Goal: Information Seeking & Learning: Learn about a topic

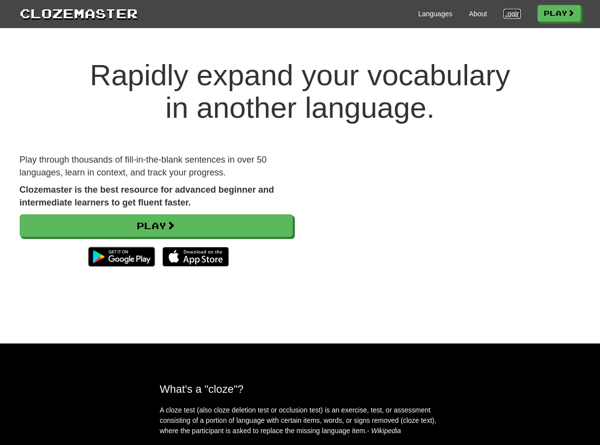
click at [504, 16] on link "Login" at bounding box center [512, 14] width 17 height 10
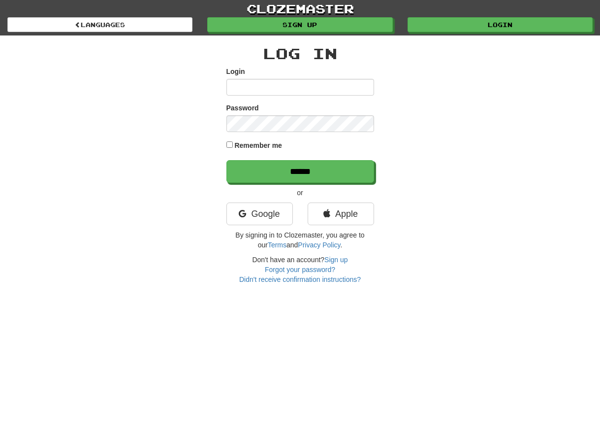
click at [258, 147] on label "Remember me" at bounding box center [258, 145] width 48 height 10
click at [306, 92] on input "Login" at bounding box center [301, 87] width 148 height 17
type input "**********"
click at [227, 160] on input "******" at bounding box center [301, 171] width 148 height 23
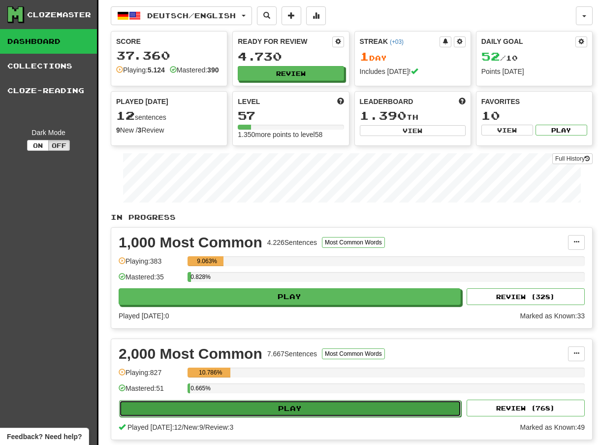
click at [285, 409] on button "Play" at bounding box center [290, 408] width 342 height 17
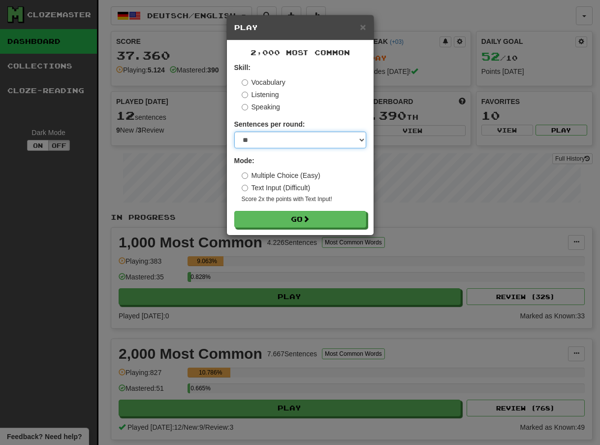
click at [311, 146] on select "* ** ** ** ** ** *** ********" at bounding box center [300, 140] width 132 height 17
select select "********"
click at [234, 132] on select "* ** ** ** ** ** *** ********" at bounding box center [300, 140] width 132 height 17
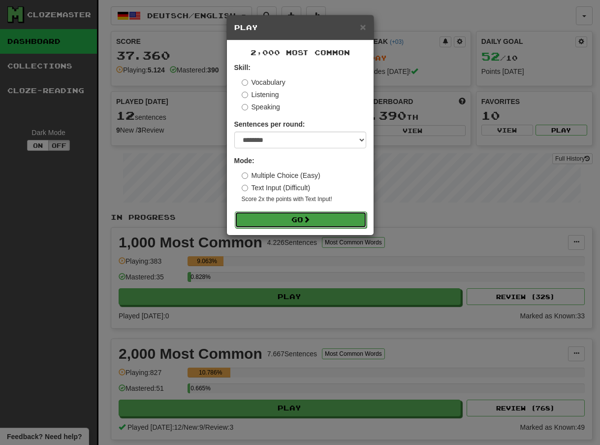
click at [308, 218] on span at bounding box center [306, 219] width 7 height 7
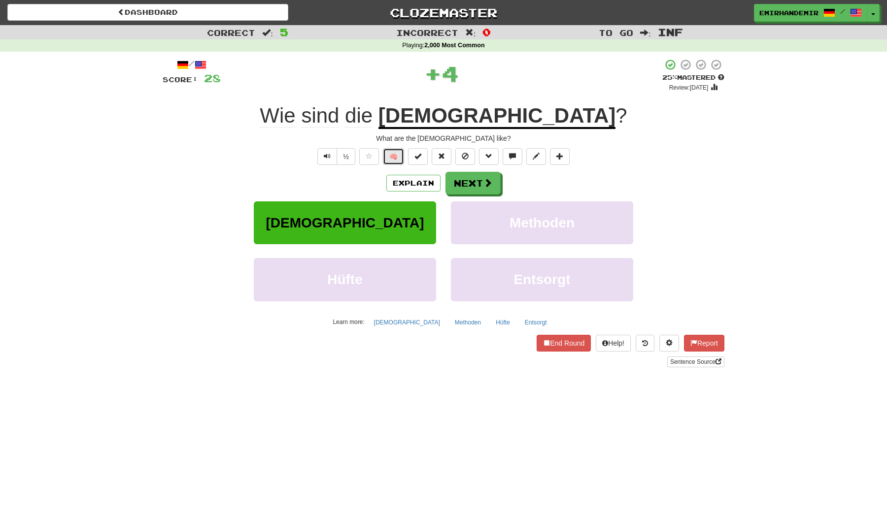
click at [399, 155] on button "🧠" at bounding box center [393, 156] width 21 height 17
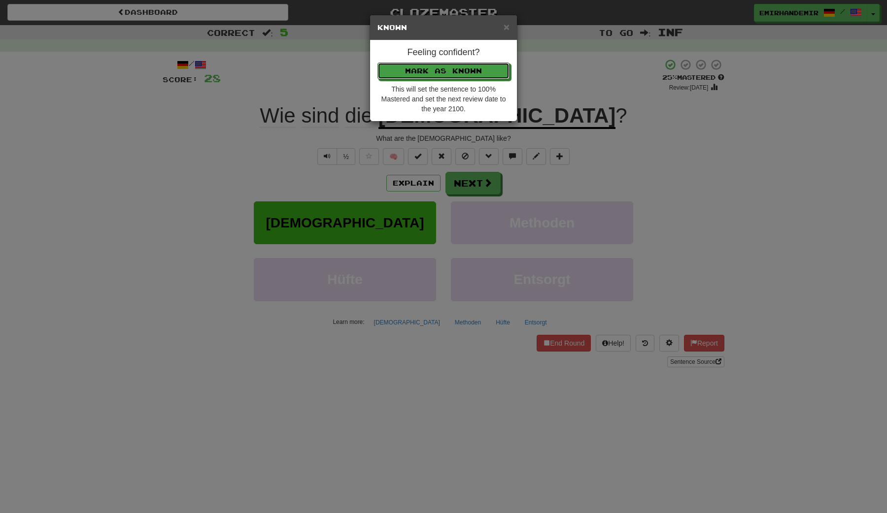
click at [377, 63] on button "Mark as Known" at bounding box center [443, 71] width 132 height 17
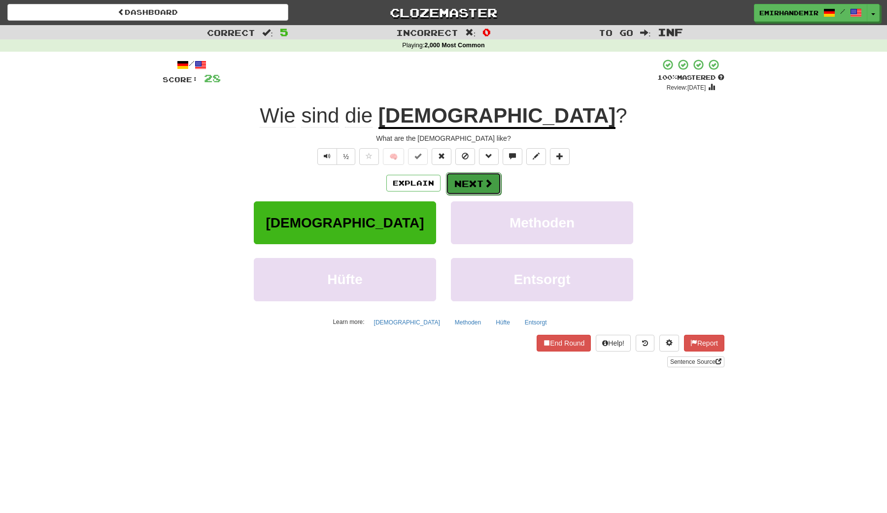
click at [462, 174] on button "Next" at bounding box center [473, 183] width 55 height 23
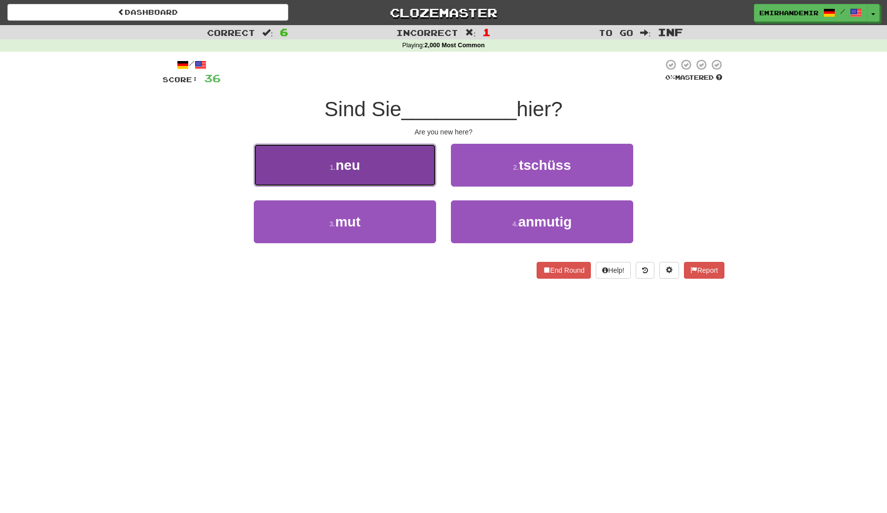
click at [388, 167] on button "1 . neu" at bounding box center [345, 165] width 182 height 43
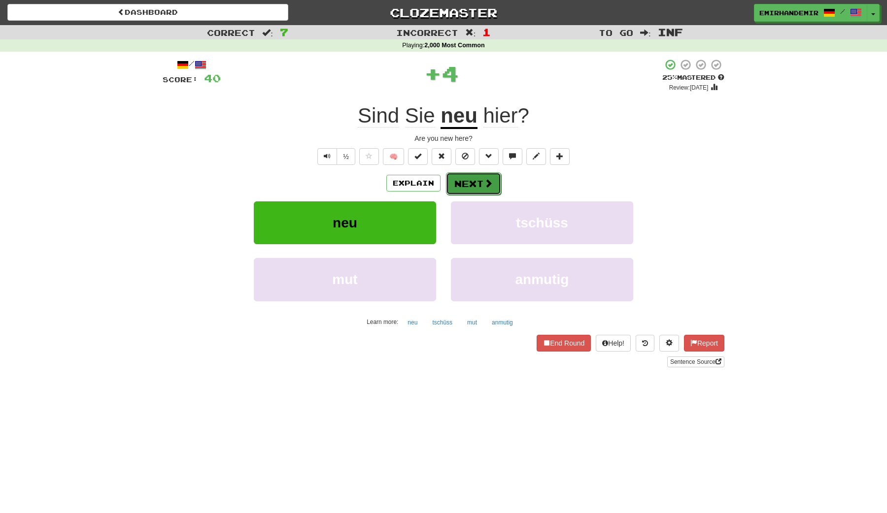
click at [480, 180] on button "Next" at bounding box center [473, 183] width 55 height 23
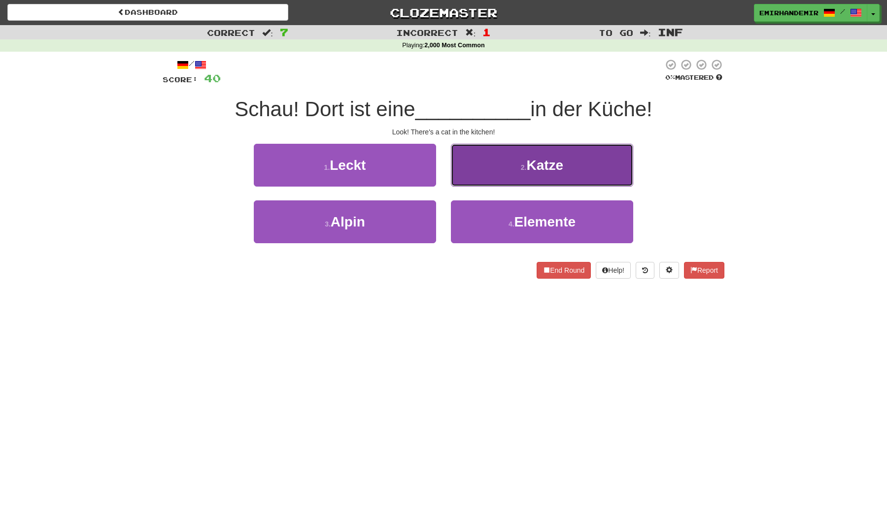
click at [502, 159] on button "2 . Katze" at bounding box center [542, 165] width 182 height 43
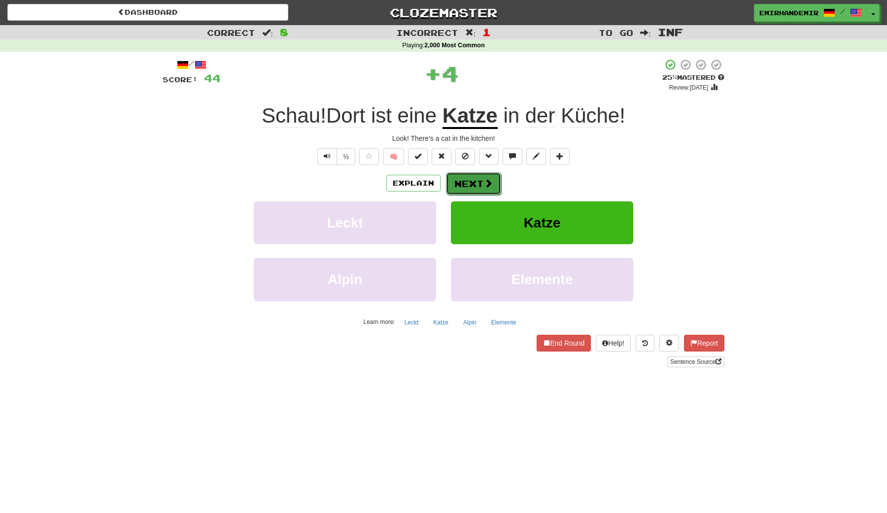
click at [486, 180] on span at bounding box center [488, 183] width 9 height 9
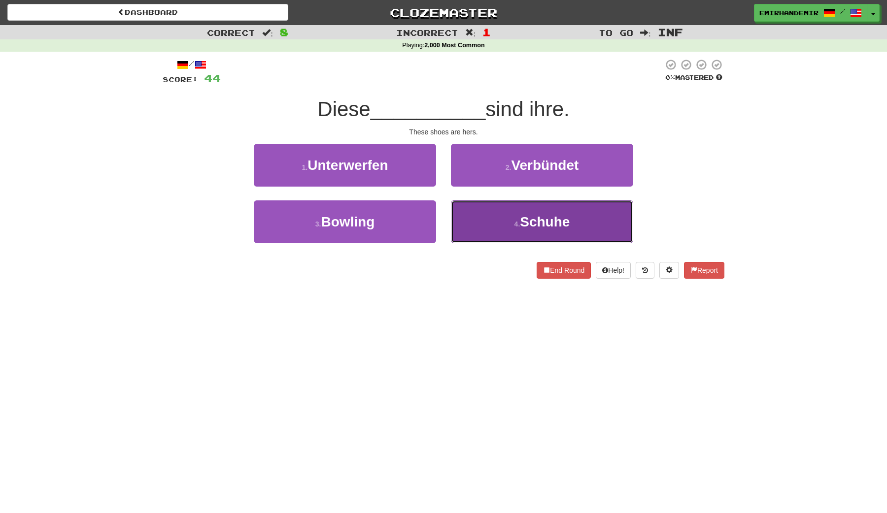
click at [524, 223] on span "Schuhe" at bounding box center [545, 221] width 50 height 15
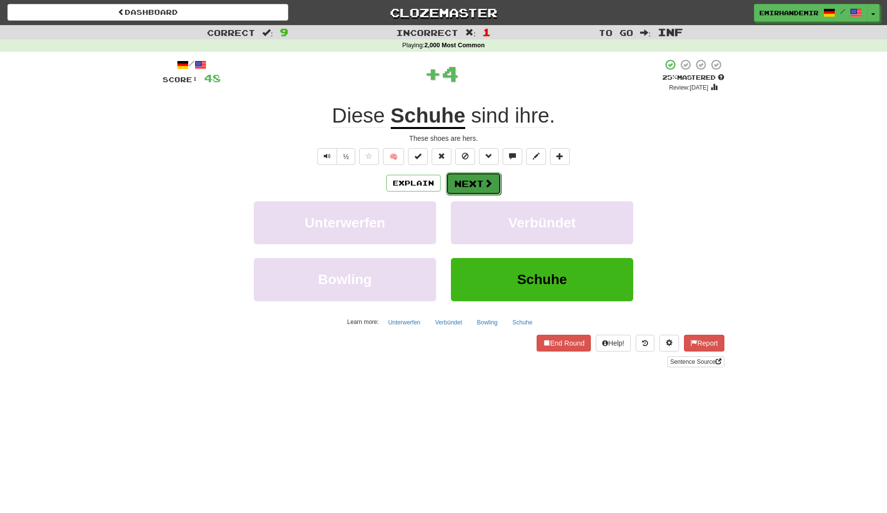
click at [484, 175] on button "Next" at bounding box center [473, 183] width 55 height 23
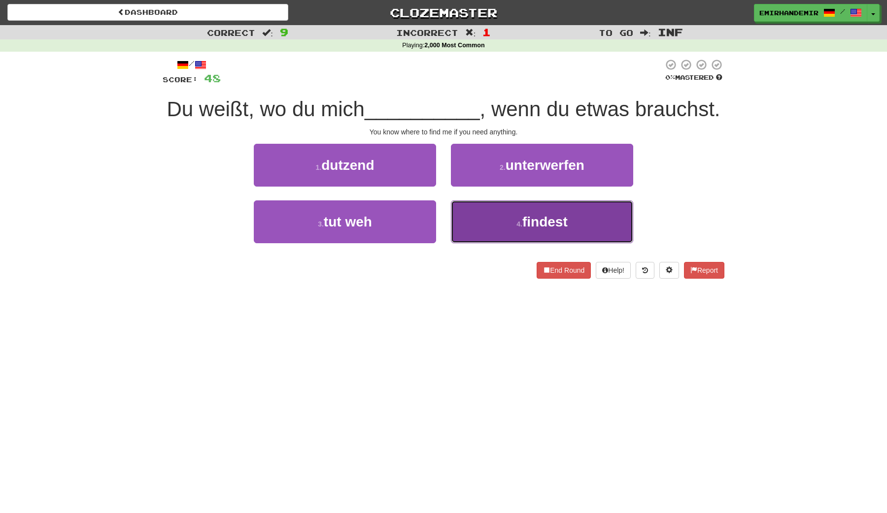
click at [503, 208] on button "4 . findest" at bounding box center [542, 221] width 182 height 43
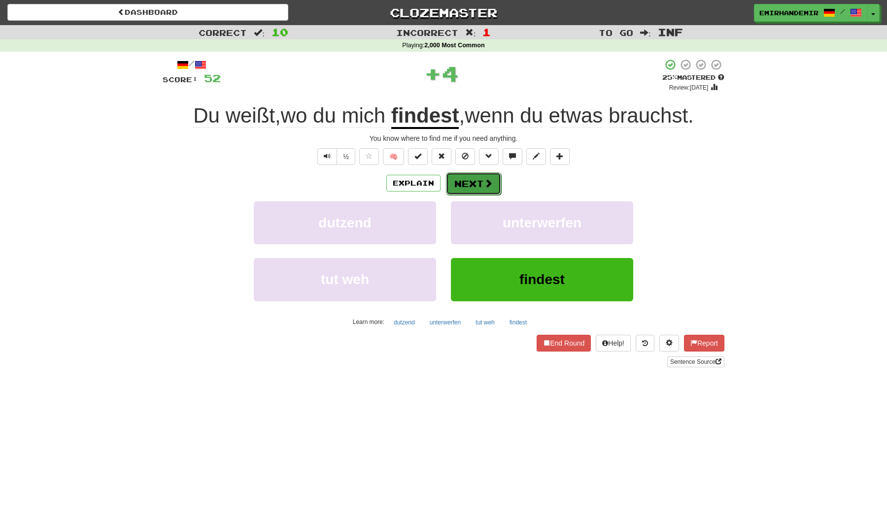
click at [474, 180] on button "Next" at bounding box center [473, 183] width 55 height 23
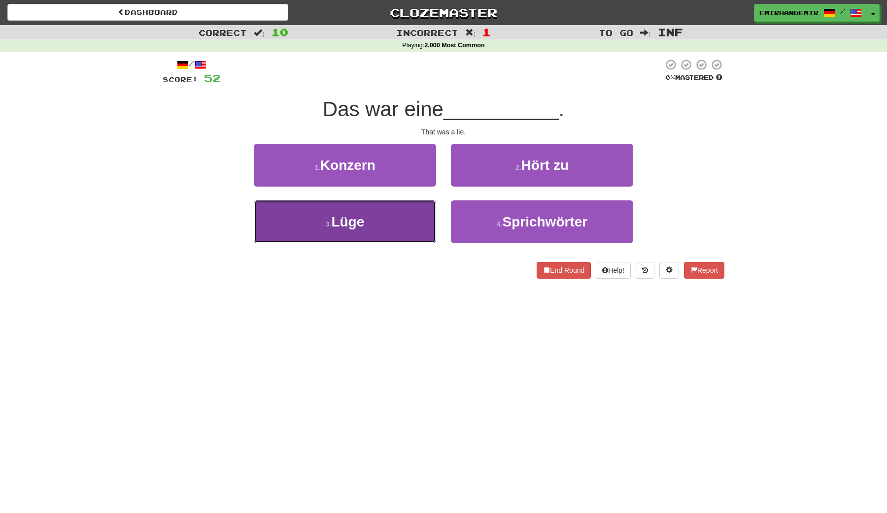
click at [412, 221] on button "3 . Lüge" at bounding box center [345, 221] width 182 height 43
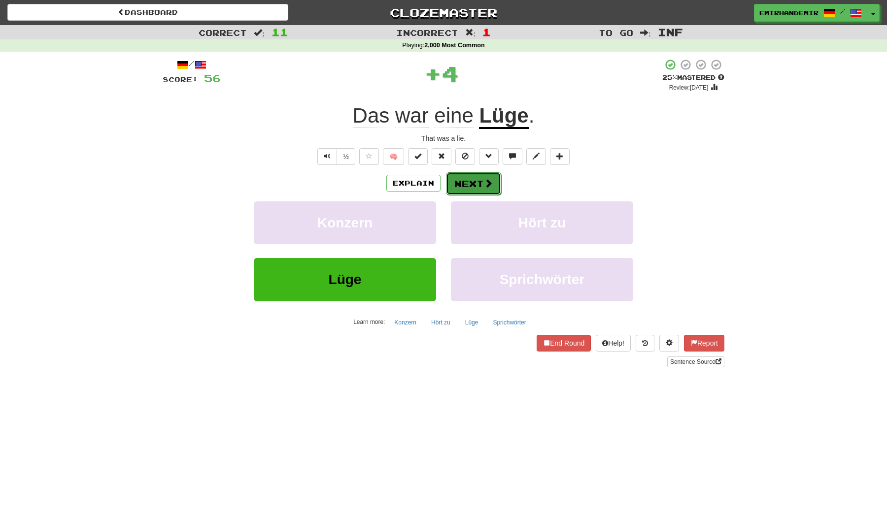
click at [460, 187] on button "Next" at bounding box center [473, 183] width 55 height 23
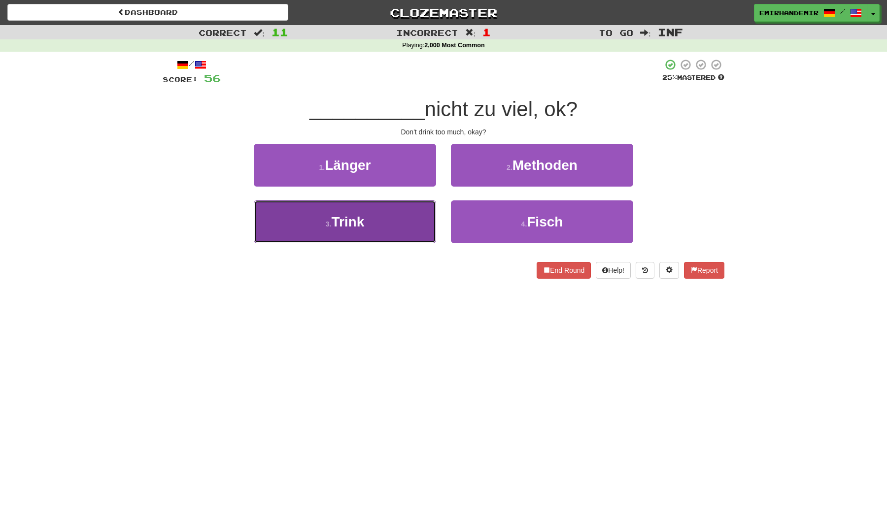
click at [411, 216] on button "3 . Trink" at bounding box center [345, 221] width 182 height 43
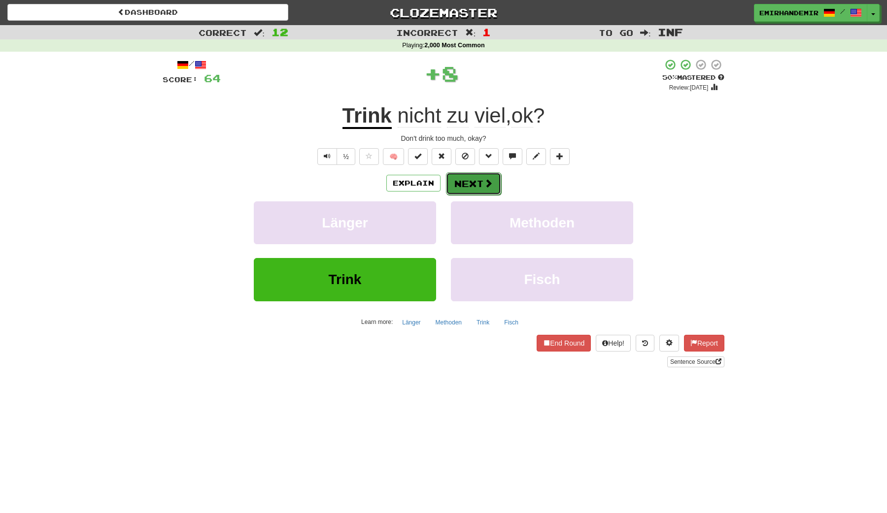
click at [459, 173] on button "Next" at bounding box center [473, 183] width 55 height 23
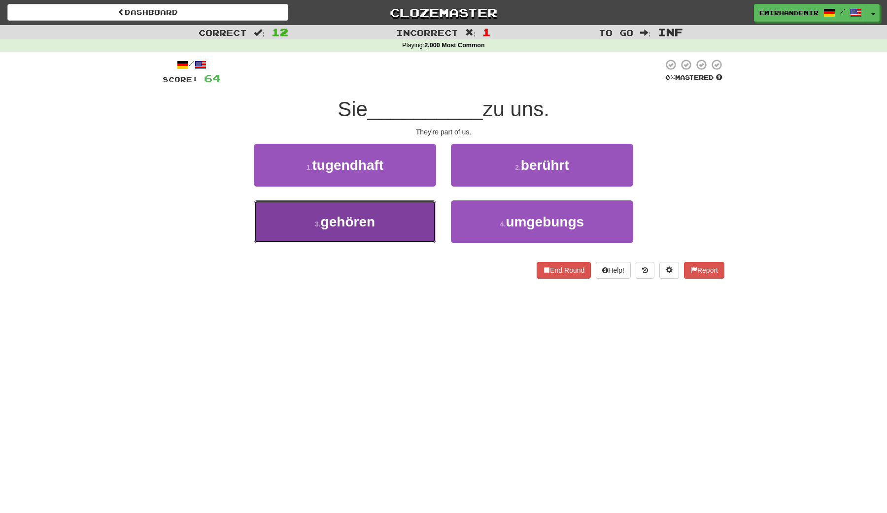
click at [427, 206] on button "3 . gehören" at bounding box center [345, 221] width 182 height 43
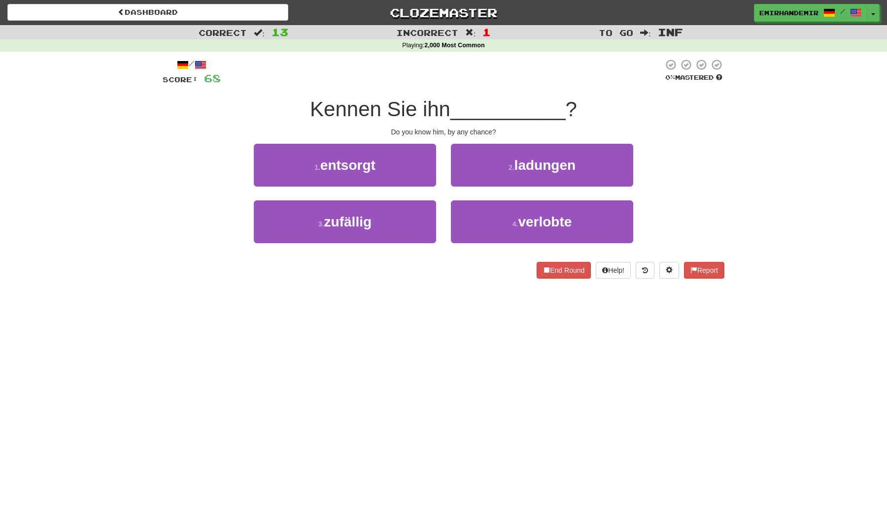
click at [429, 87] on div "/ Score: 68 0 % Mastered Kennen Sie ihn __________ ? Do you know him, by any ch…" at bounding box center [444, 169] width 562 height 220
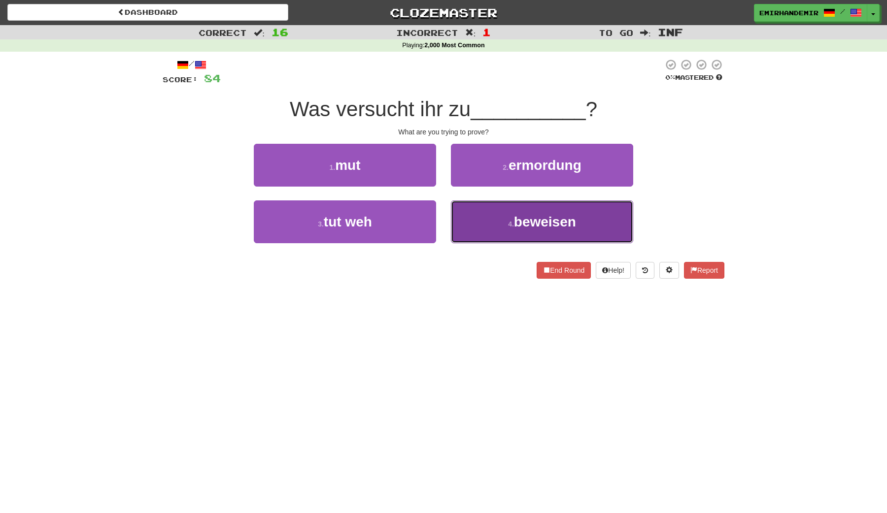
click at [493, 213] on button "4 . beweisen" at bounding box center [542, 221] width 182 height 43
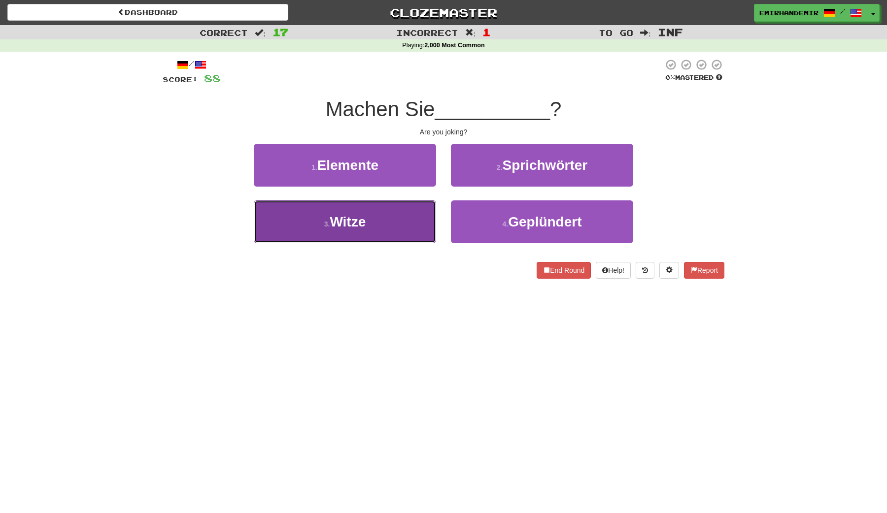
click at [413, 224] on button "3 . Witze" at bounding box center [345, 221] width 182 height 43
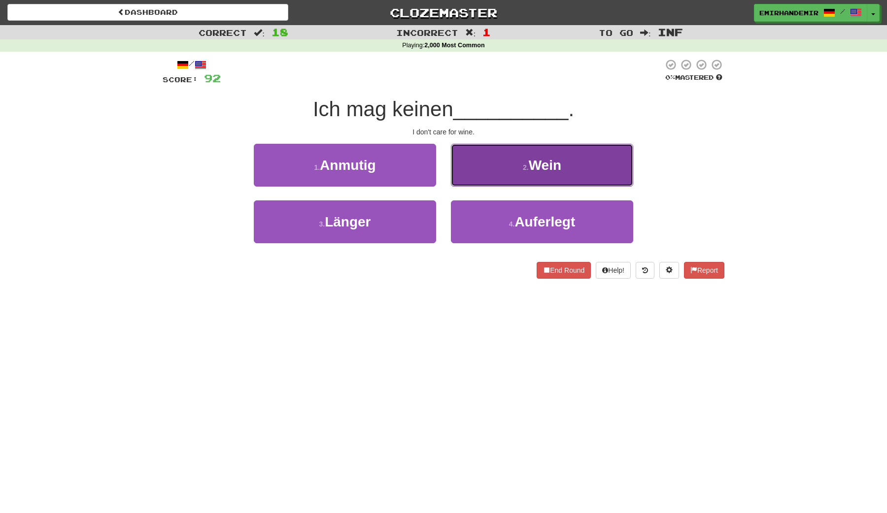
click at [520, 147] on button "2 . Wein" at bounding box center [542, 165] width 182 height 43
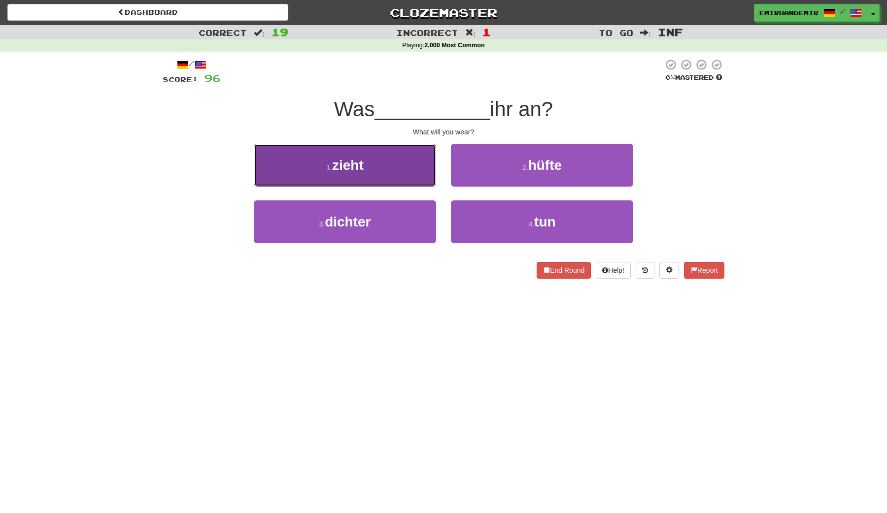
click at [409, 177] on button "1 . zieht" at bounding box center [345, 165] width 182 height 43
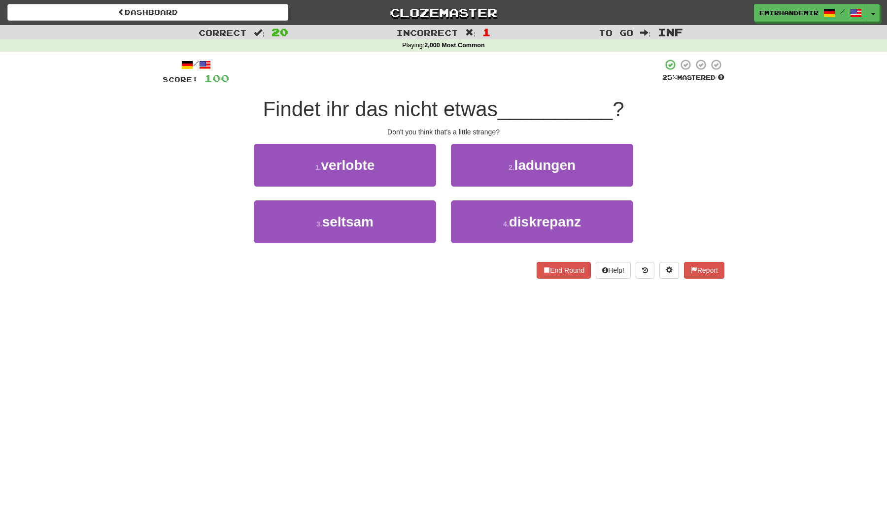
click at [468, 289] on div "/ Score: 100 25 % Mastered Findet ihr das nicht etwas __________ ? Don't you th…" at bounding box center [444, 172] width 562 height 241
click at [369, 247] on div "3 . seltsam" at bounding box center [344, 228] width 197 height 57
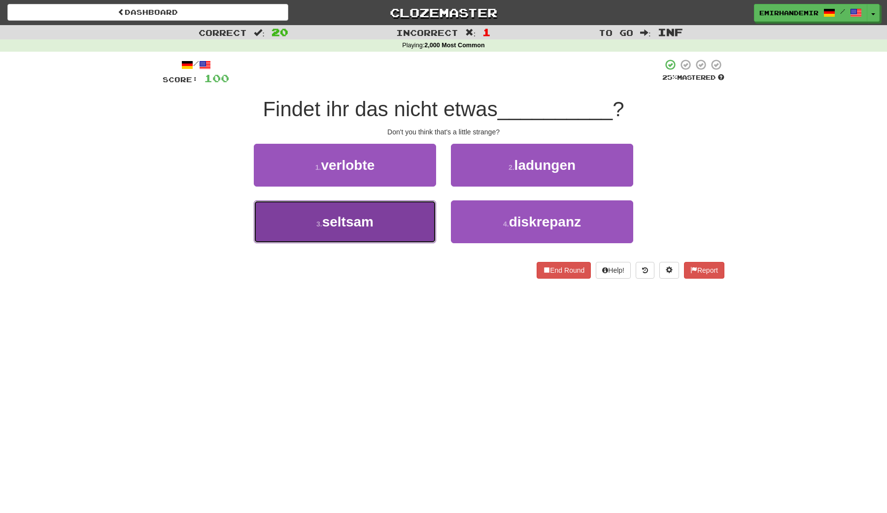
click at [377, 231] on button "3 . seltsam" at bounding box center [345, 221] width 182 height 43
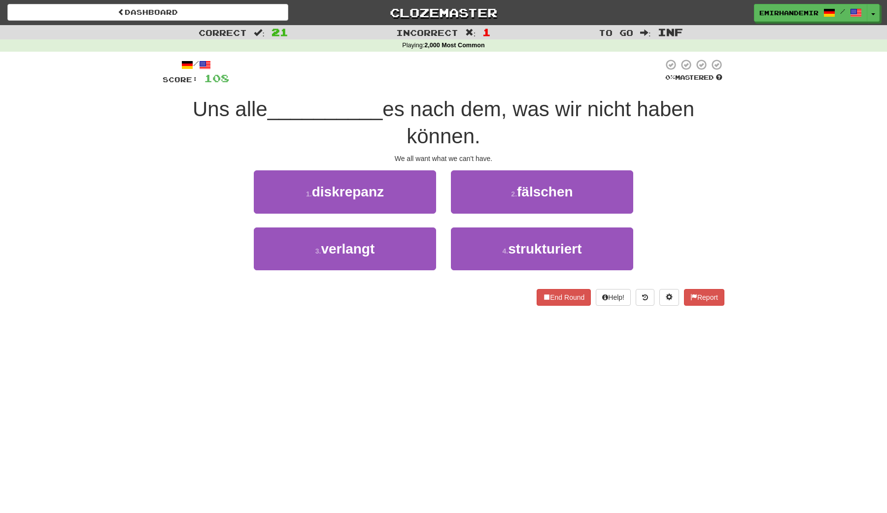
click at [463, 117] on span "es nach dem, was wir nicht haben können." at bounding box center [538, 123] width 312 height 50
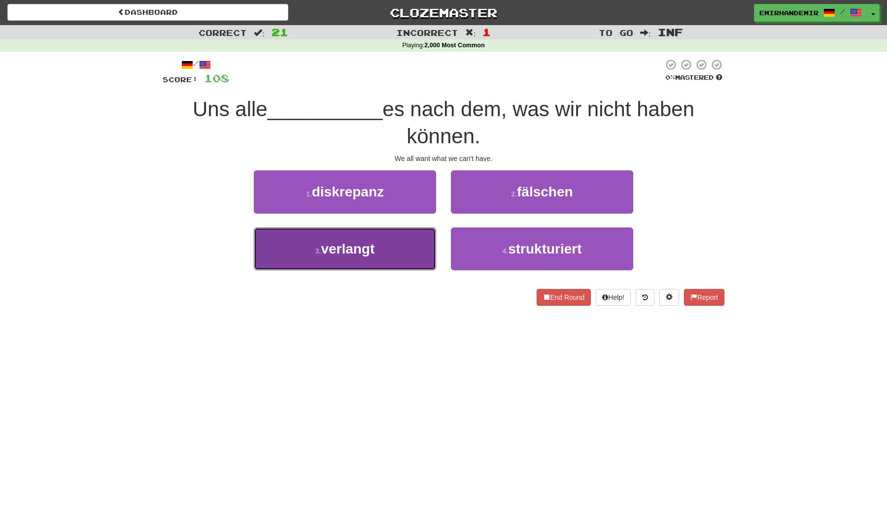
click at [395, 251] on button "3 . verlangt" at bounding box center [345, 249] width 182 height 43
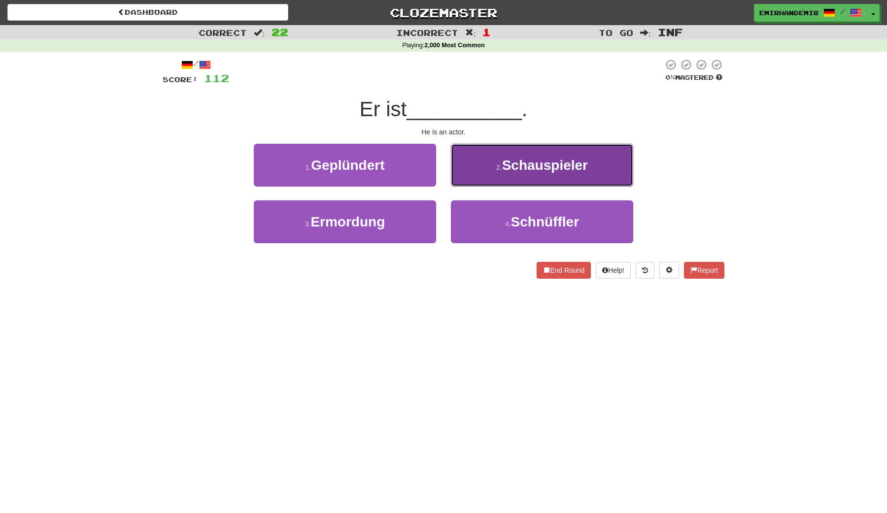
click at [497, 174] on button "2 . Schauspieler" at bounding box center [542, 165] width 182 height 43
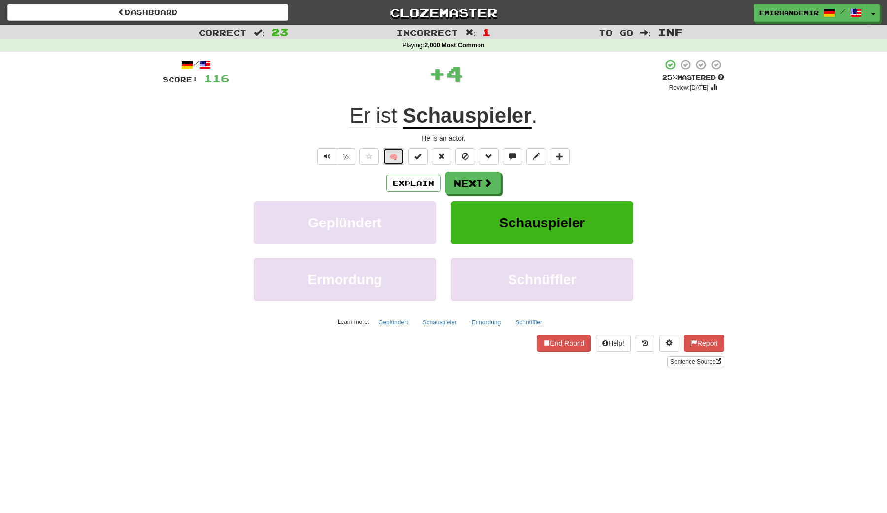
click at [399, 155] on button "🧠" at bounding box center [393, 156] width 21 height 17
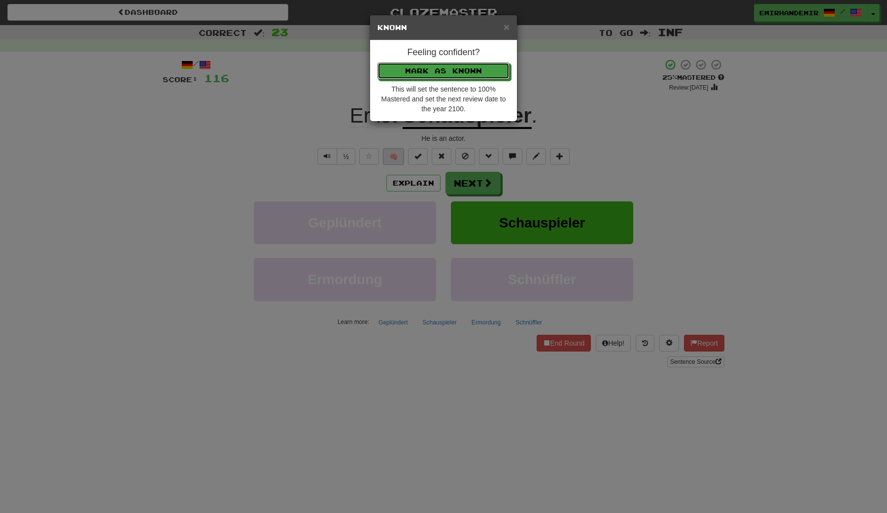
click at [377, 63] on button "Mark as Known" at bounding box center [443, 71] width 132 height 17
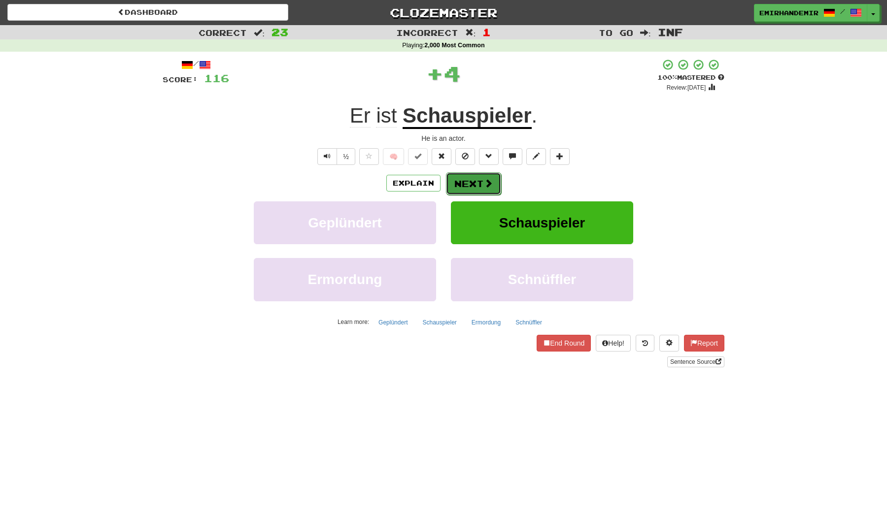
click at [461, 174] on button "Next" at bounding box center [473, 183] width 55 height 23
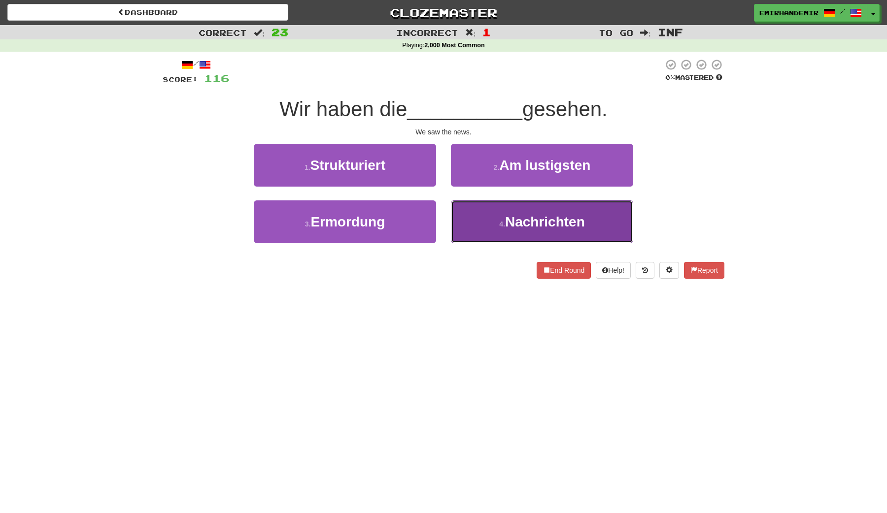
click at [496, 221] on button "4 . Nachrichten" at bounding box center [542, 221] width 182 height 43
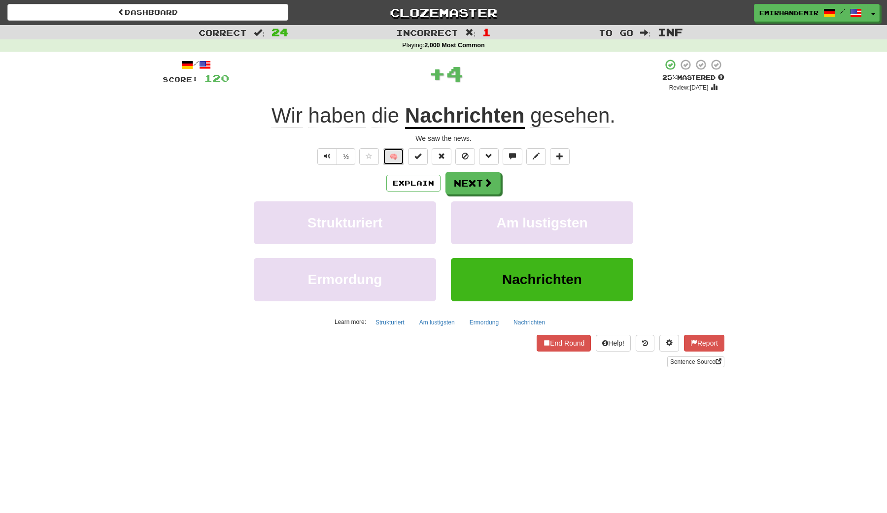
click at [396, 155] on button "🧠" at bounding box center [393, 156] width 21 height 17
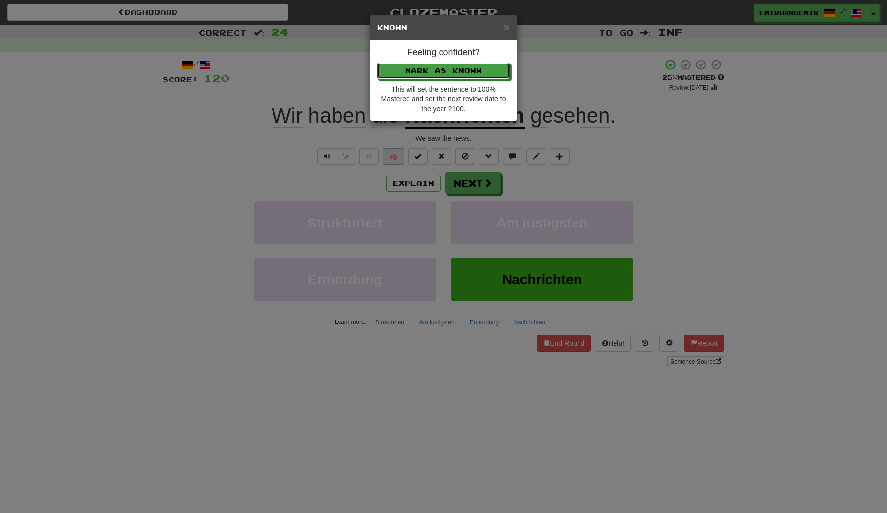
click at [377, 63] on button "Mark as Known" at bounding box center [443, 71] width 132 height 17
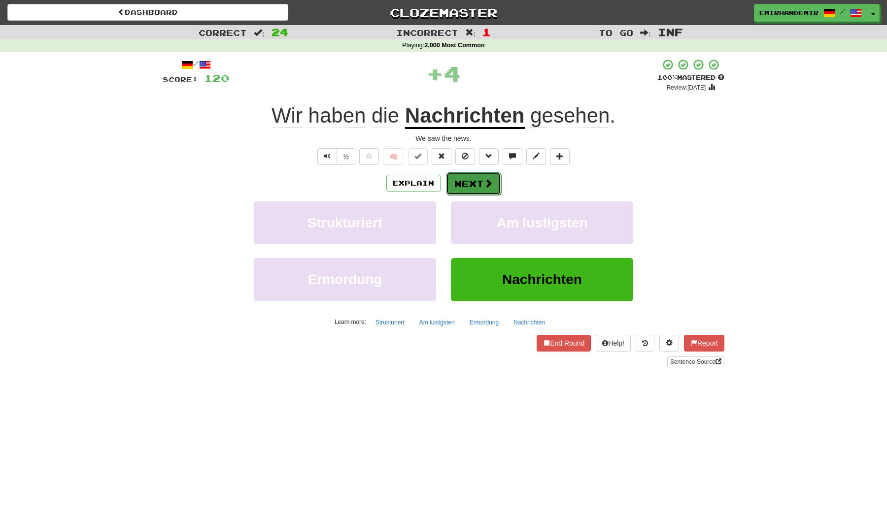
click at [453, 179] on button "Next" at bounding box center [473, 183] width 55 height 23
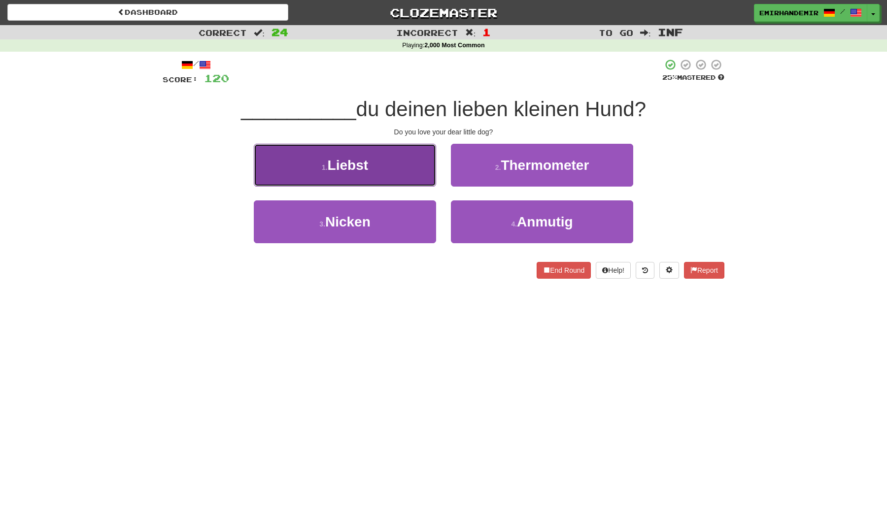
click at [417, 171] on button "1 . Liebst" at bounding box center [345, 165] width 182 height 43
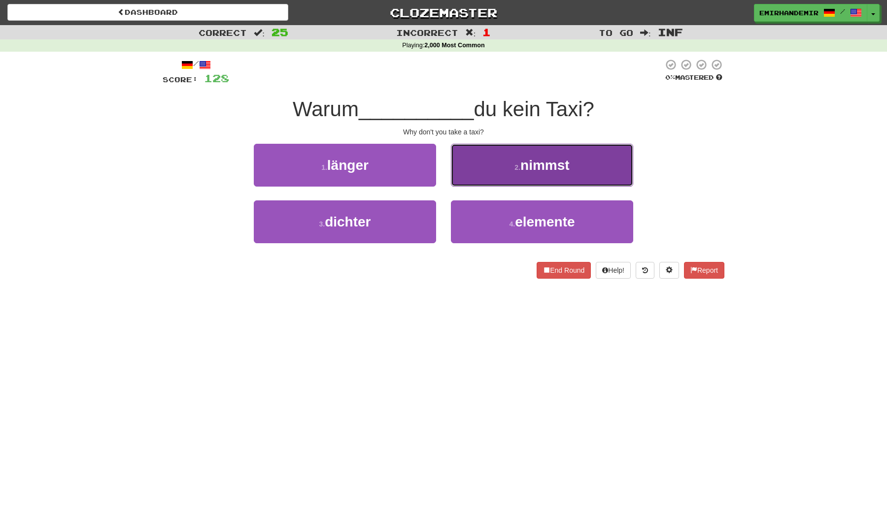
click at [488, 160] on button "2 . nimmst" at bounding box center [542, 165] width 182 height 43
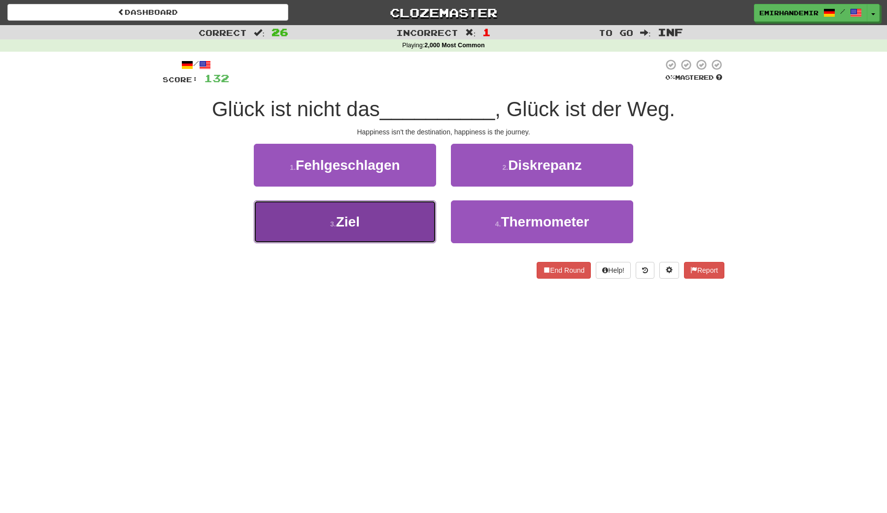
click at [414, 217] on button "3 . Ziel" at bounding box center [345, 221] width 182 height 43
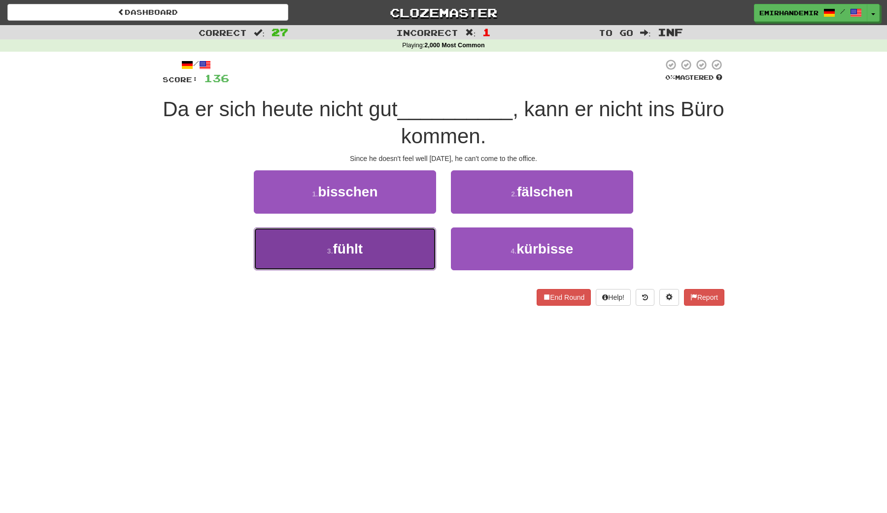
click at [403, 246] on button "3 . fühlt" at bounding box center [345, 249] width 182 height 43
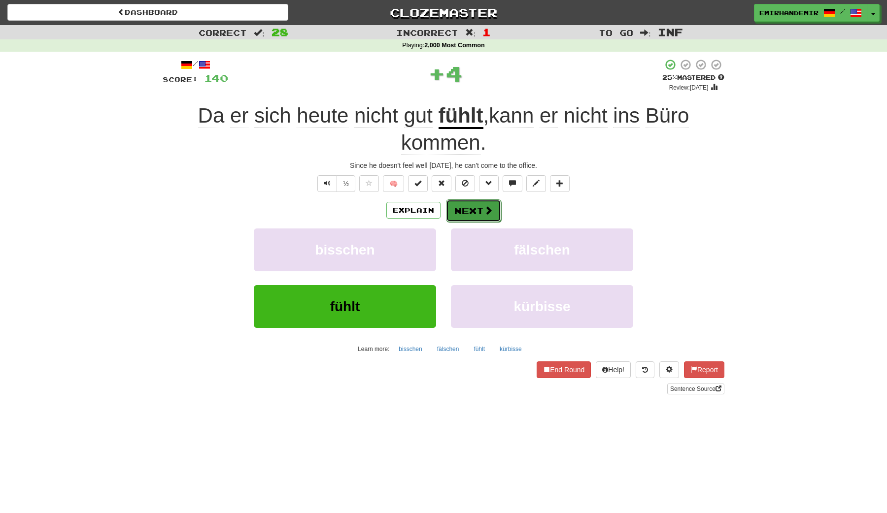
click at [471, 206] on button "Next" at bounding box center [473, 210] width 55 height 23
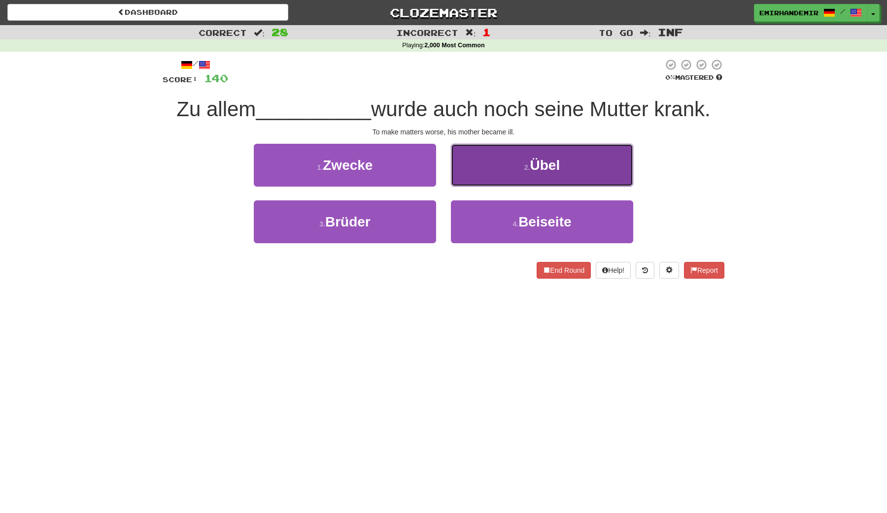
click at [509, 169] on button "2 . Übel" at bounding box center [542, 165] width 182 height 43
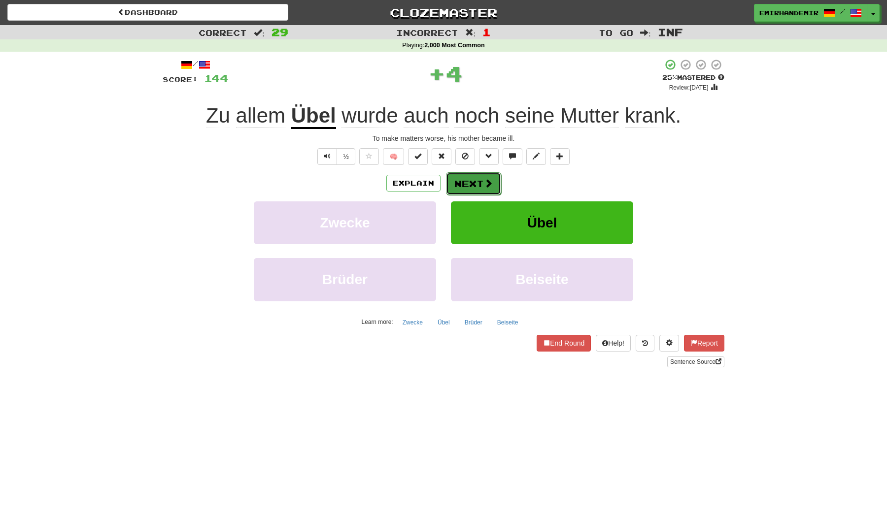
click at [479, 180] on button "Next" at bounding box center [473, 183] width 55 height 23
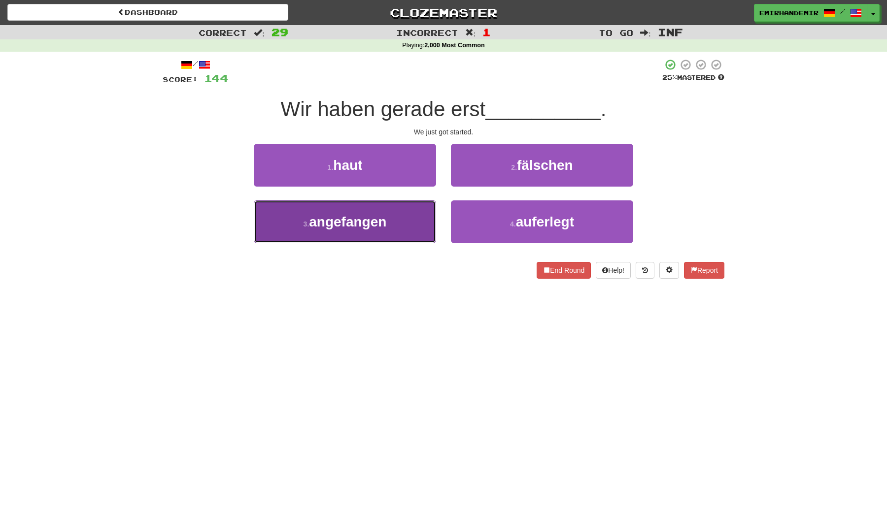
click at [423, 211] on button "3 . angefangen" at bounding box center [345, 221] width 182 height 43
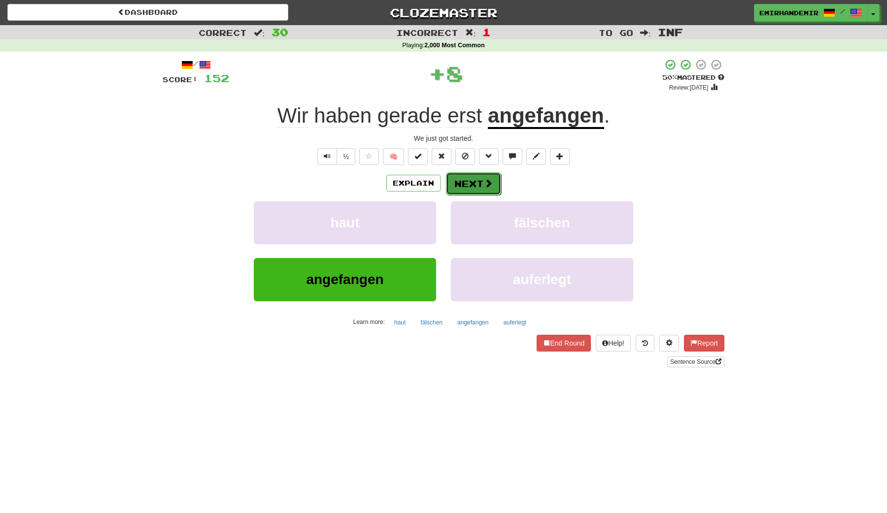
click at [477, 181] on button "Next" at bounding box center [473, 183] width 55 height 23
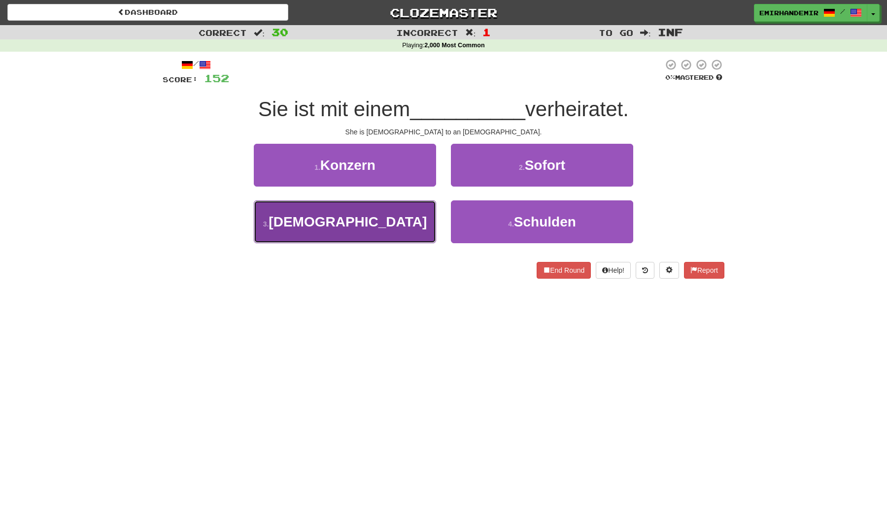
click at [398, 233] on button "3 . Amerikaner" at bounding box center [345, 221] width 182 height 43
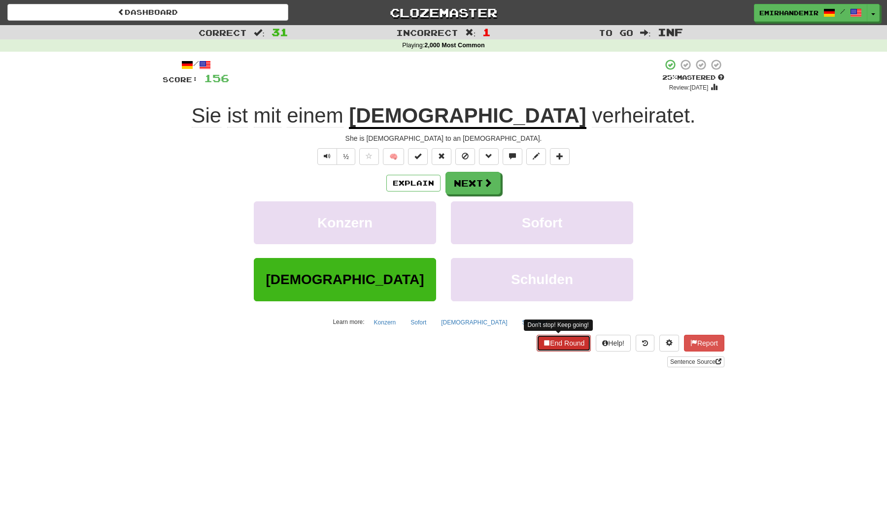
click at [544, 336] on button "End Round" at bounding box center [563, 343] width 54 height 17
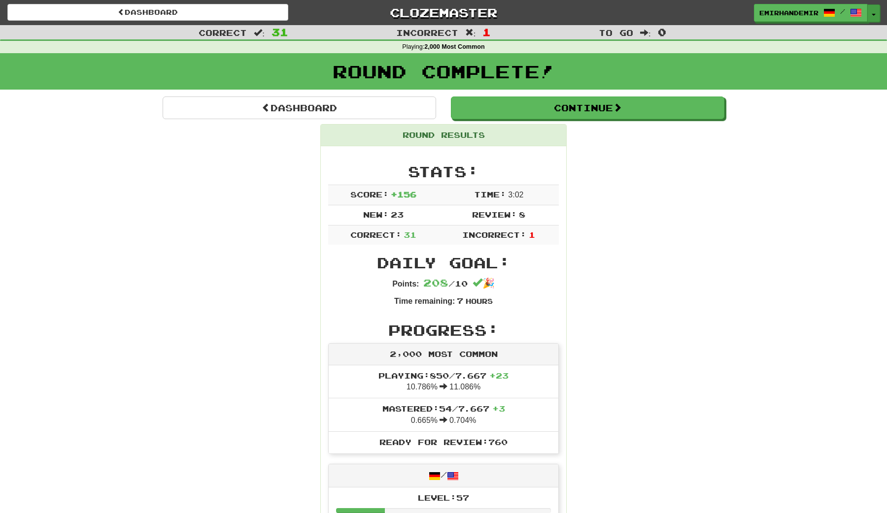
click at [600, 14] on button "Toggle Dropdown" at bounding box center [873, 13] width 13 height 18
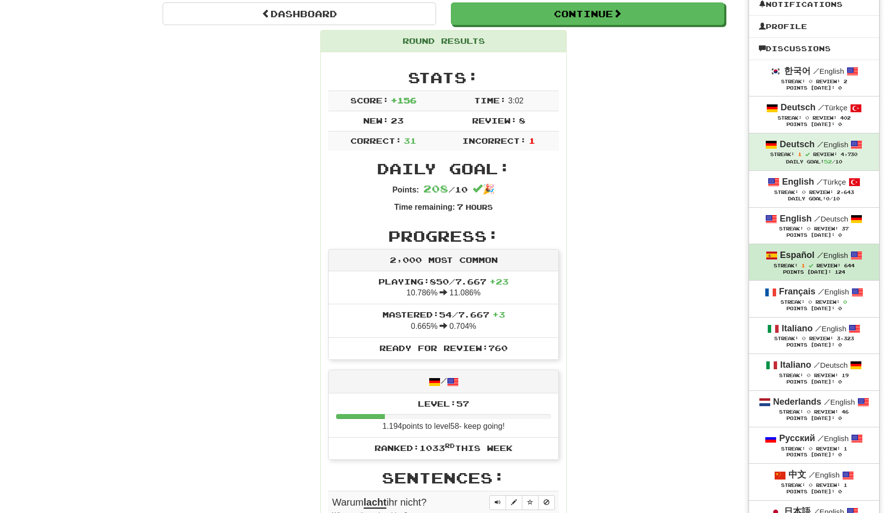
scroll to position [95, 0]
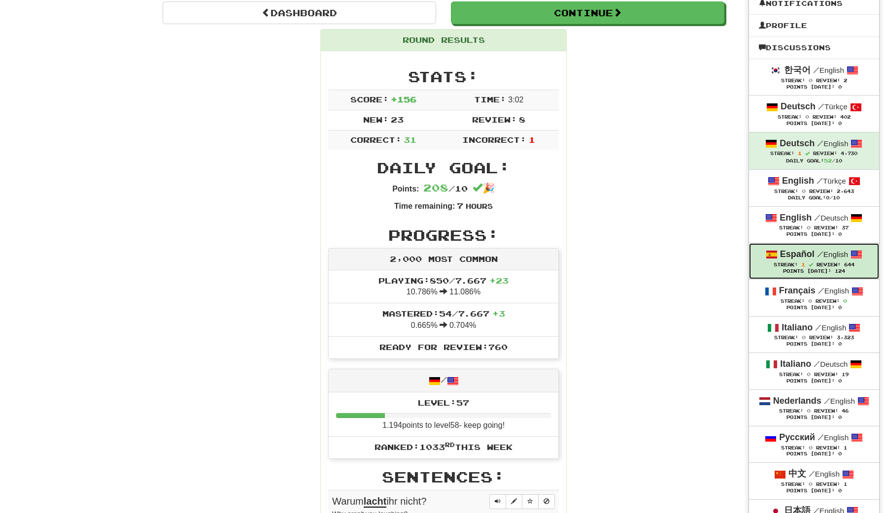
click at [600, 258] on span "/" at bounding box center [820, 254] width 6 height 9
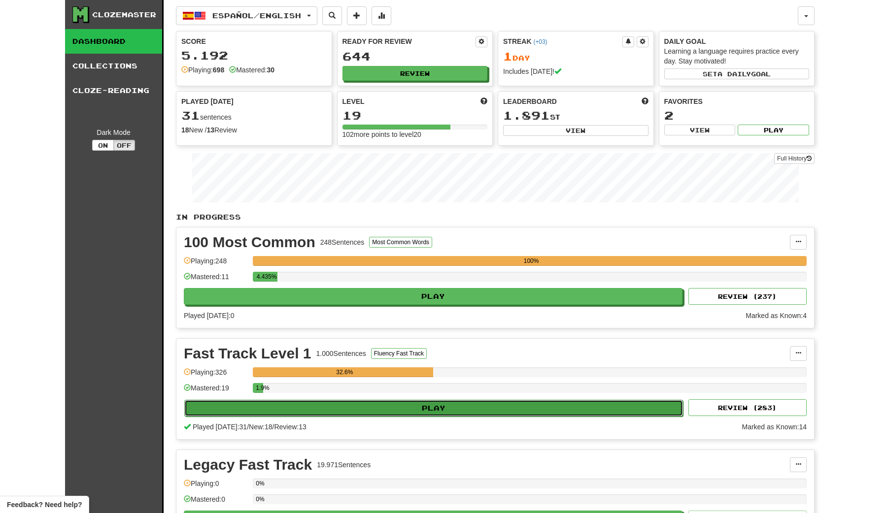
click at [447, 408] on button "Play" at bounding box center [433, 408] width 499 height 17
select select "********"
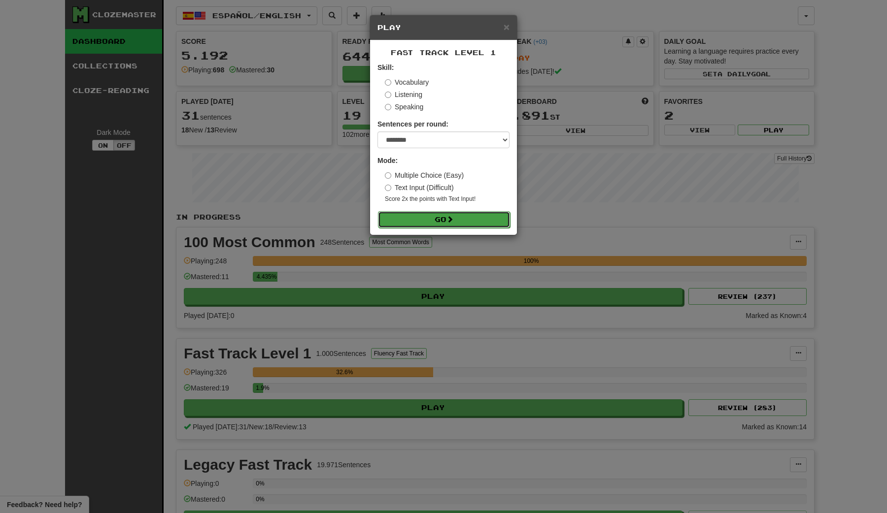
click at [450, 221] on span at bounding box center [449, 219] width 7 height 7
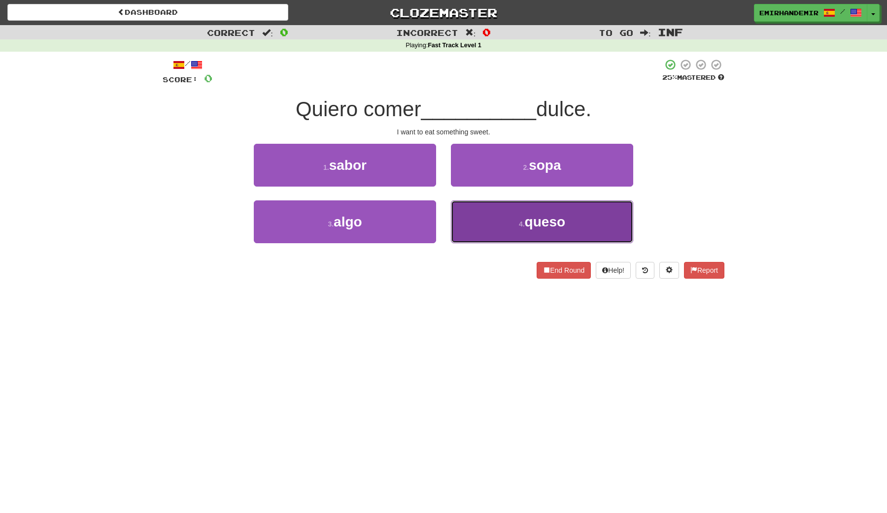
click at [470, 233] on button "4 . queso" at bounding box center [542, 221] width 182 height 43
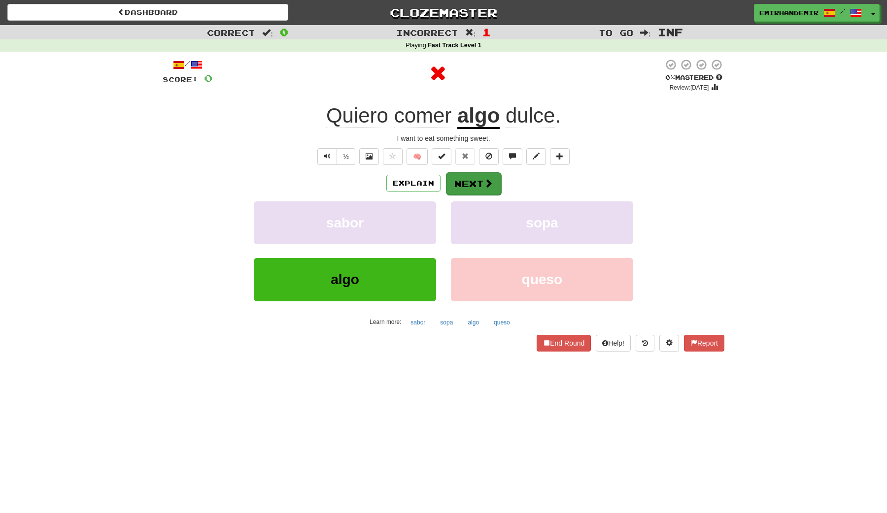
click at [467, 186] on button "Next" at bounding box center [473, 183] width 55 height 23
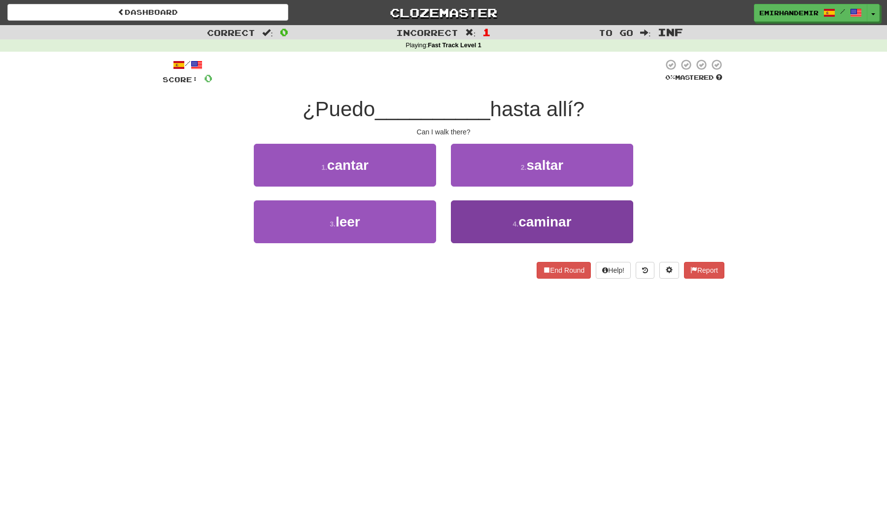
click at [513, 224] on small "4 ." at bounding box center [515, 224] width 6 height 8
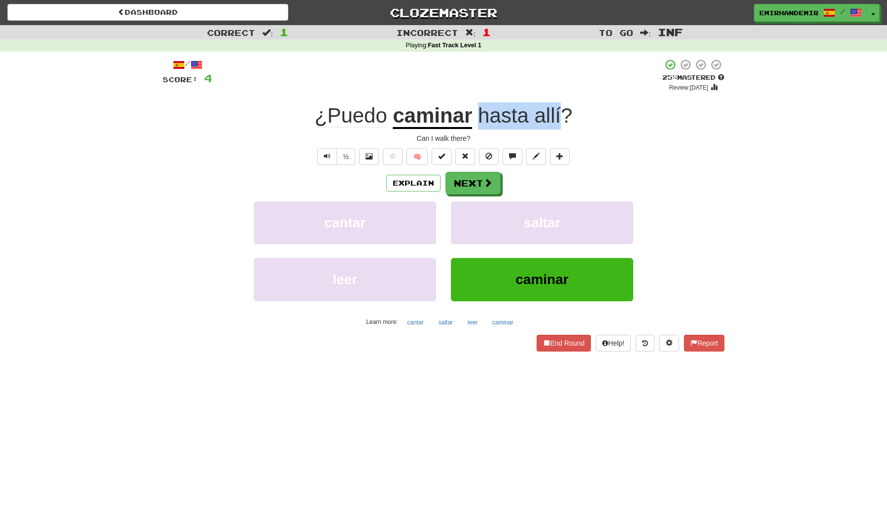
drag, startPoint x: 479, startPoint y: 112, endPoint x: 559, endPoint y: 116, distance: 79.4
click at [558, 116] on span "hasta allí ?" at bounding box center [522, 116] width 100 height 24
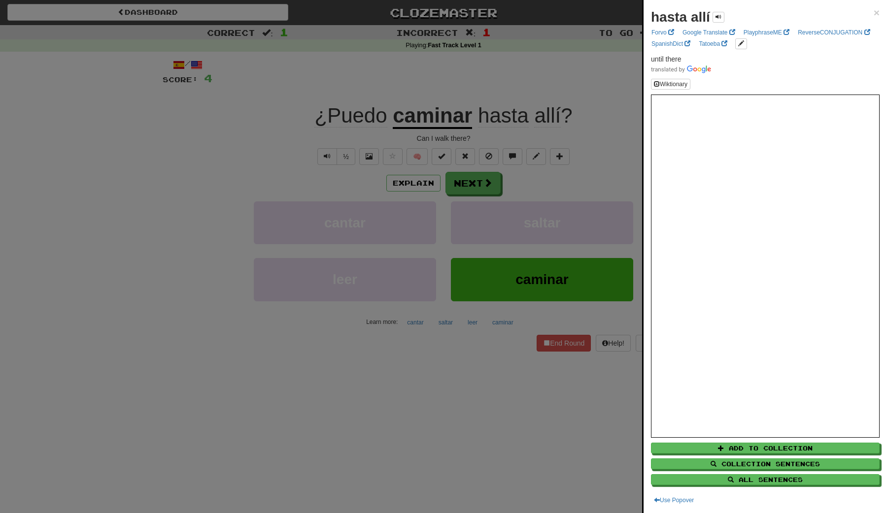
click at [606, 135] on div at bounding box center [443, 256] width 887 height 513
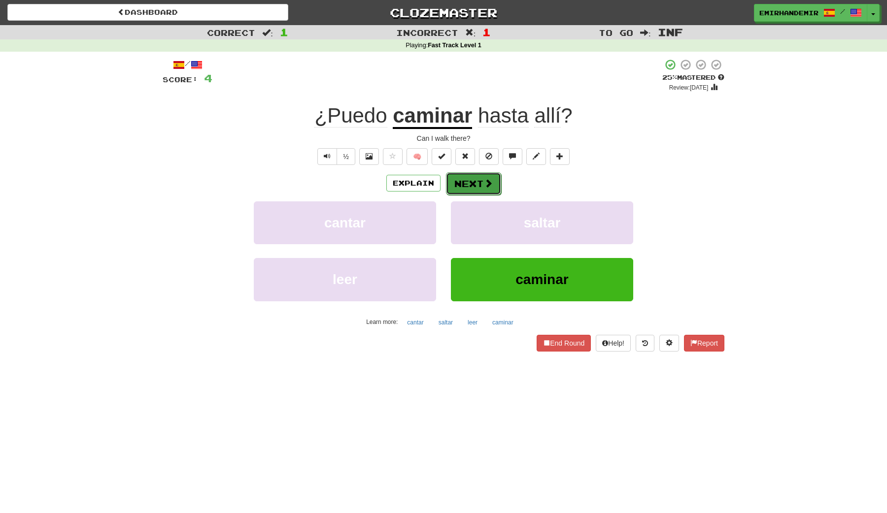
click at [479, 180] on button "Next" at bounding box center [473, 183] width 55 height 23
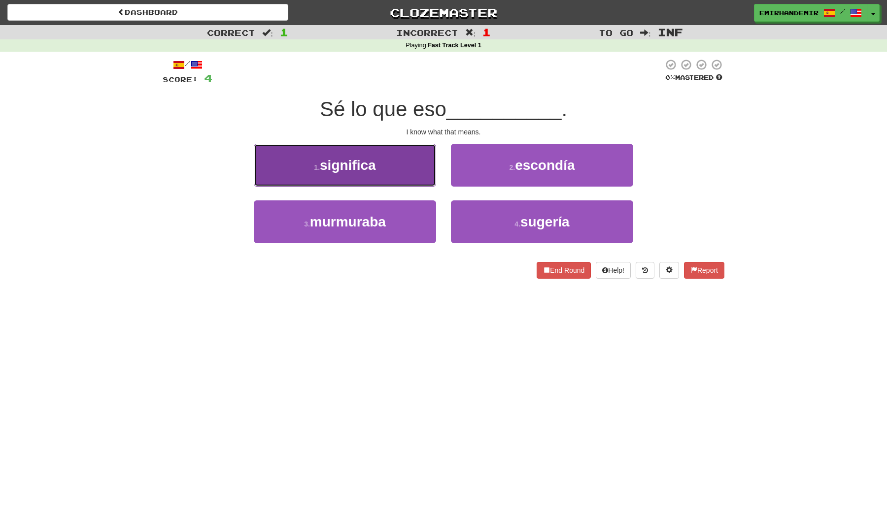
click at [398, 166] on button "1 . significa" at bounding box center [345, 165] width 182 height 43
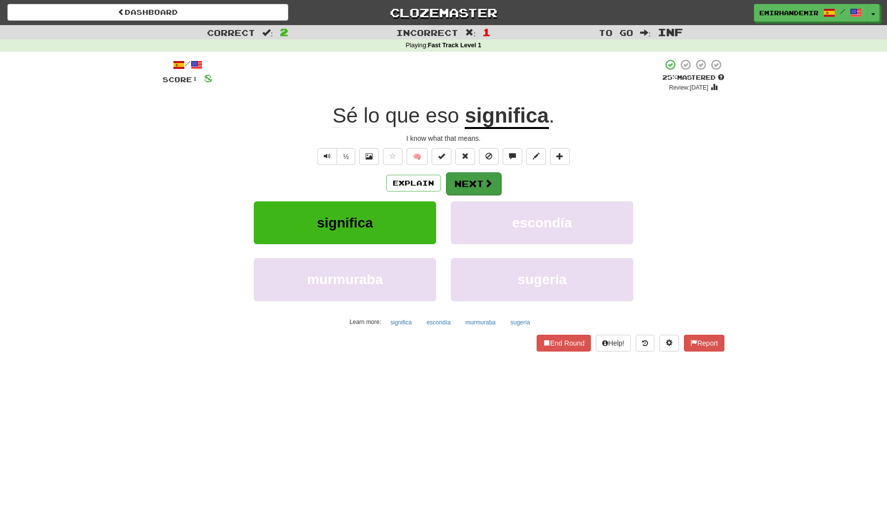
click at [455, 179] on button "Next" at bounding box center [473, 183] width 55 height 23
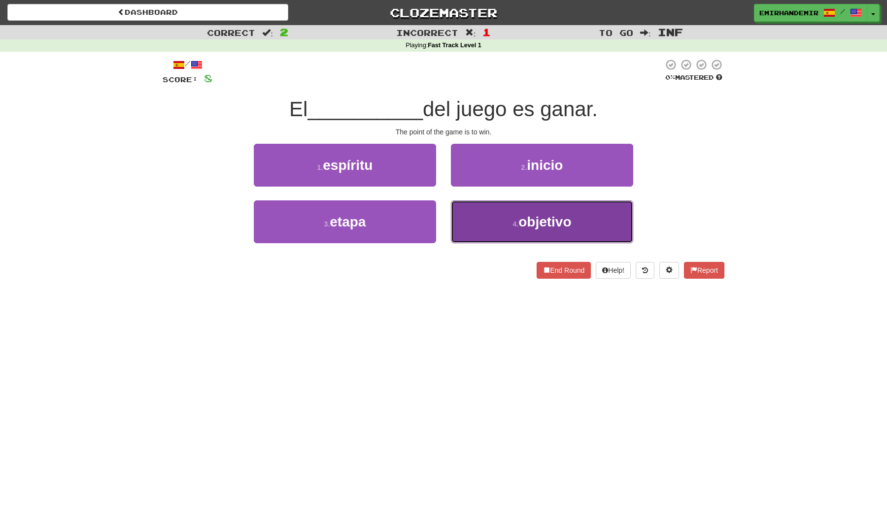
click at [515, 211] on button "4 . objetivo" at bounding box center [542, 221] width 182 height 43
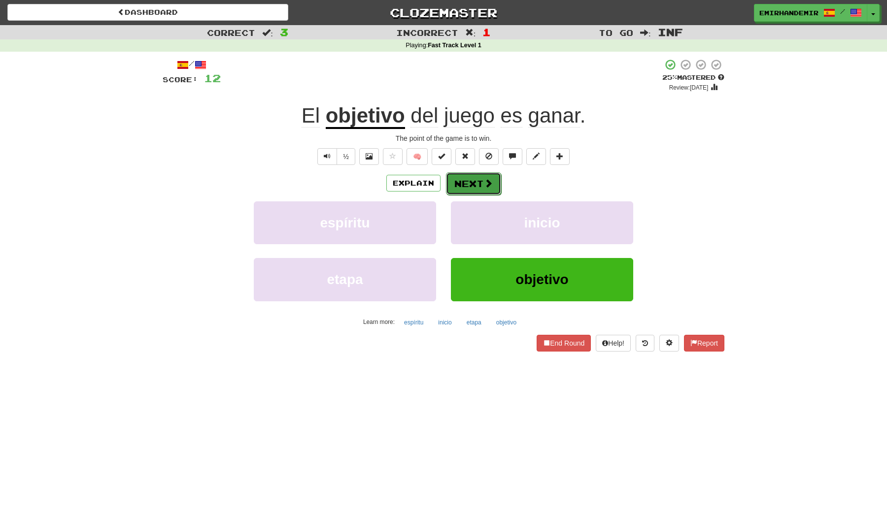
click at [493, 182] on button "Next" at bounding box center [473, 183] width 55 height 23
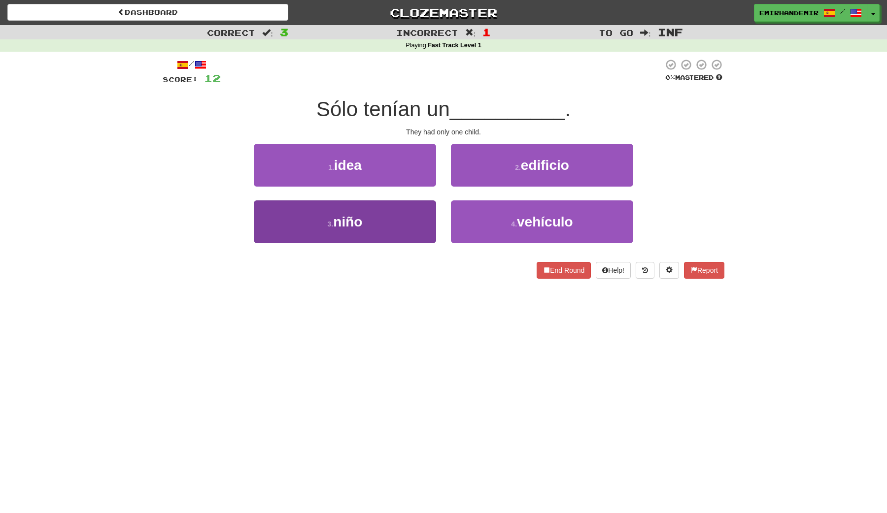
click at [413, 202] on button "3 . niño" at bounding box center [345, 221] width 182 height 43
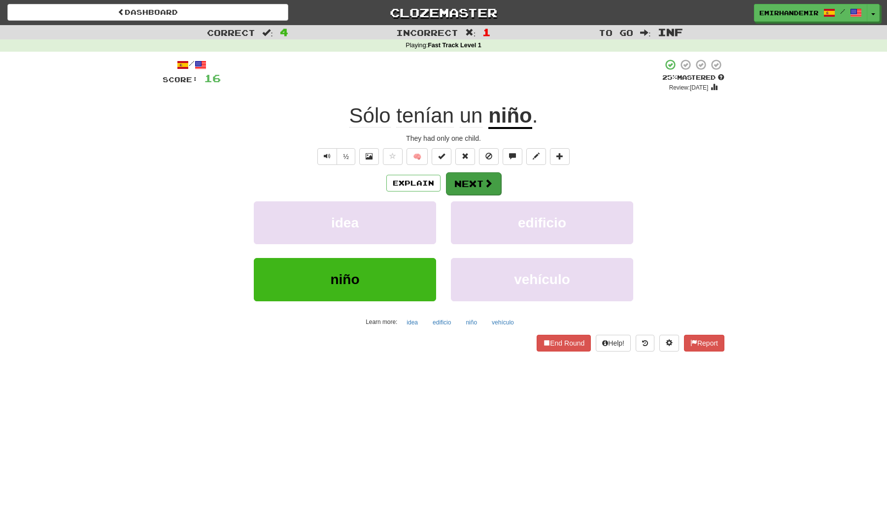
click at [486, 188] on span at bounding box center [488, 183] width 9 height 9
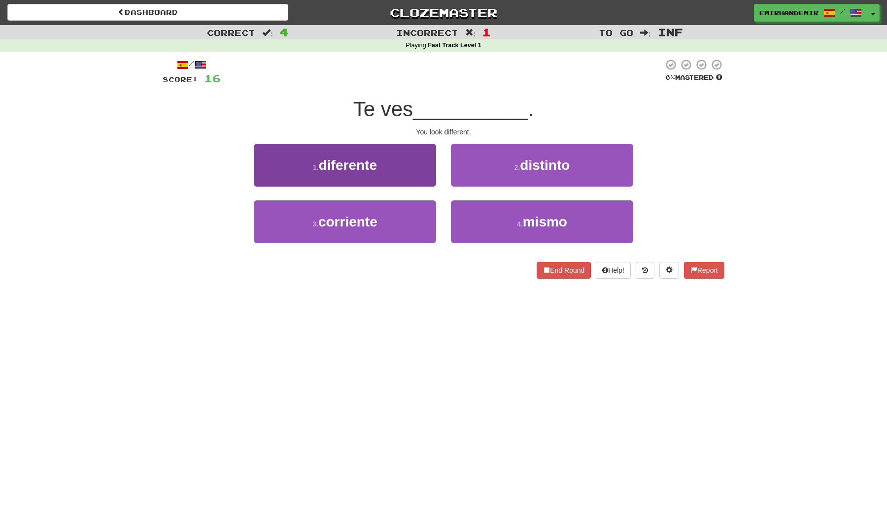
click at [424, 178] on button "1 . diferente" at bounding box center [345, 165] width 182 height 43
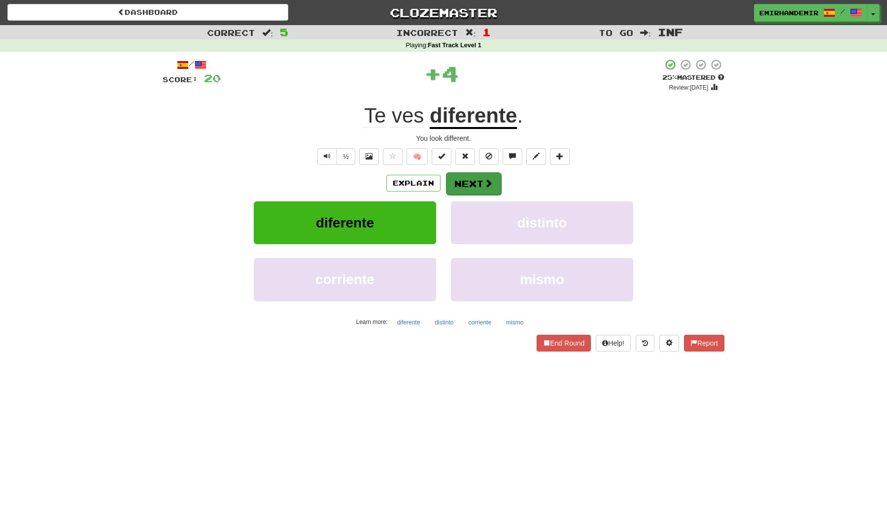
click at [471, 193] on button "Next" at bounding box center [473, 183] width 55 height 23
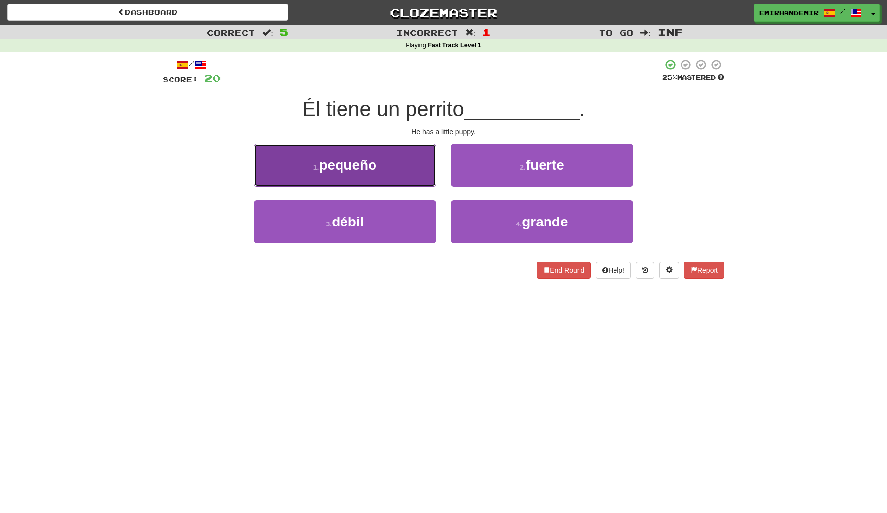
click at [406, 147] on button "1 . pequeño" at bounding box center [345, 165] width 182 height 43
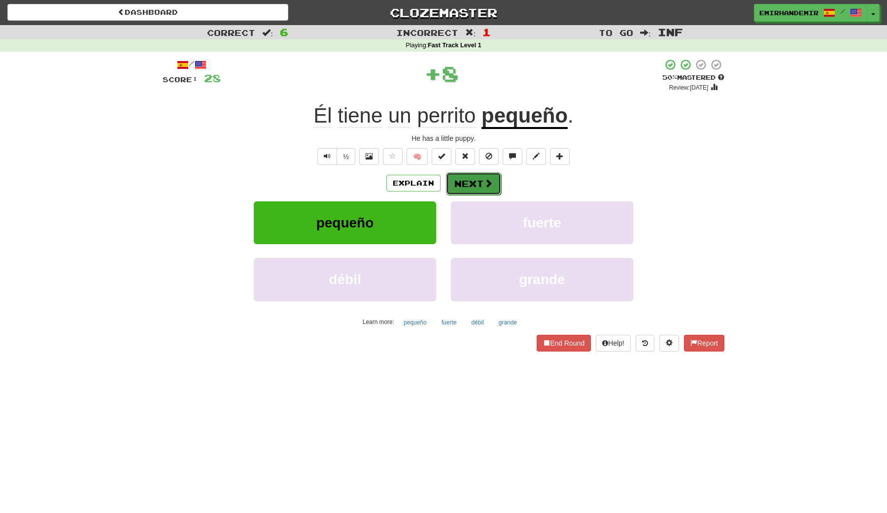
click at [468, 178] on button "Next" at bounding box center [473, 183] width 55 height 23
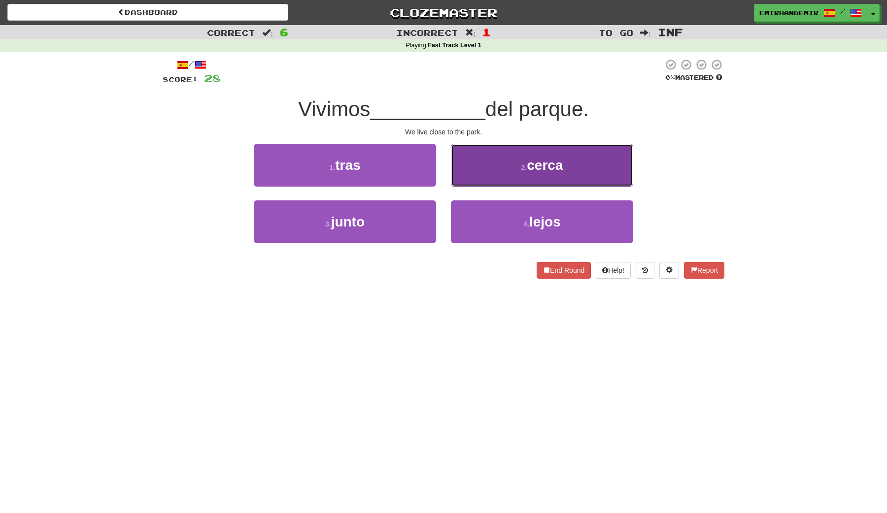
click at [483, 172] on button "2 . cerca" at bounding box center [542, 165] width 182 height 43
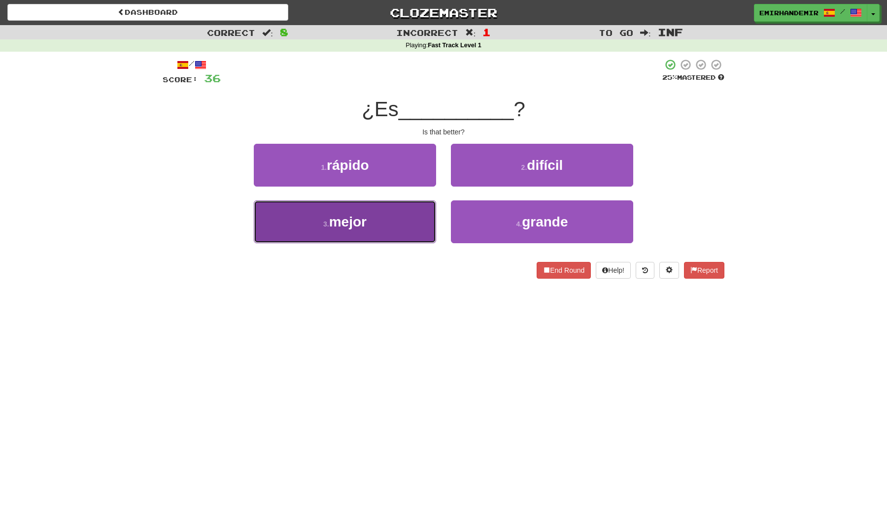
click at [400, 208] on button "3 . mejor" at bounding box center [345, 221] width 182 height 43
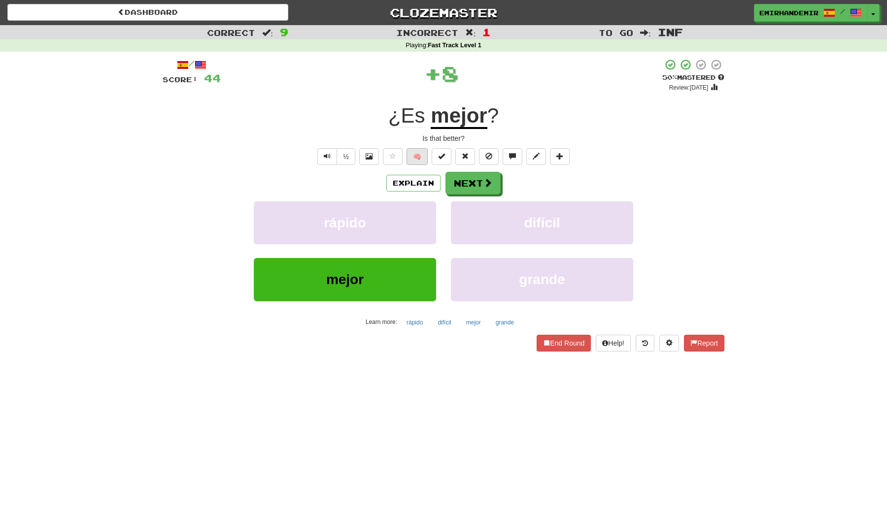
click at [414, 157] on button "🧠" at bounding box center [416, 156] width 21 height 17
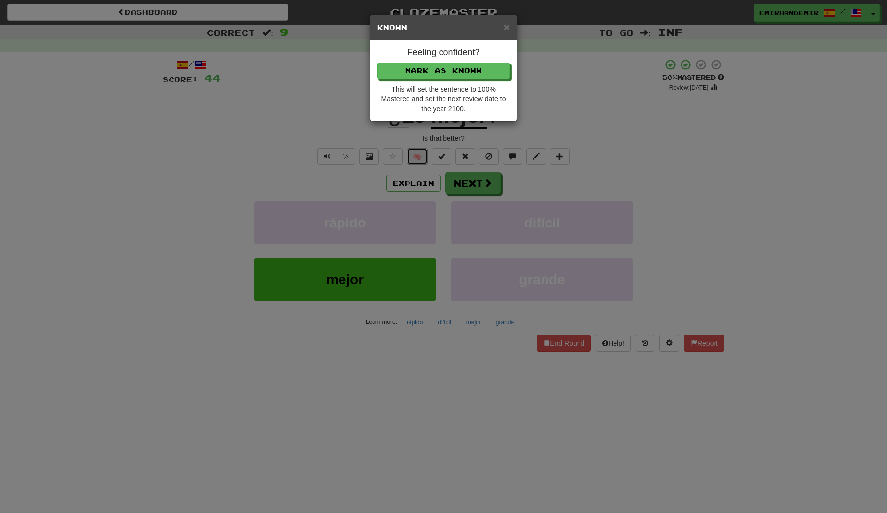
click at [406, 148] on button "🧠" at bounding box center [416, 156] width 21 height 17
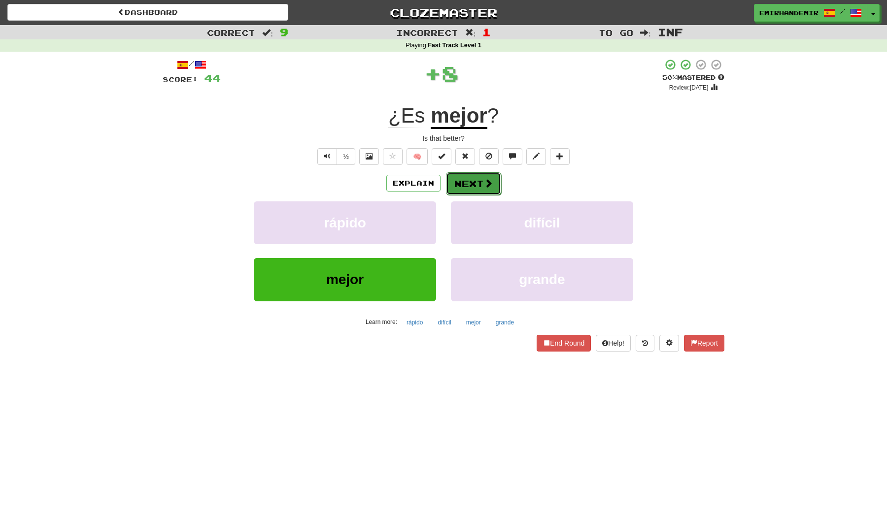
click at [457, 187] on button "Next" at bounding box center [473, 183] width 55 height 23
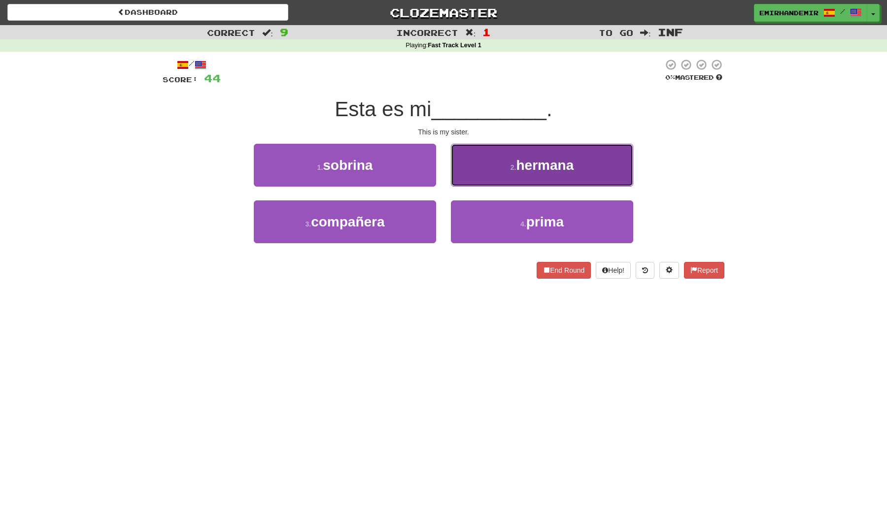
click at [482, 171] on button "2 . hermana" at bounding box center [542, 165] width 182 height 43
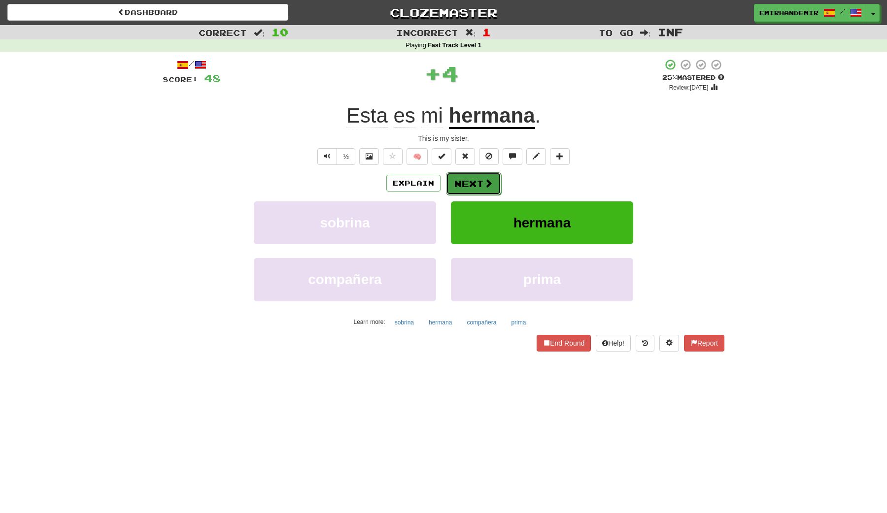
click at [480, 183] on button "Next" at bounding box center [473, 183] width 55 height 23
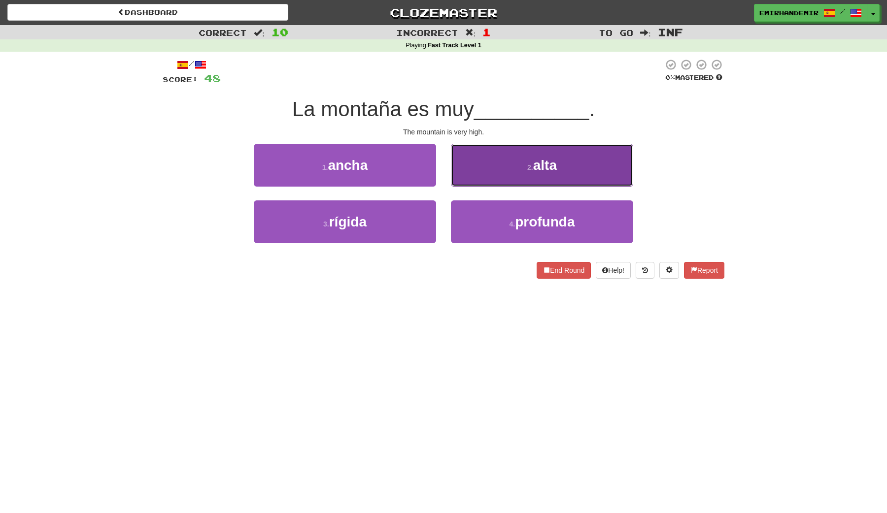
click at [520, 162] on button "2 . alta" at bounding box center [542, 165] width 182 height 43
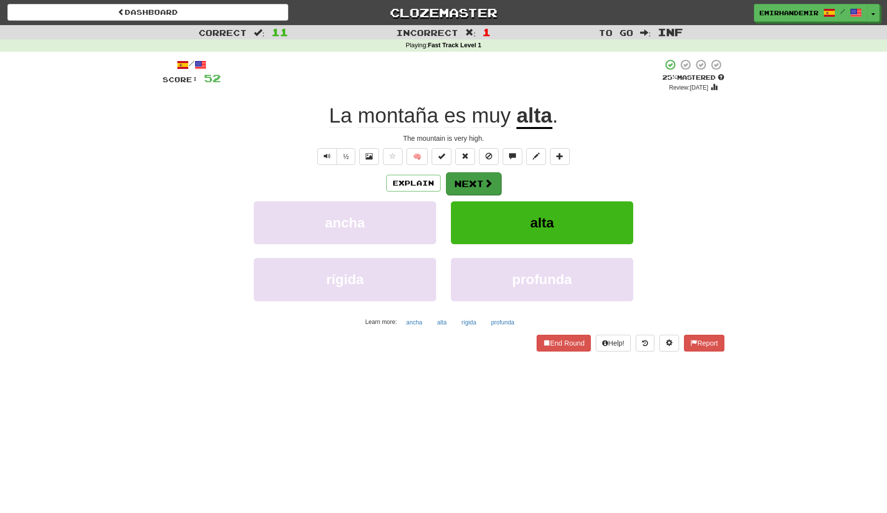
click at [495, 184] on button "Next" at bounding box center [473, 183] width 55 height 23
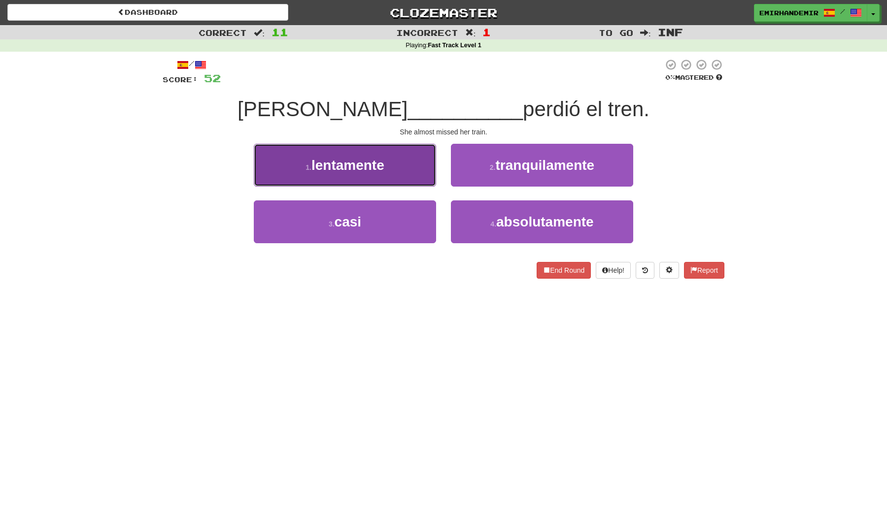
click at [387, 171] on button "1 . lentamente" at bounding box center [345, 165] width 182 height 43
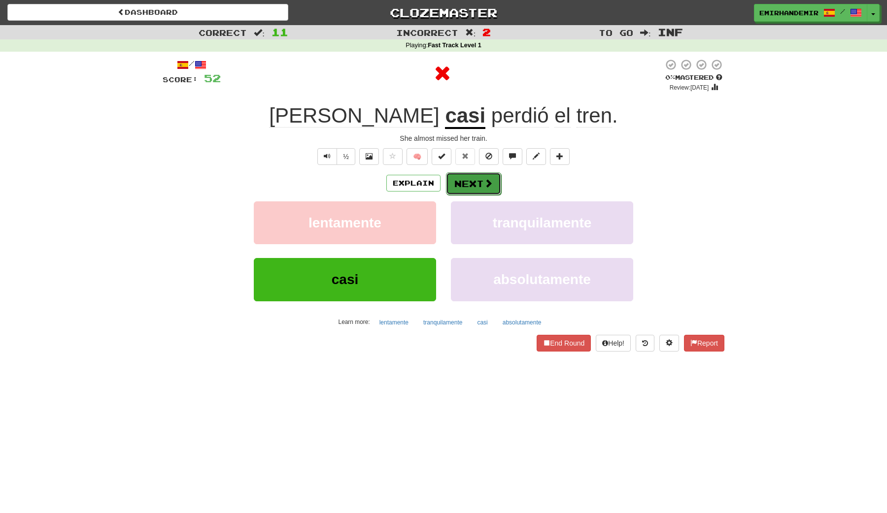
click at [457, 179] on button "Next" at bounding box center [473, 183] width 55 height 23
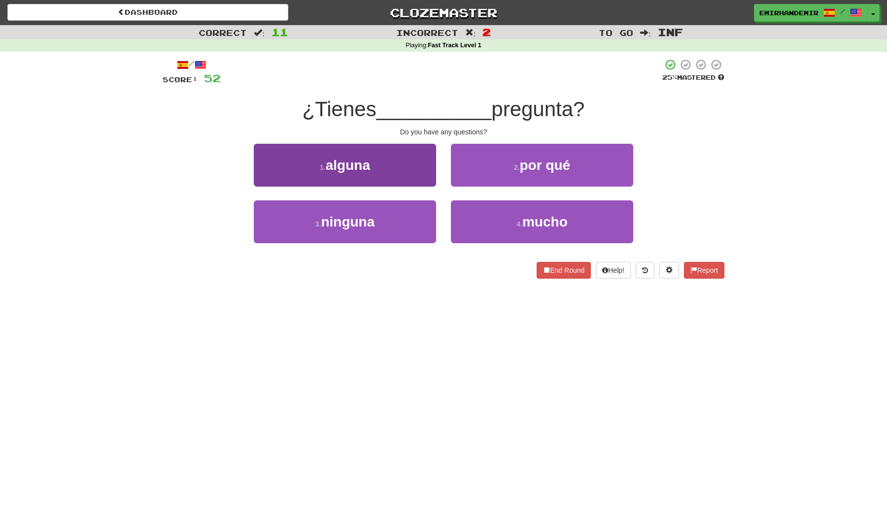
click at [381, 153] on button "1 . alguna" at bounding box center [345, 165] width 182 height 43
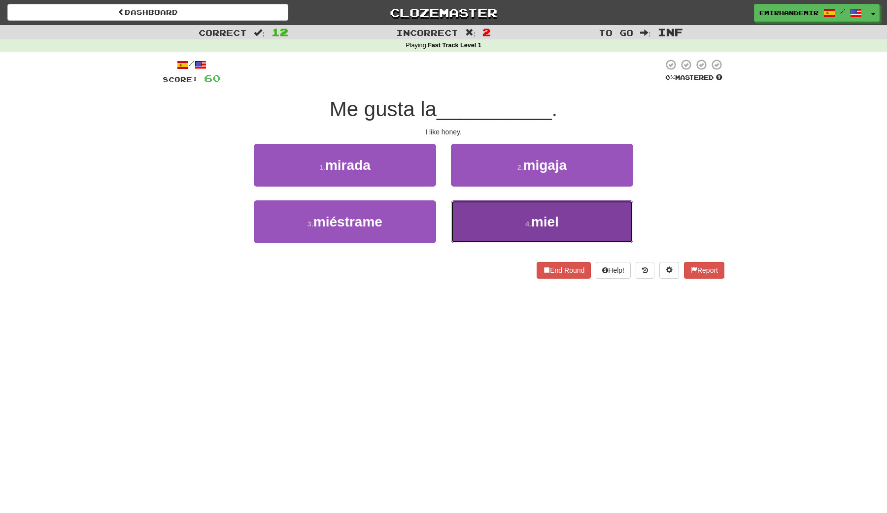
click at [492, 229] on button "4 . miel" at bounding box center [542, 221] width 182 height 43
click at [491, 226] on button "4 . fiesta" at bounding box center [542, 221] width 182 height 43
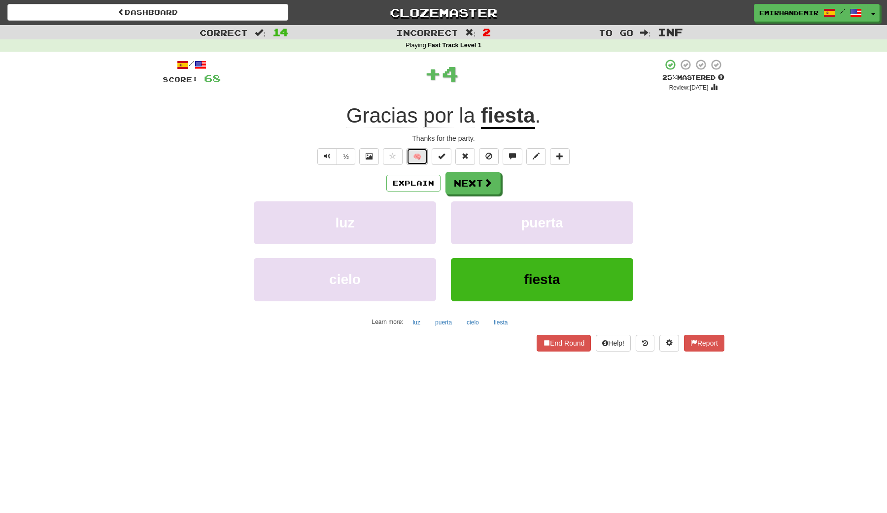
click at [422, 156] on button "🧠" at bounding box center [416, 156] width 21 height 17
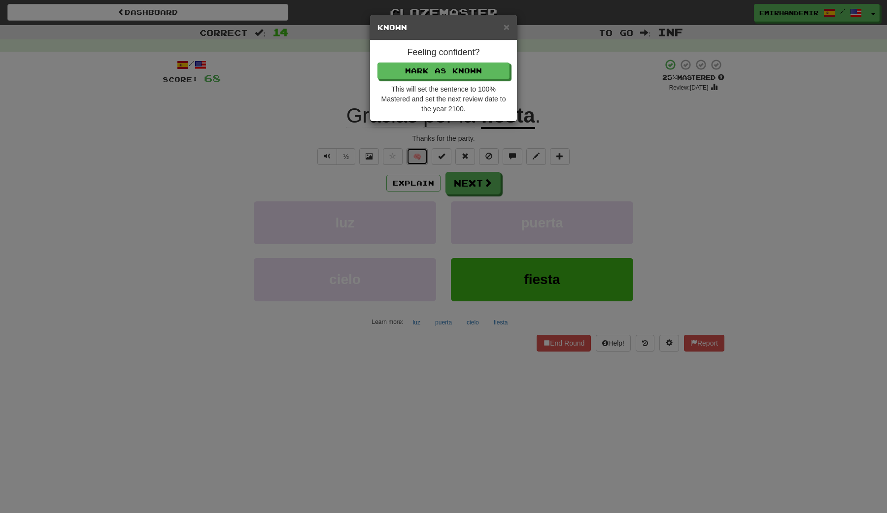
click at [406, 148] on button "🧠" at bounding box center [416, 156] width 21 height 17
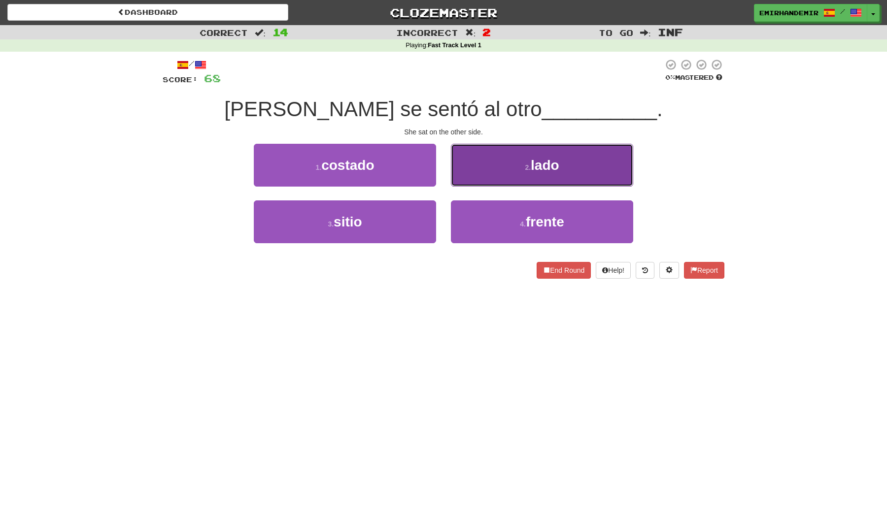
click at [506, 169] on button "2 . lado" at bounding box center [542, 165] width 182 height 43
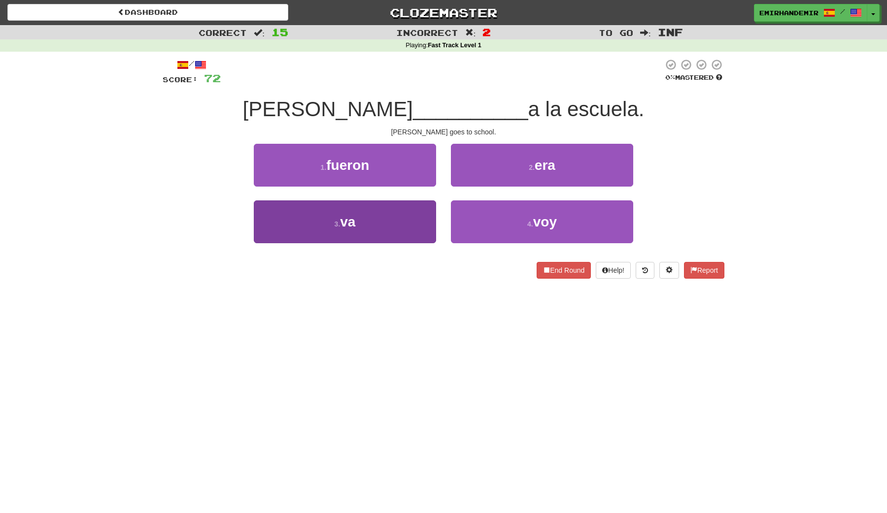
click at [425, 216] on button "3 . va" at bounding box center [345, 221] width 182 height 43
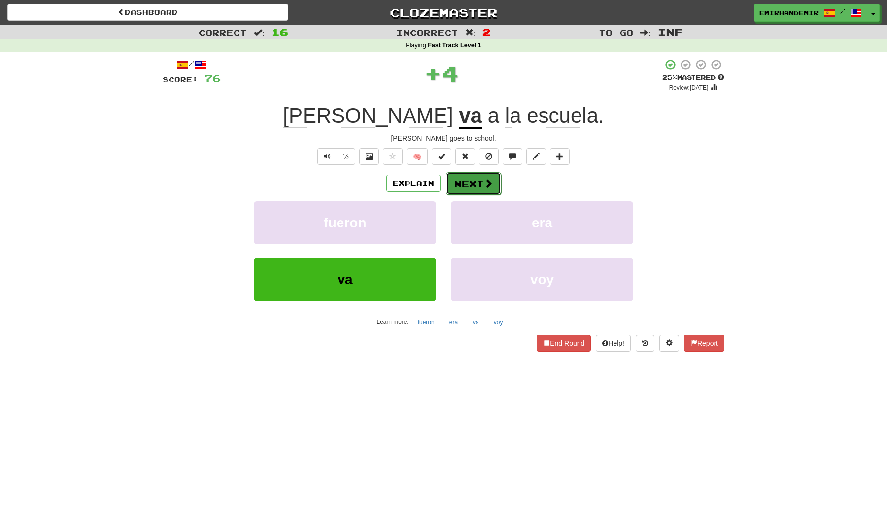
click at [473, 191] on button "Next" at bounding box center [473, 183] width 55 height 23
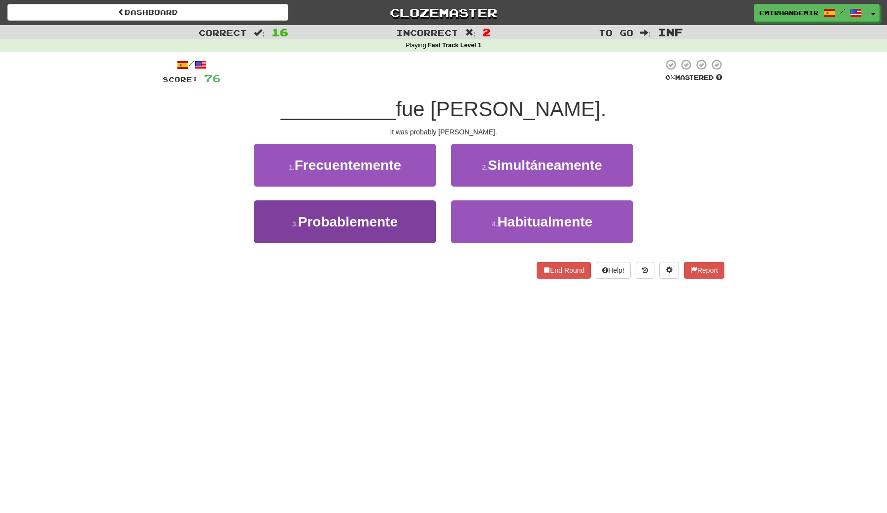
click at [418, 231] on button "3 . Probablemente" at bounding box center [345, 221] width 182 height 43
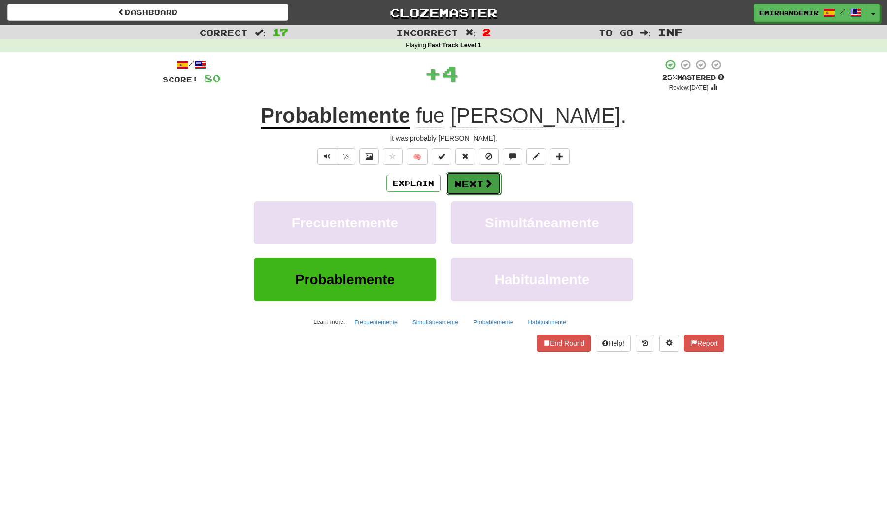
click at [484, 186] on span at bounding box center [488, 183] width 9 height 9
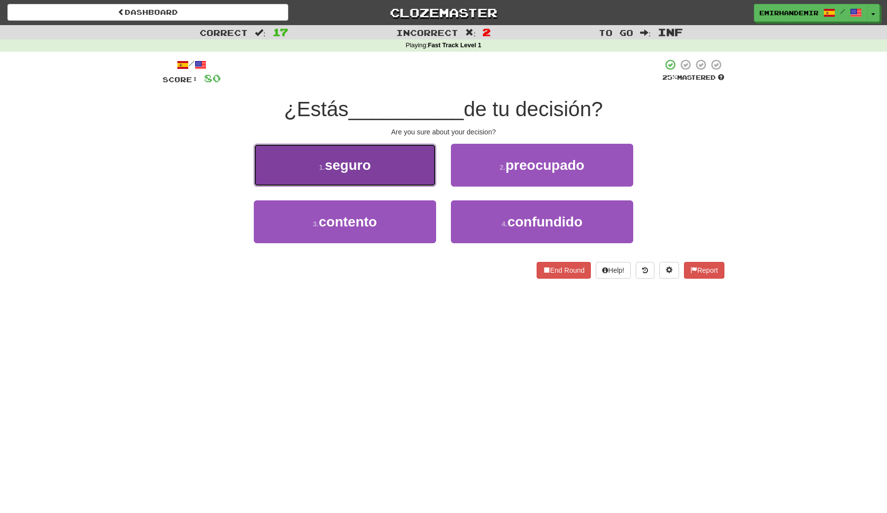
click at [388, 165] on button "1 . seguro" at bounding box center [345, 165] width 182 height 43
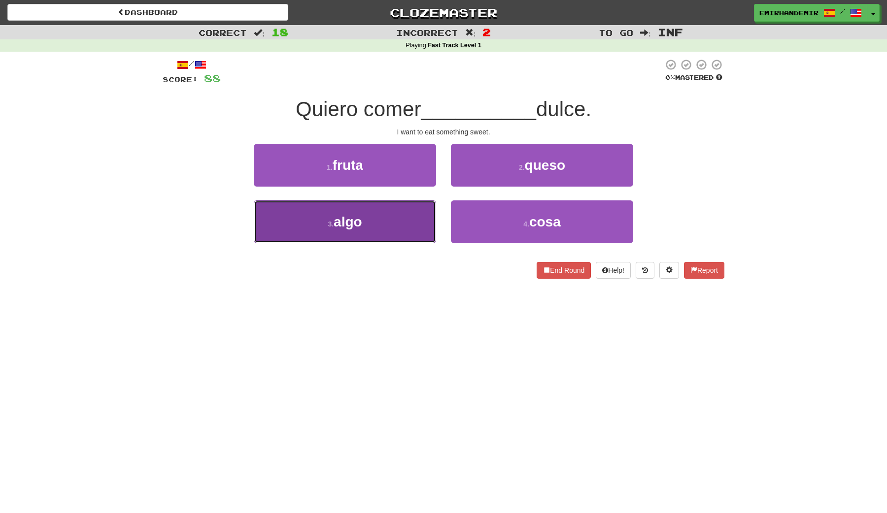
click at [412, 209] on button "3 . algo" at bounding box center [345, 221] width 182 height 43
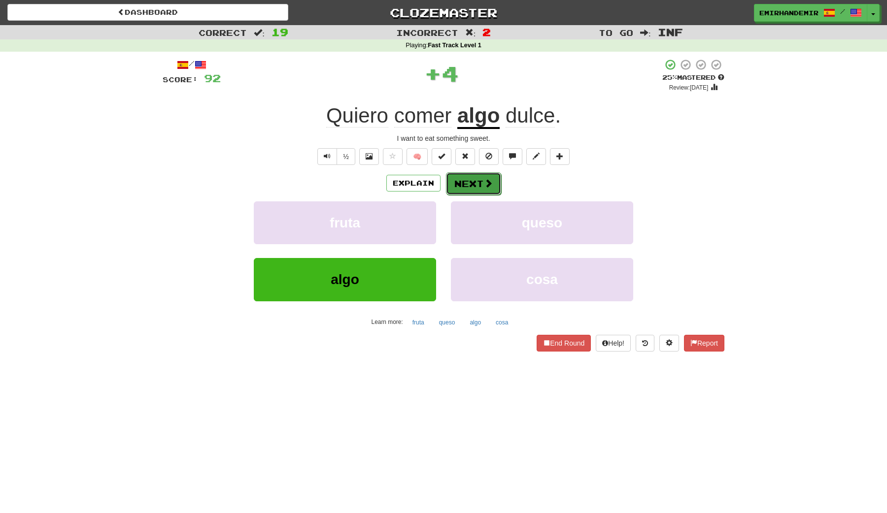
click at [467, 192] on button "Next" at bounding box center [473, 183] width 55 height 23
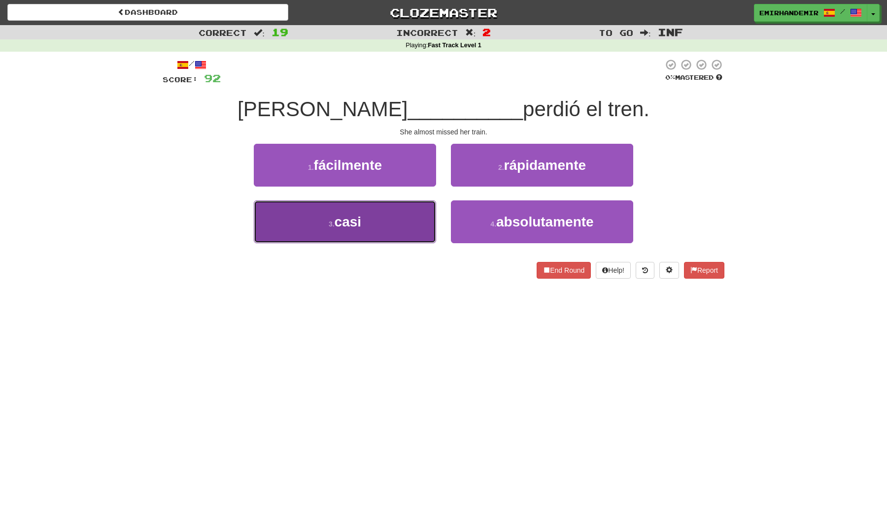
click at [433, 221] on button "3 . casi" at bounding box center [345, 221] width 182 height 43
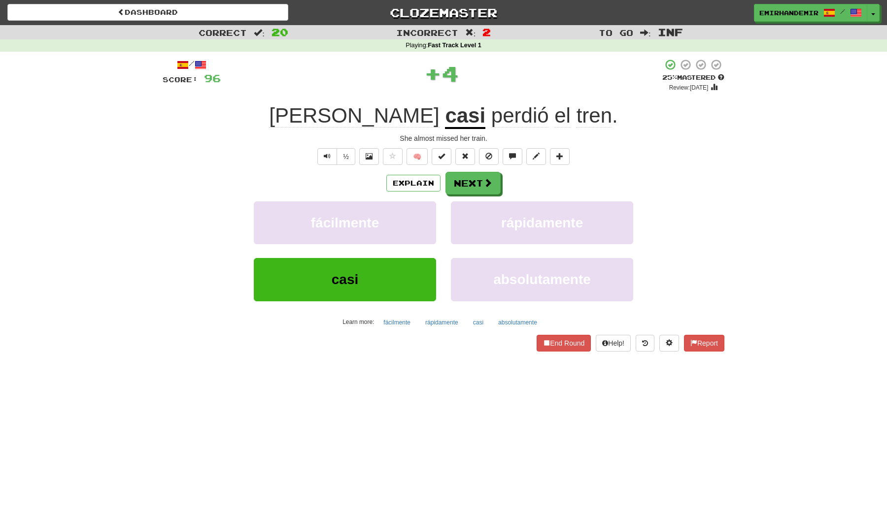
click at [393, 103] on div "Ella casi perdió el tren ." at bounding box center [444, 115] width 562 height 27
click at [445, 115] on u "casi" at bounding box center [465, 116] width 40 height 25
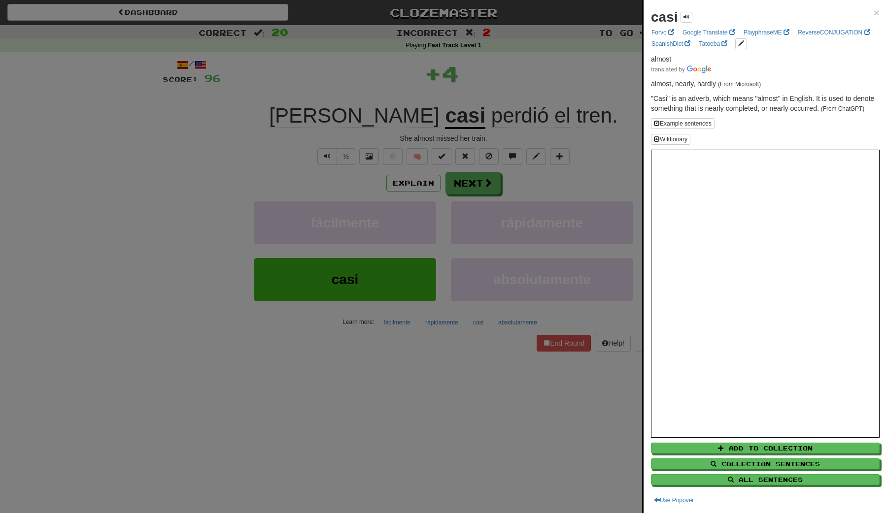
click at [432, 97] on div at bounding box center [443, 256] width 887 height 513
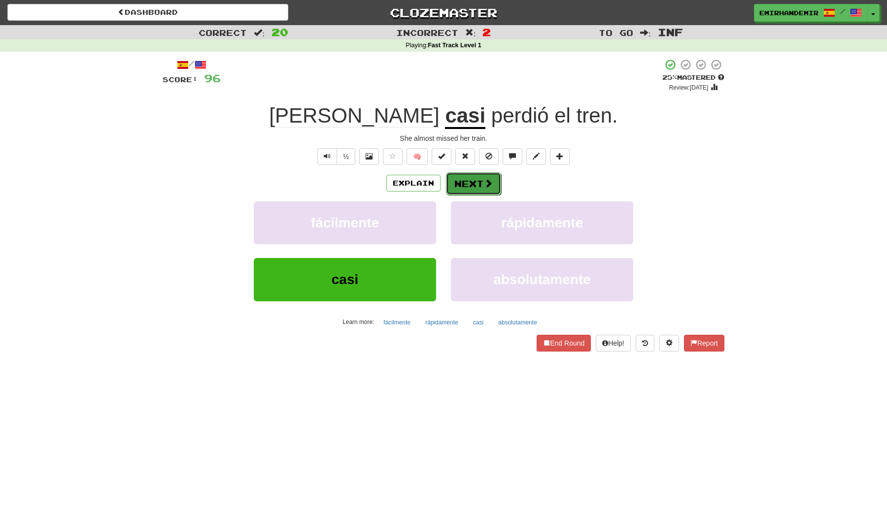
click at [488, 174] on button "Next" at bounding box center [473, 183] width 55 height 23
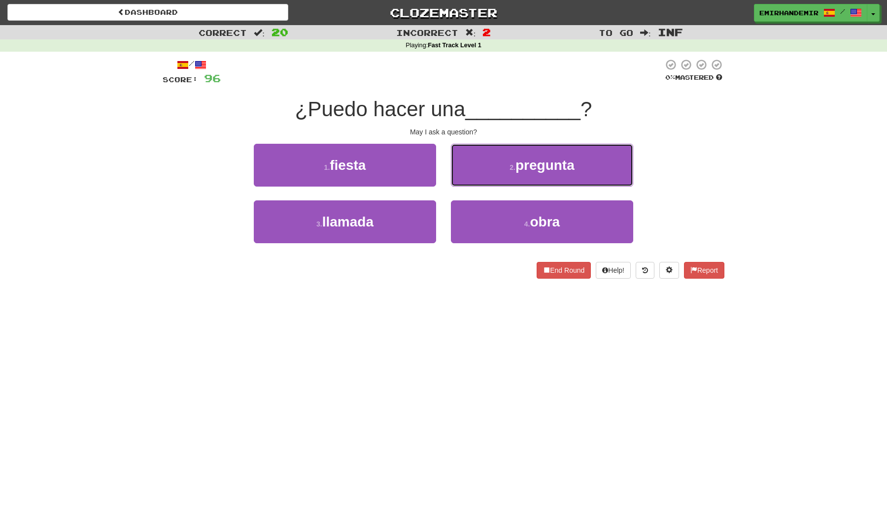
click at [488, 174] on button "2 . pregunta" at bounding box center [542, 165] width 182 height 43
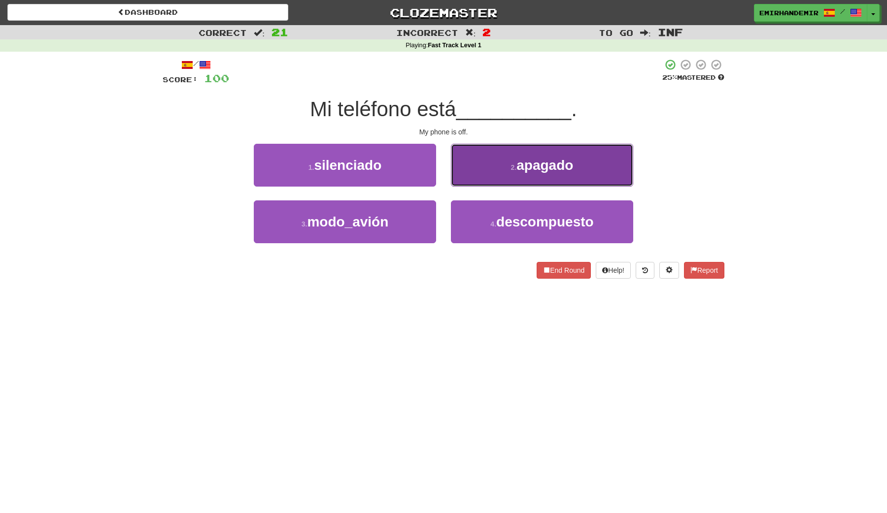
click at [471, 171] on button "2 . apagado" at bounding box center [542, 165] width 182 height 43
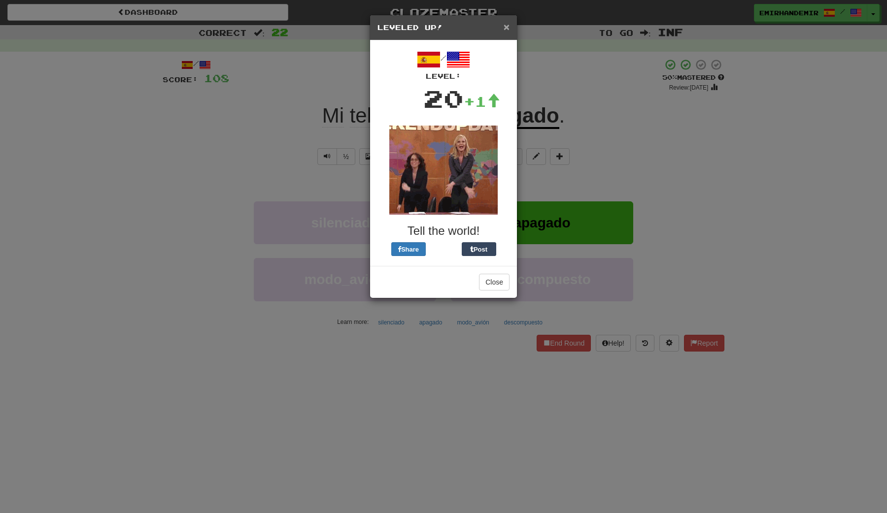
click at [504, 30] on span "×" at bounding box center [506, 26] width 6 height 11
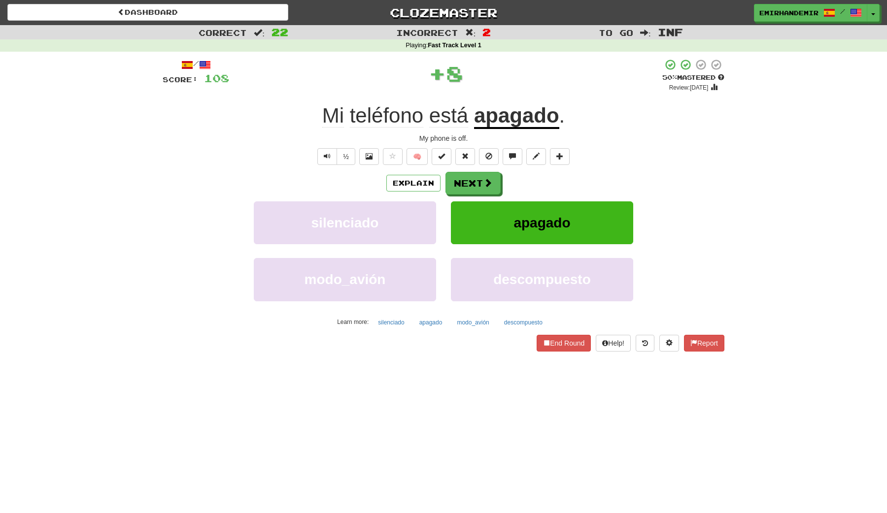
click at [531, 115] on u "apagado" at bounding box center [516, 116] width 85 height 25
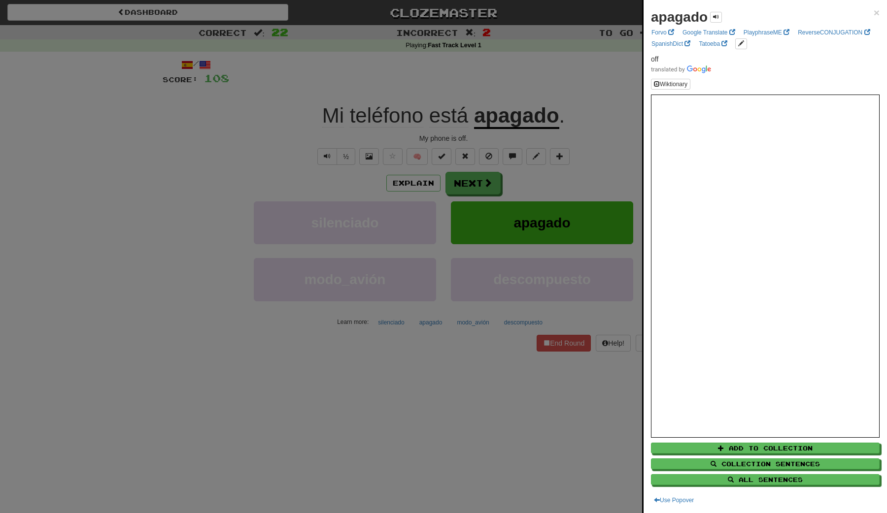
click at [566, 102] on div at bounding box center [443, 256] width 887 height 513
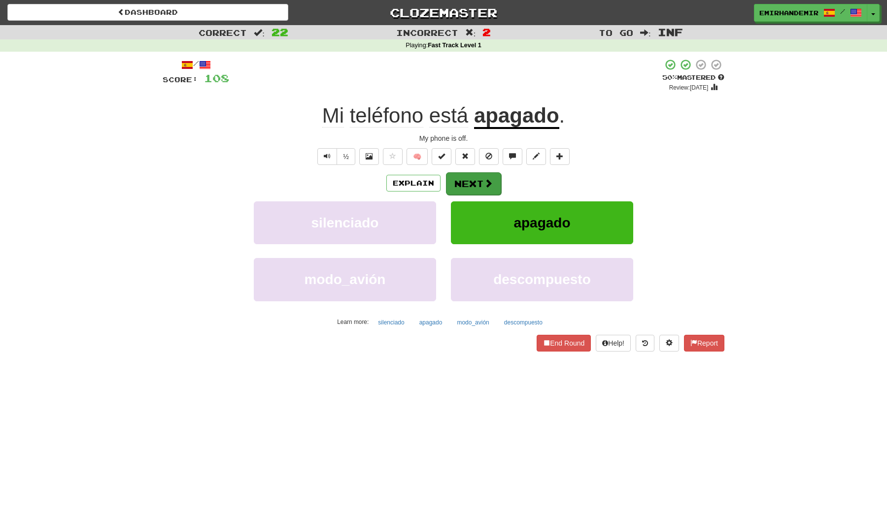
click at [495, 178] on button "Next" at bounding box center [473, 183] width 55 height 23
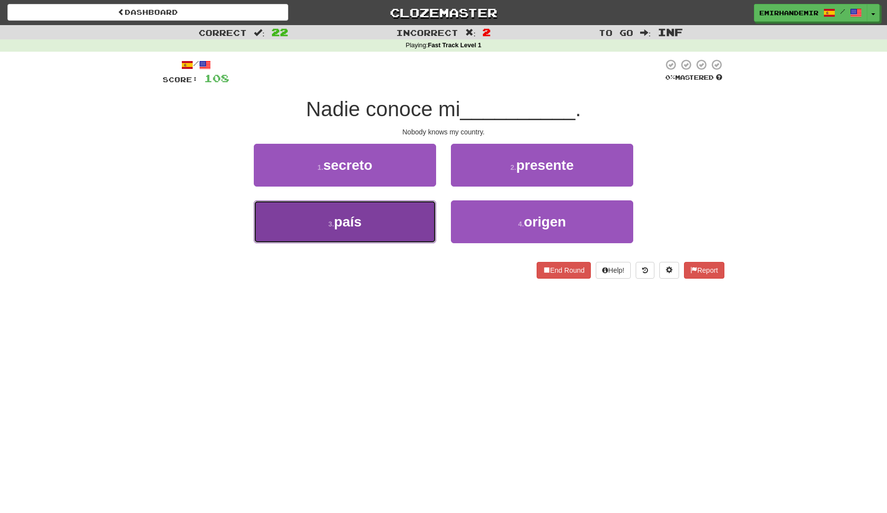
click at [408, 223] on button "3 . país" at bounding box center [345, 221] width 182 height 43
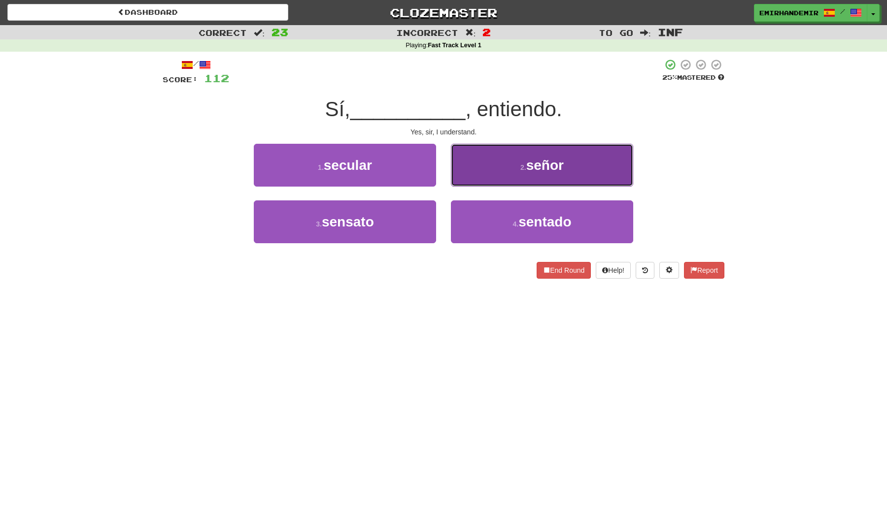
click at [519, 181] on button "2 . señor" at bounding box center [542, 165] width 182 height 43
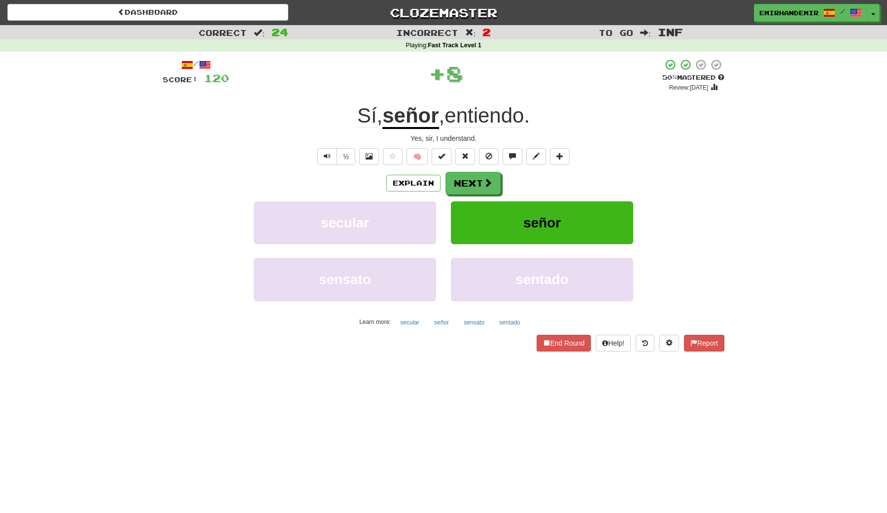
click at [418, 166] on div "/ Score: 120 + 8 50 % Mastered Review: 2025-08-31 Sí , señor , entiendo . Yes, …" at bounding box center [444, 205] width 562 height 293
click at [418, 163] on button "🧠" at bounding box center [416, 156] width 21 height 17
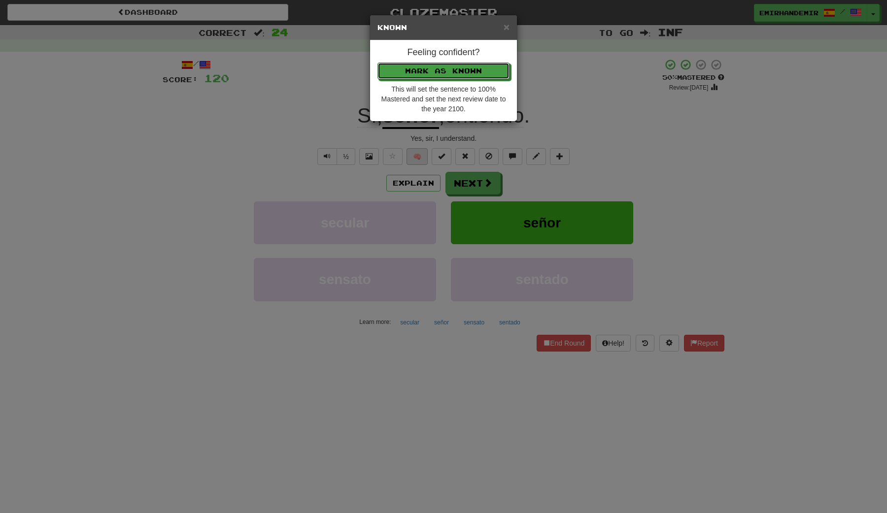
click at [377, 63] on button "Mark as Known" at bounding box center [443, 71] width 132 height 17
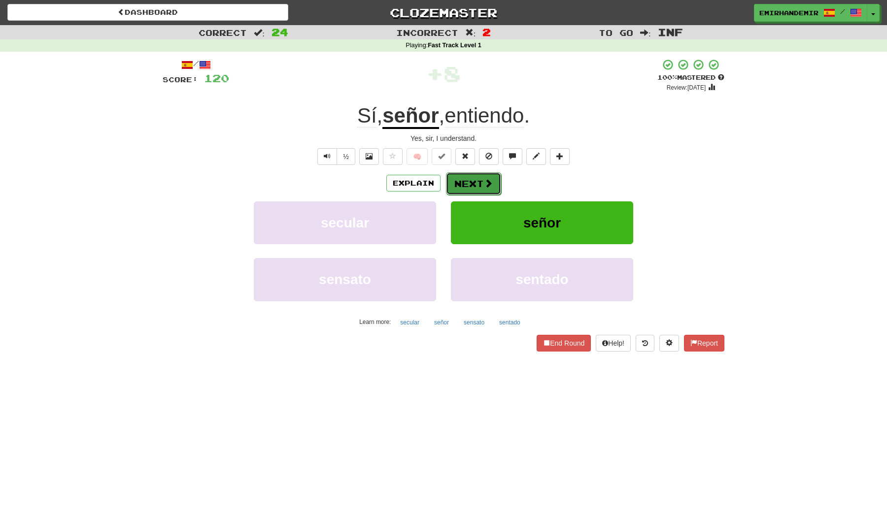
click at [448, 181] on button "Next" at bounding box center [473, 183] width 55 height 23
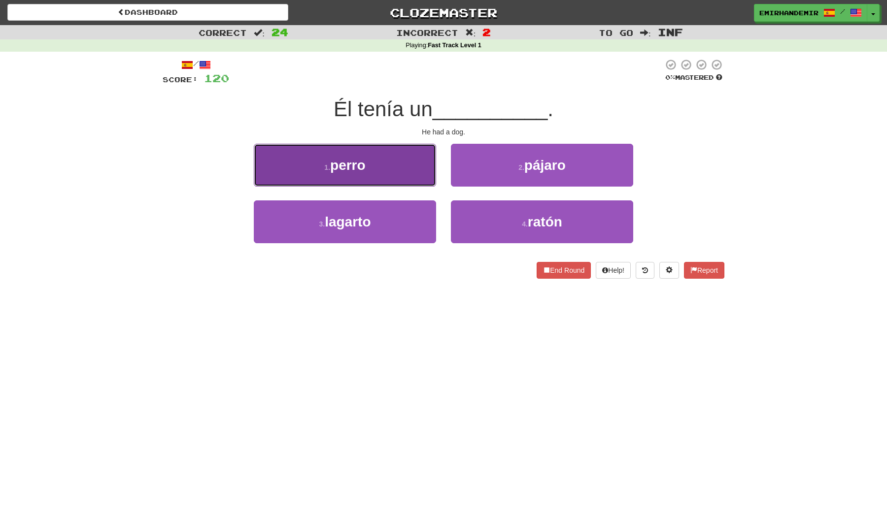
click at [408, 167] on button "1 . perro" at bounding box center [345, 165] width 182 height 43
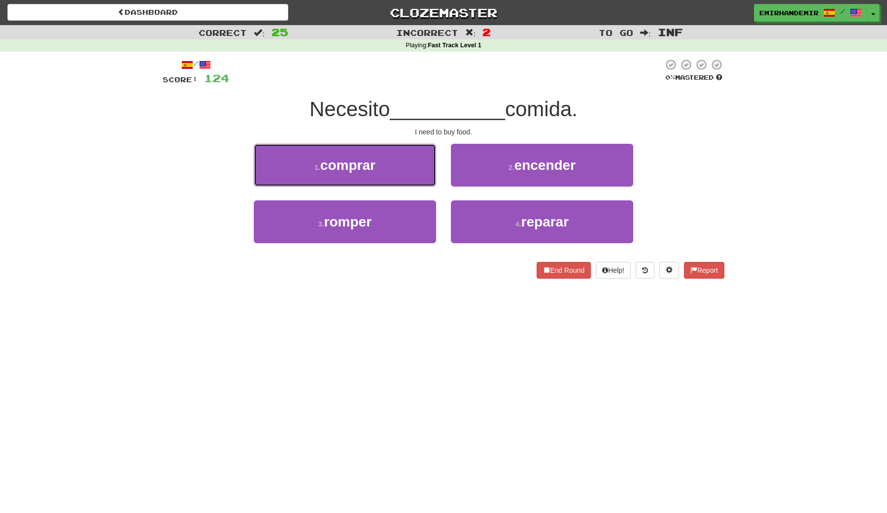
click at [408, 167] on button "1 . comprar" at bounding box center [345, 165] width 182 height 43
click at [408, 167] on button "1 . pistola" at bounding box center [345, 165] width 182 height 43
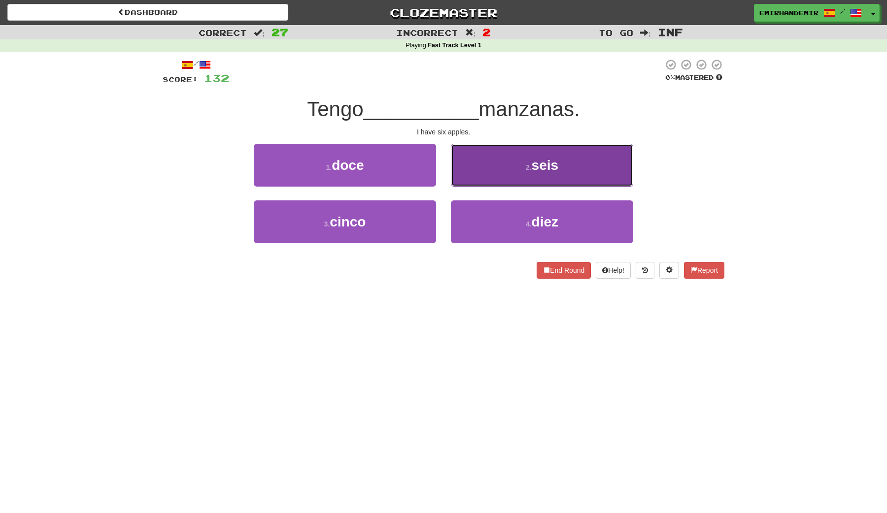
click at [515, 157] on button "2 . seis" at bounding box center [542, 165] width 182 height 43
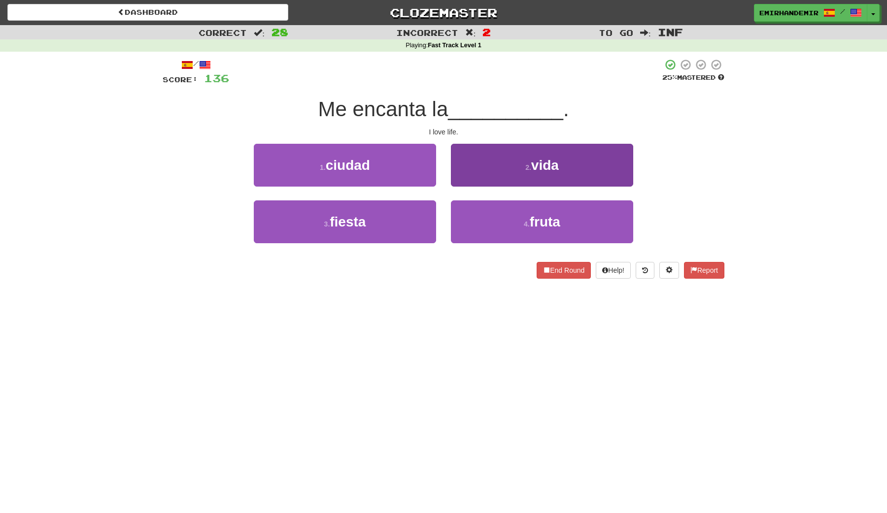
click at [516, 167] on button "2 . vida" at bounding box center [542, 165] width 182 height 43
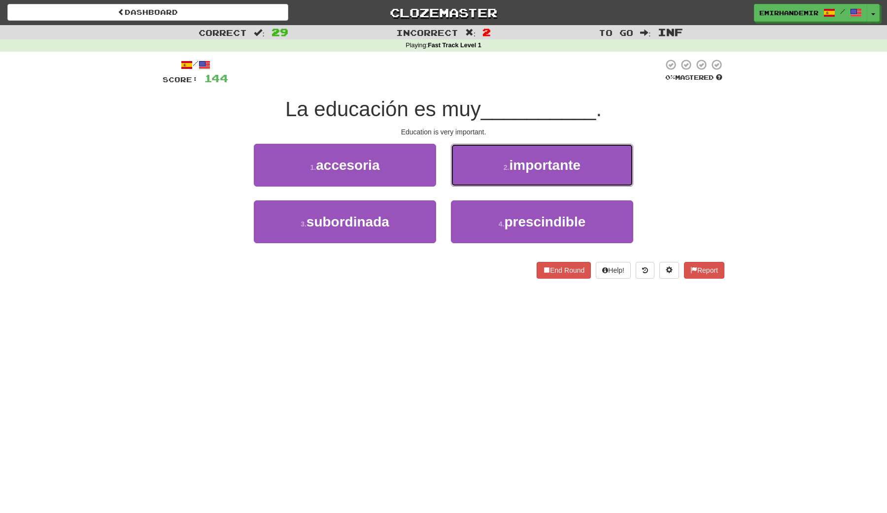
click at [516, 167] on span "importante" at bounding box center [544, 165] width 71 height 15
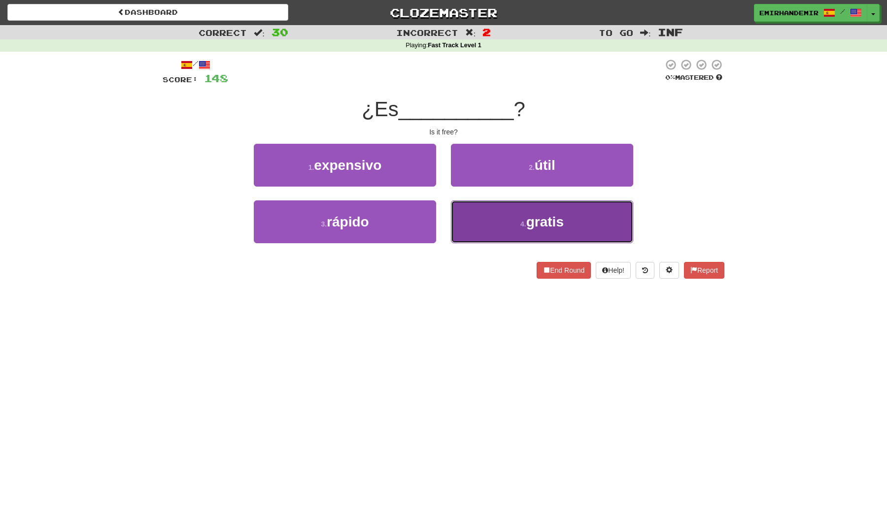
click at [517, 214] on button "4 . gratis" at bounding box center [542, 221] width 182 height 43
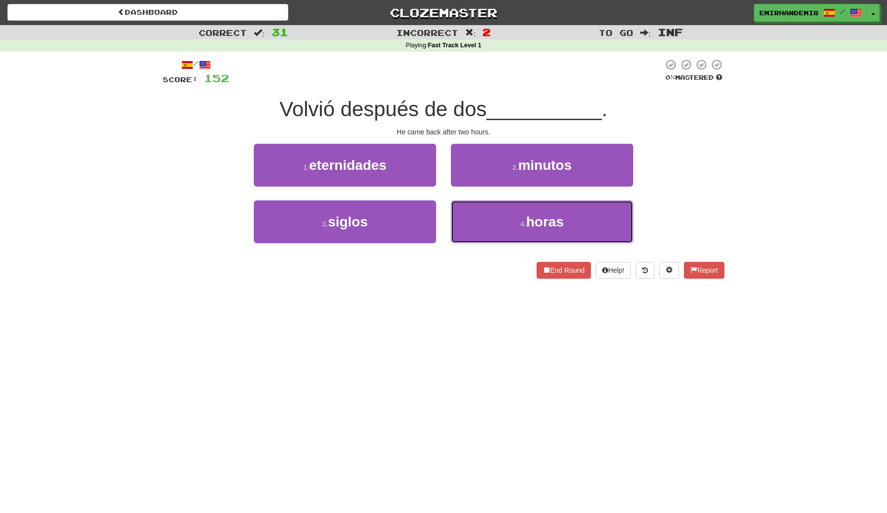
click at [517, 214] on button "4 . horas" at bounding box center [542, 221] width 182 height 43
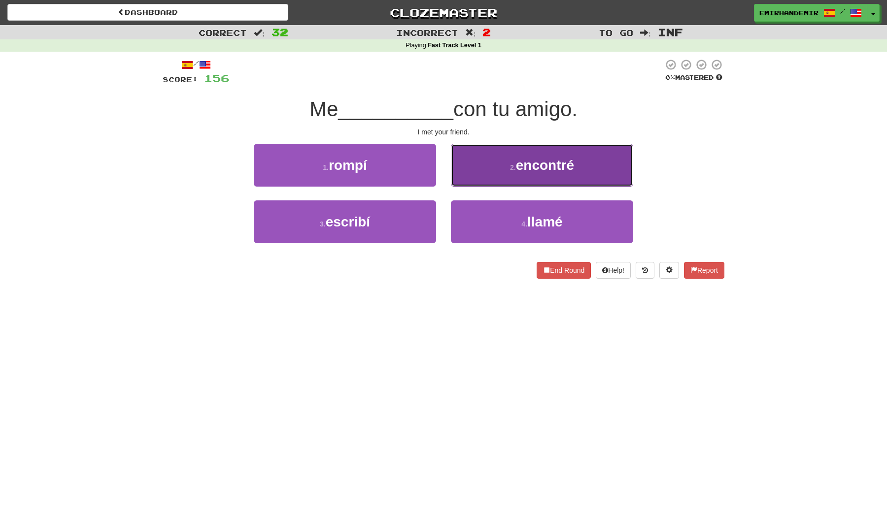
click at [552, 154] on button "2 . encontré" at bounding box center [542, 165] width 182 height 43
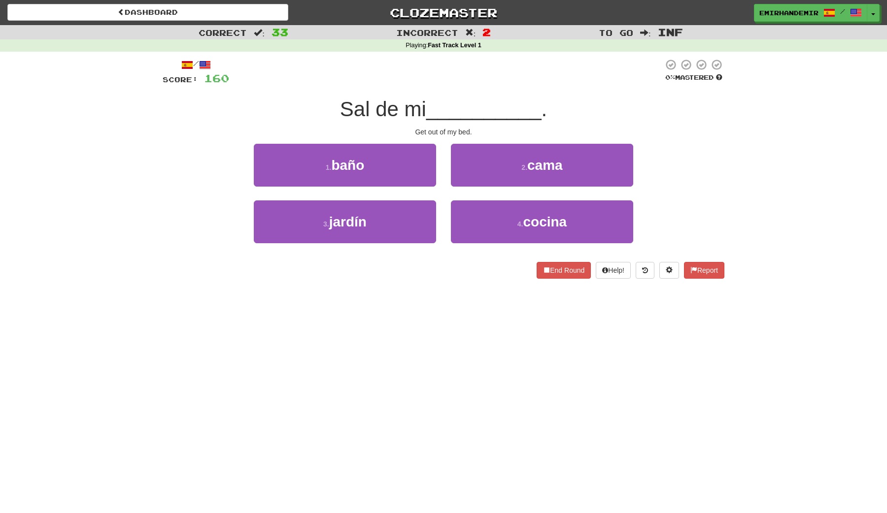
click at [552, 154] on button "2 . cama" at bounding box center [542, 165] width 182 height 43
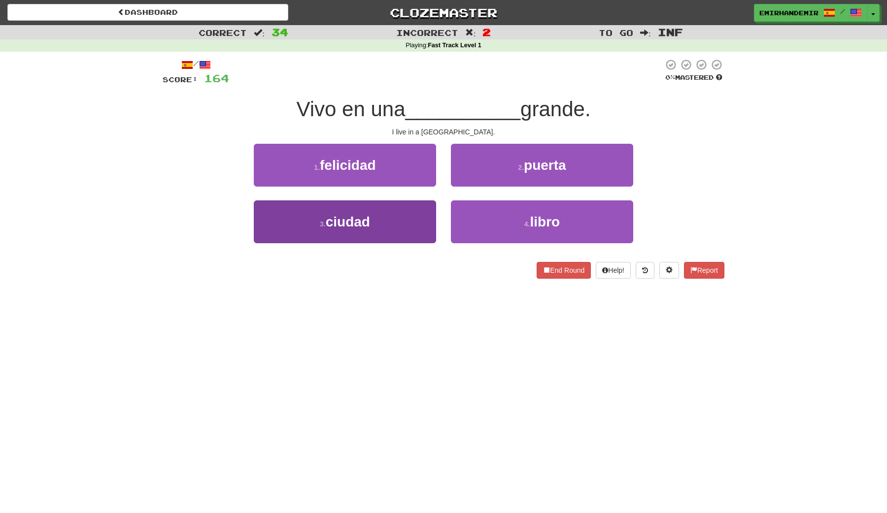
click at [366, 205] on button "3 . ciudad" at bounding box center [345, 221] width 182 height 43
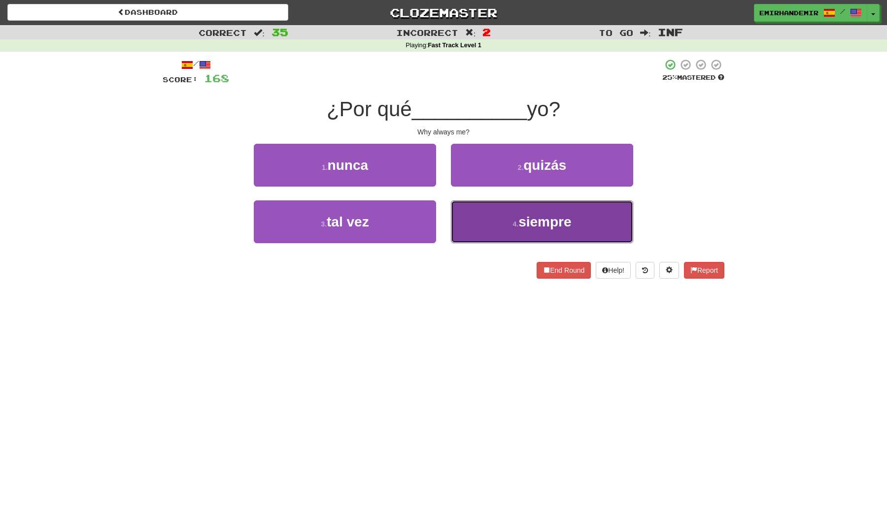
click at [504, 202] on button "4 . siempre" at bounding box center [542, 221] width 182 height 43
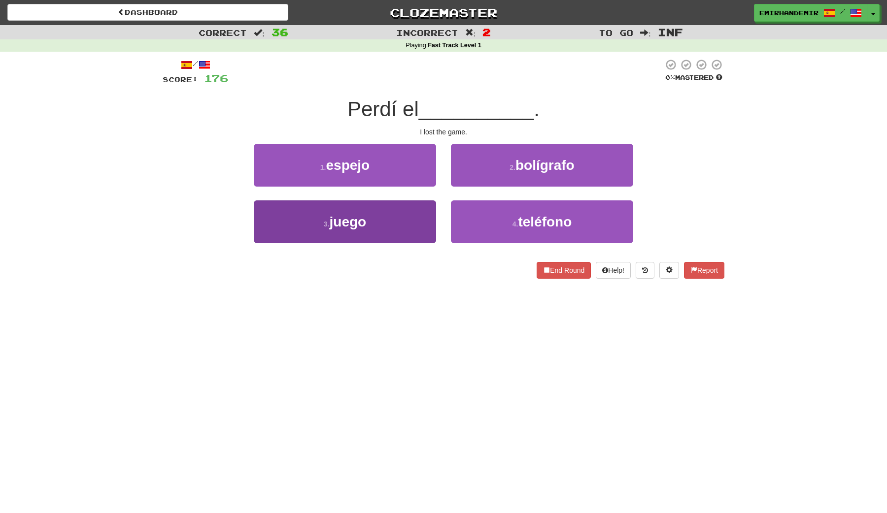
click at [398, 226] on button "3 . juego" at bounding box center [345, 221] width 182 height 43
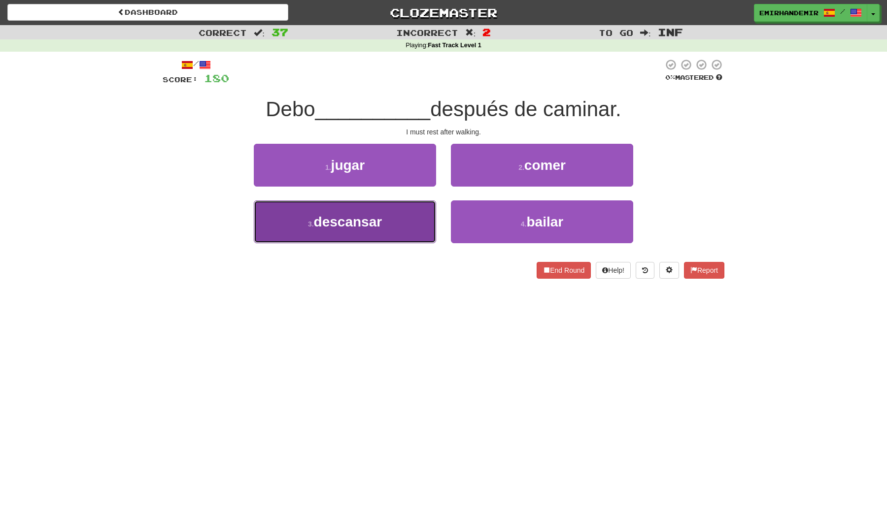
click at [398, 226] on button "3 . descansar" at bounding box center [345, 221] width 182 height 43
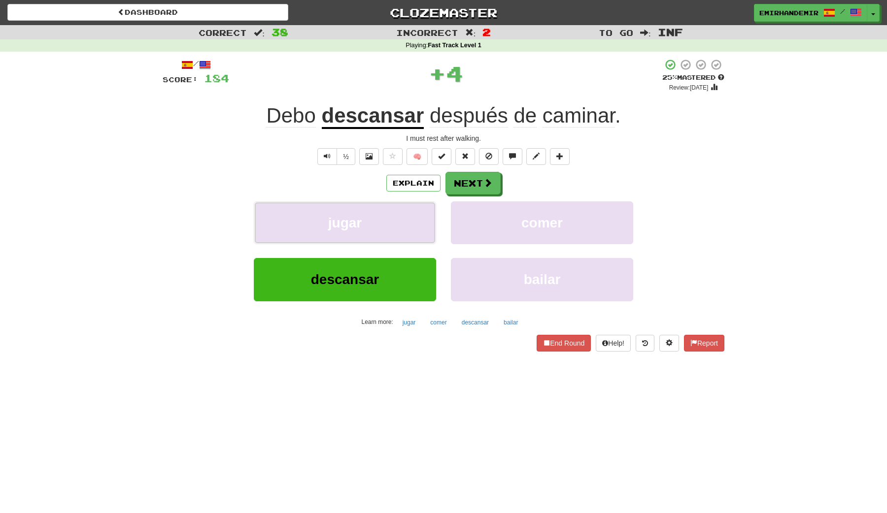
click at [398, 226] on button "jugar" at bounding box center [345, 222] width 182 height 43
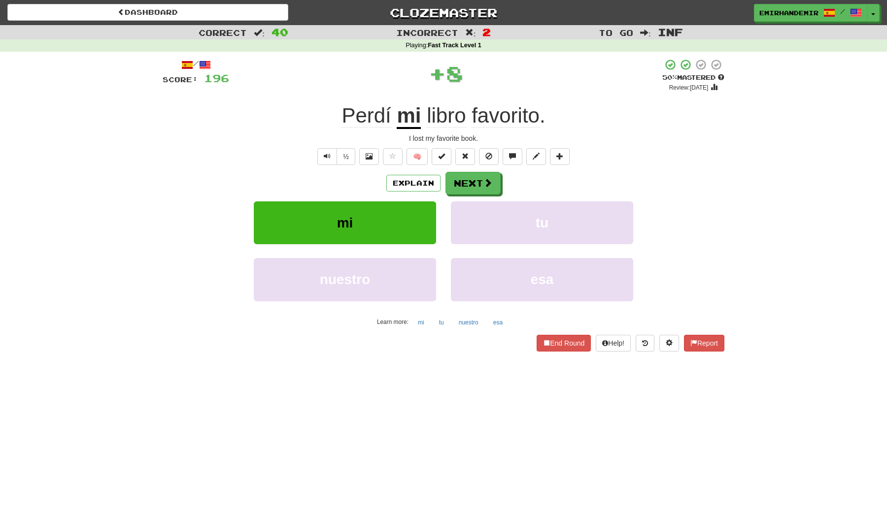
click at [444, 298] on div "esa" at bounding box center [541, 286] width 197 height 57
click at [419, 155] on button "🧠" at bounding box center [416, 156] width 21 height 17
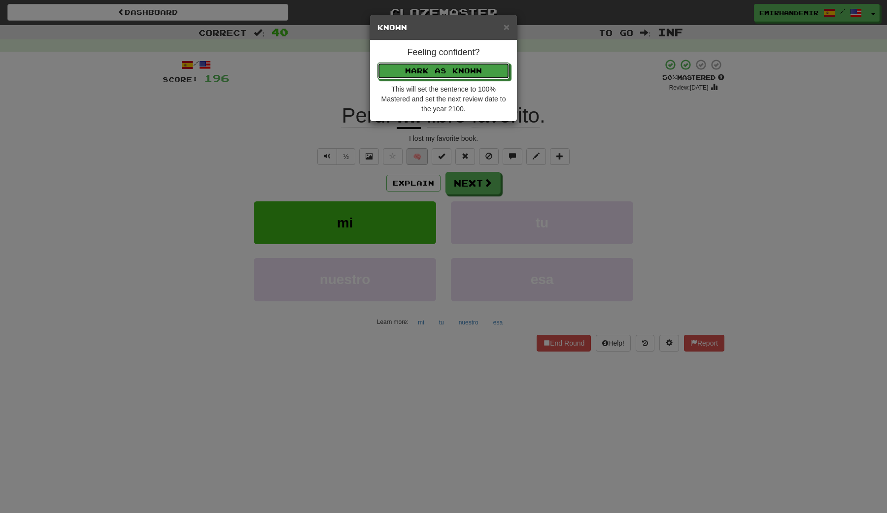
click at [377, 63] on button "Mark as Known" at bounding box center [443, 71] width 132 height 17
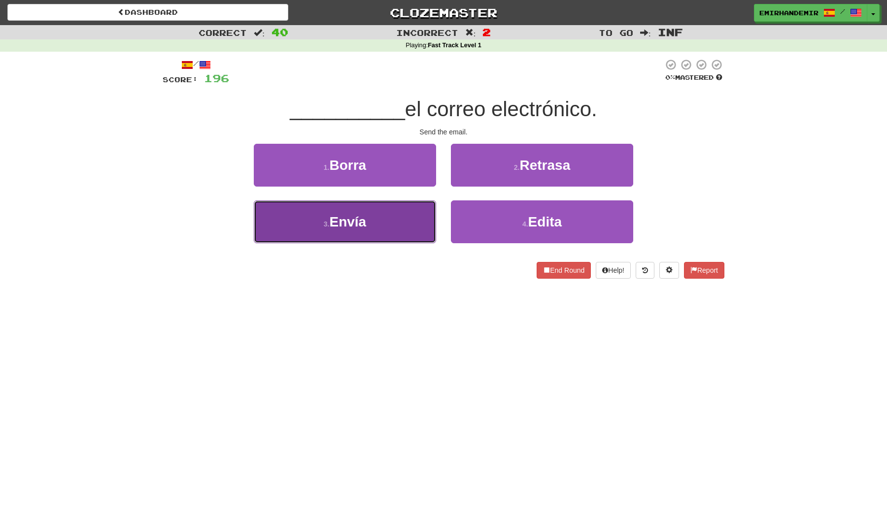
click at [416, 217] on button "3 . Envía" at bounding box center [345, 221] width 182 height 43
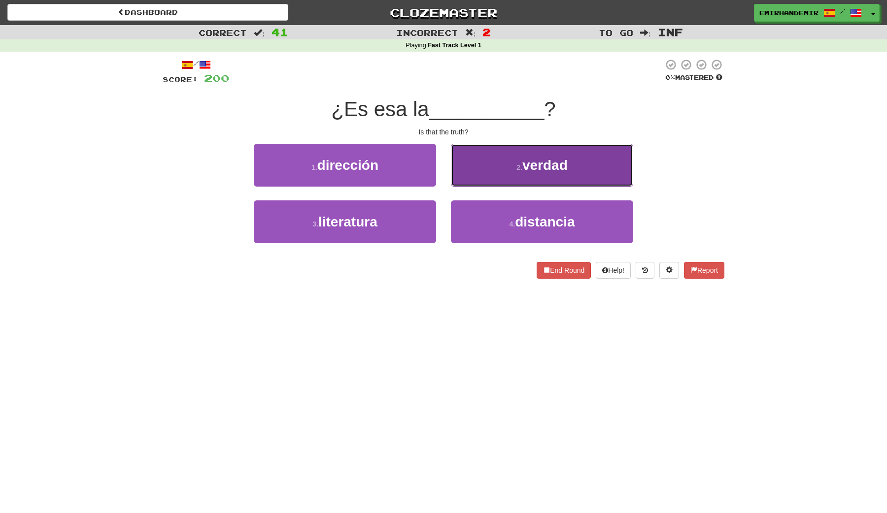
click at [493, 183] on button "2 . verdad" at bounding box center [542, 165] width 182 height 43
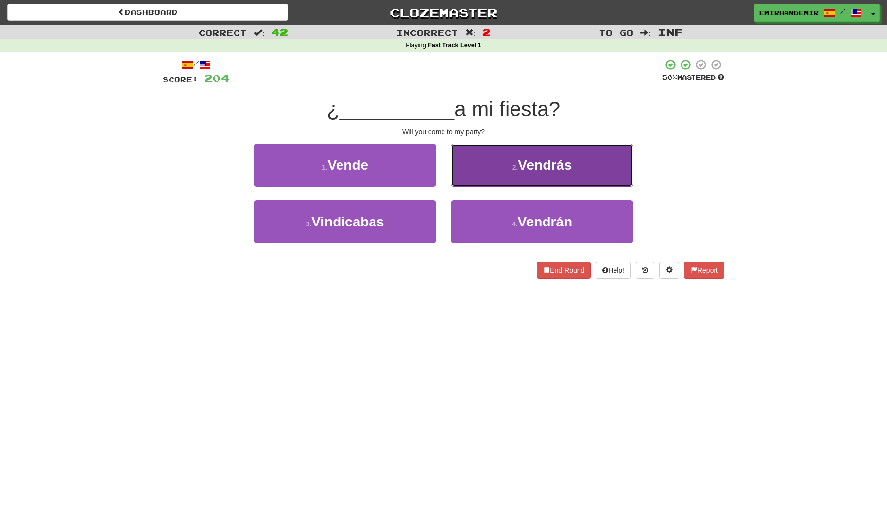
click at [490, 182] on button "2 . Vendrás" at bounding box center [542, 165] width 182 height 43
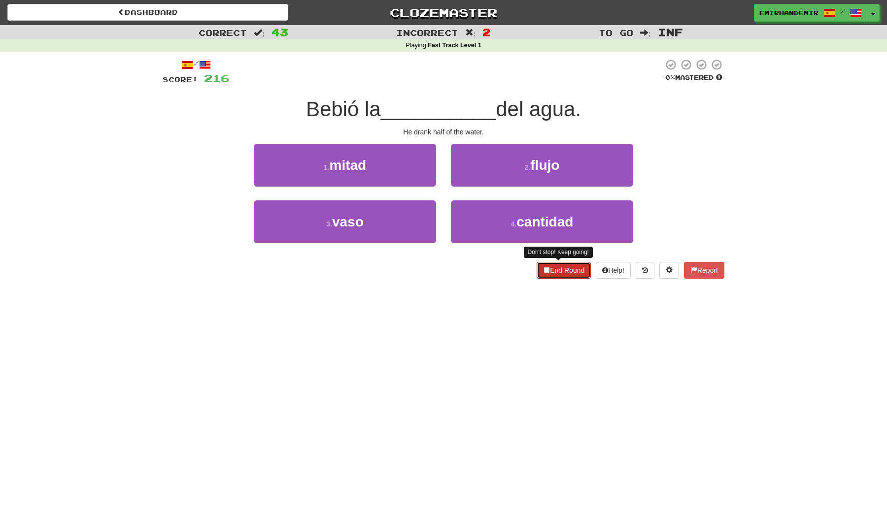
click at [556, 268] on button "End Round" at bounding box center [563, 270] width 54 height 17
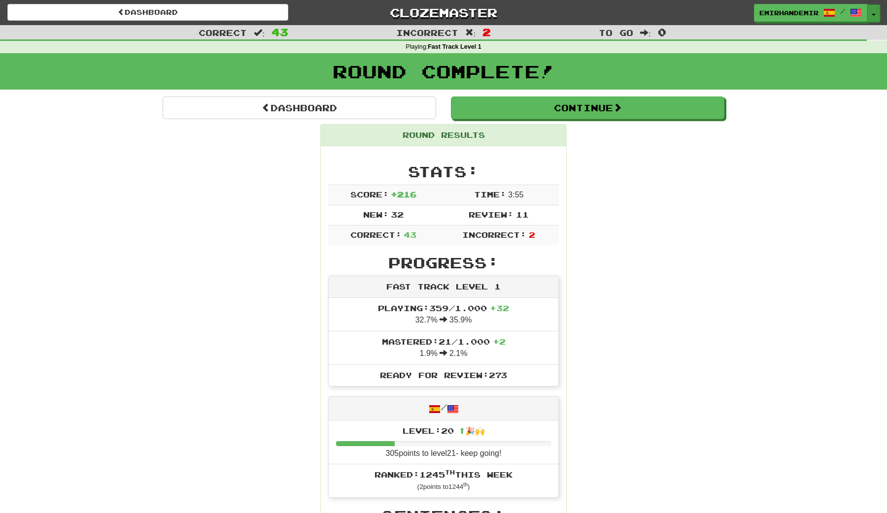
click at [875, 12] on button "Toggle Dropdown" at bounding box center [873, 13] width 13 height 18
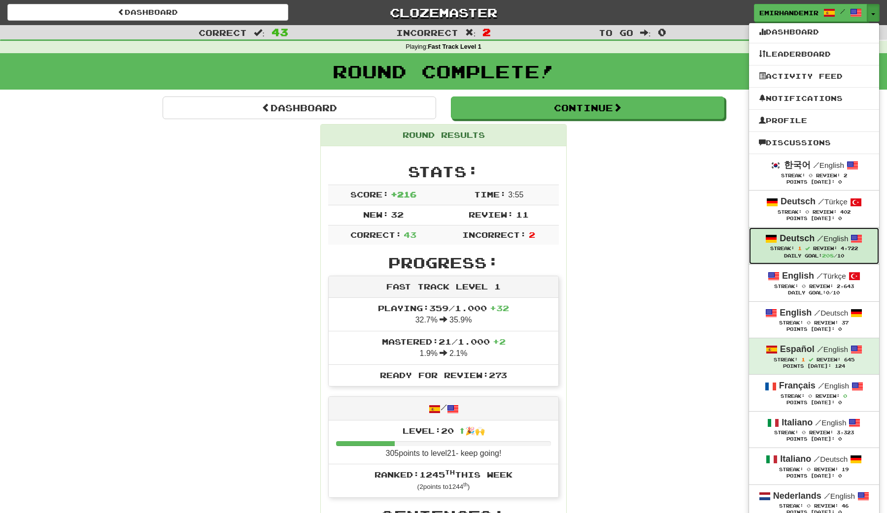
click at [865, 249] on div "Streak: 1 Review: 4,722" at bounding box center [814, 248] width 110 height 7
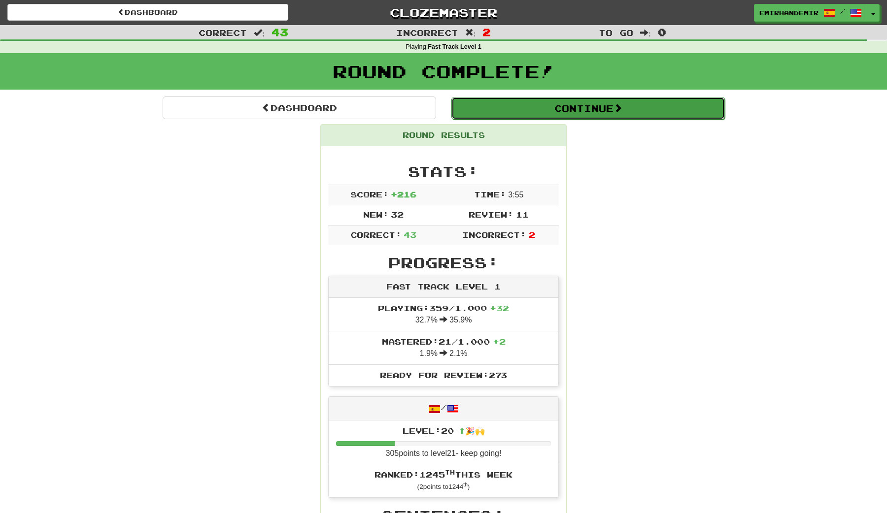
click at [674, 101] on button "Continue" at bounding box center [587, 108] width 273 height 23
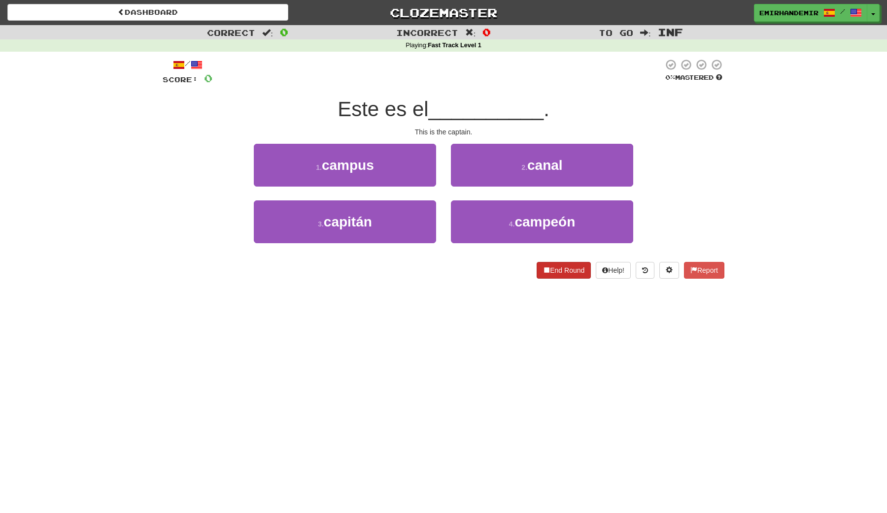
click at [570, 269] on button "End Round" at bounding box center [563, 270] width 54 height 17
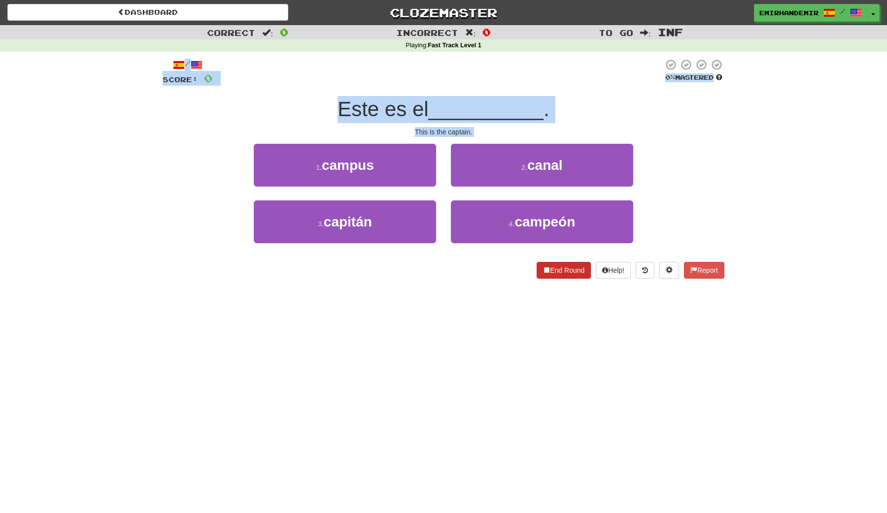
click at [570, 269] on div "Dashboard Clozemaster emirhandemir / Toggle Dropdown Dashboard Leaderboard Acti…" at bounding box center [443, 256] width 887 height 513
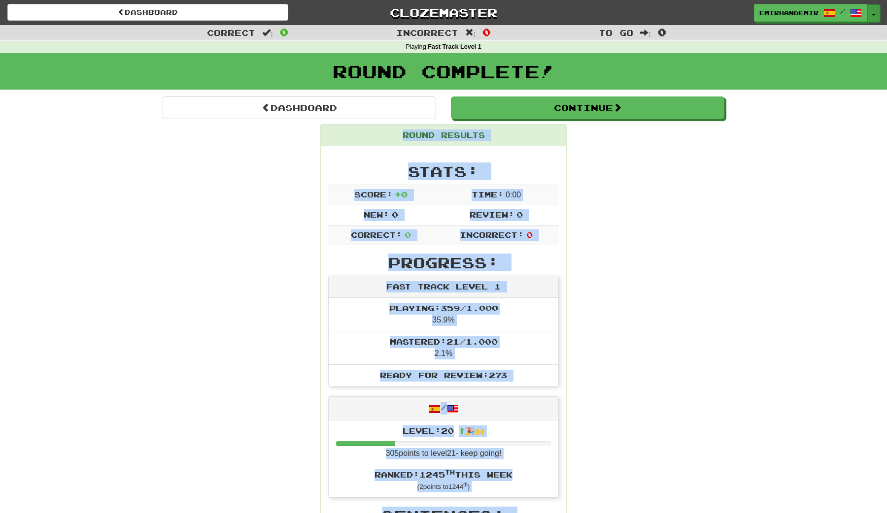
click at [874, 15] on button "Toggle Dropdown" at bounding box center [873, 13] width 13 height 18
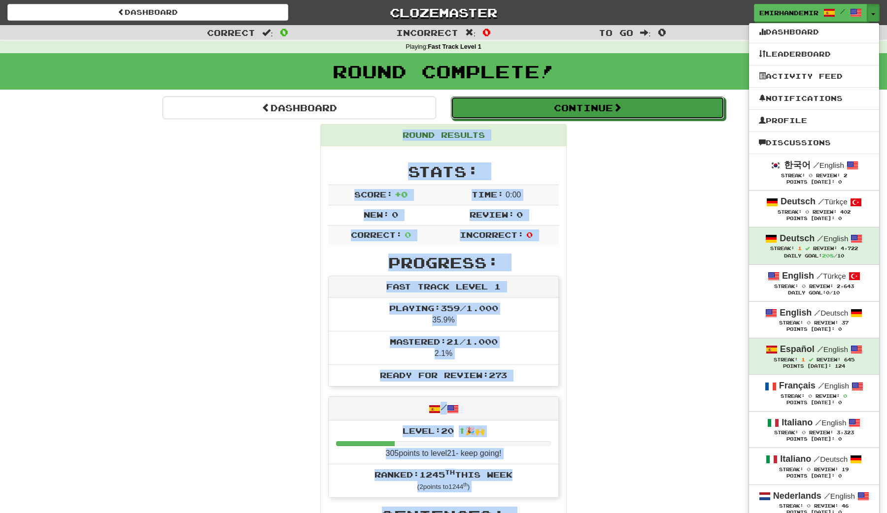
drag, startPoint x: 625, startPoint y: 99, endPoint x: 600, endPoint y: 71, distance: 36.7
click at [600, 71] on div "Correct : 0 Incorrect : 0 To go : 0 Playing : Fast Track Level 1 Round Complete…" at bounding box center [443, 320] width 887 height 590
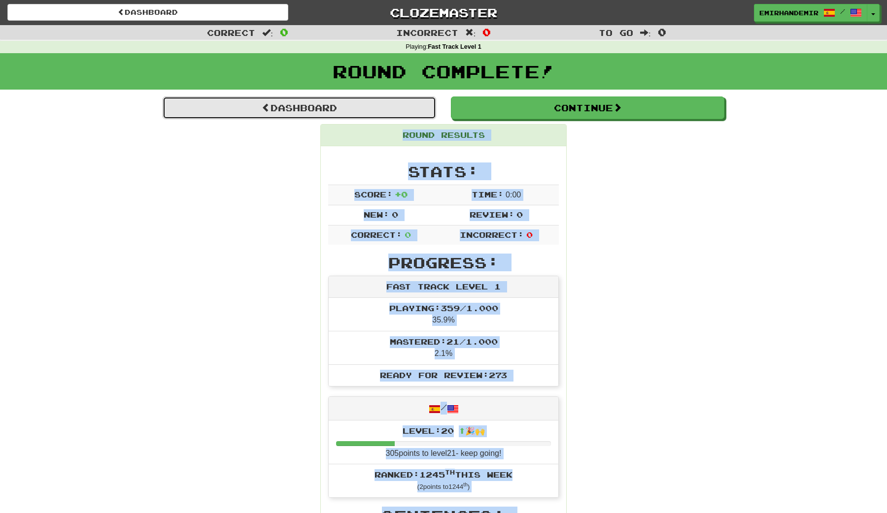
click at [401, 105] on link "Dashboard" at bounding box center [299, 108] width 273 height 23
click at [398, 107] on link "Dashboard" at bounding box center [299, 108] width 273 height 23
click at [334, 113] on link "Dashboard" at bounding box center [299, 108] width 273 height 23
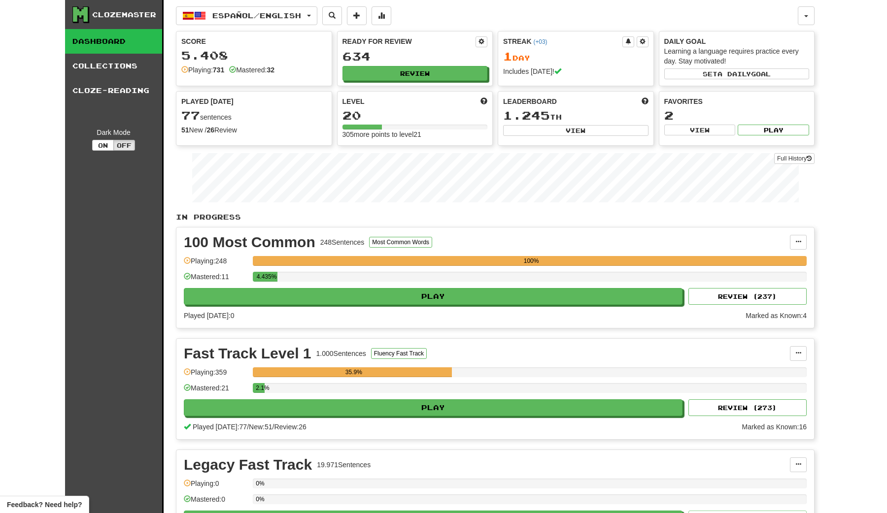
click at [314, 25] on div "Español / English 한국어 / English Streak: 0 Review: 2 Points [DATE]: 0 Deutsch / …" at bounding box center [495, 355] width 638 height 710
click at [314, 23] on button "Español / English" at bounding box center [246, 15] width 141 height 19
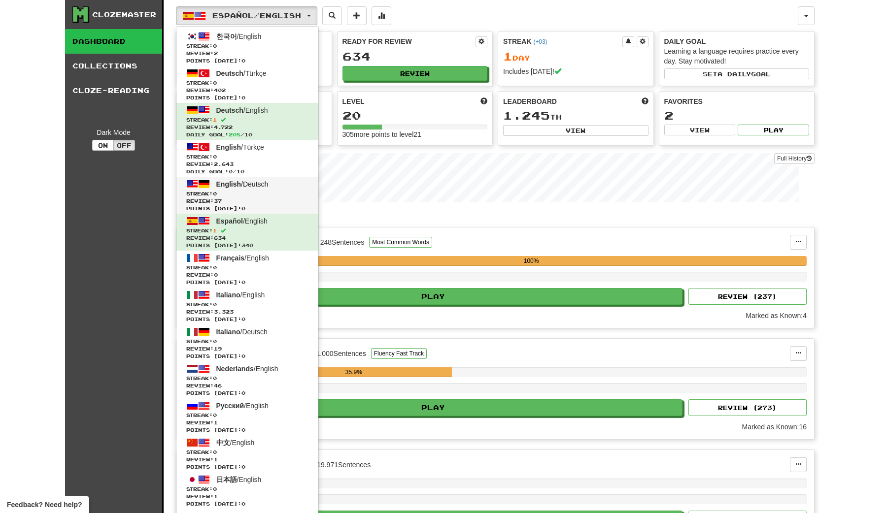
click at [292, 198] on span "Review: 37" at bounding box center [247, 201] width 122 height 7
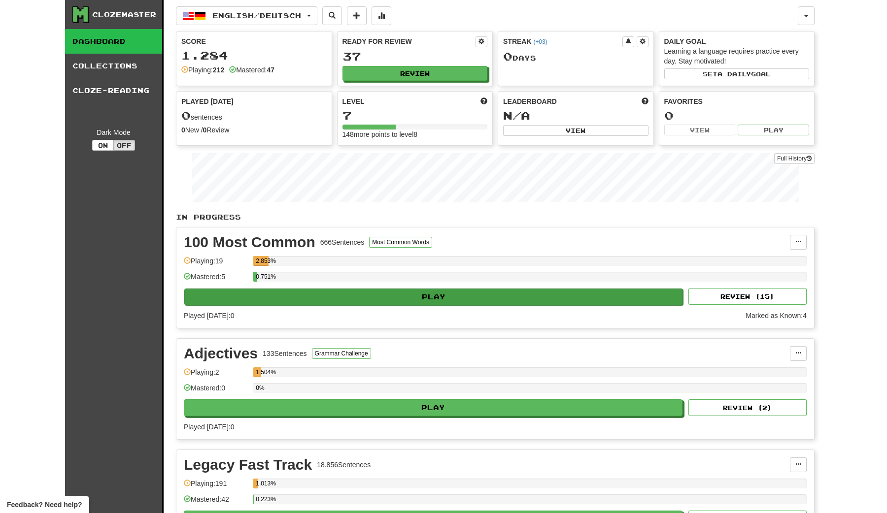
scroll to position [1, 0]
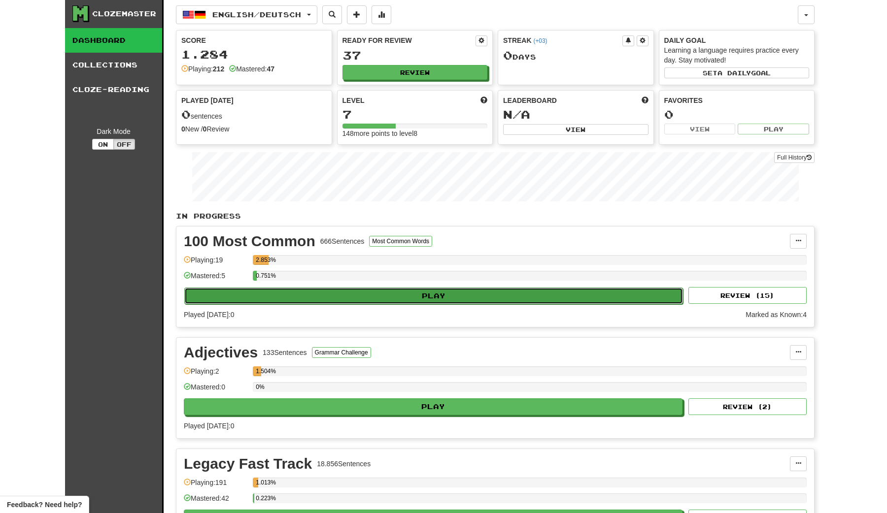
click at [403, 289] on button "Play" at bounding box center [433, 296] width 499 height 17
select select "********"
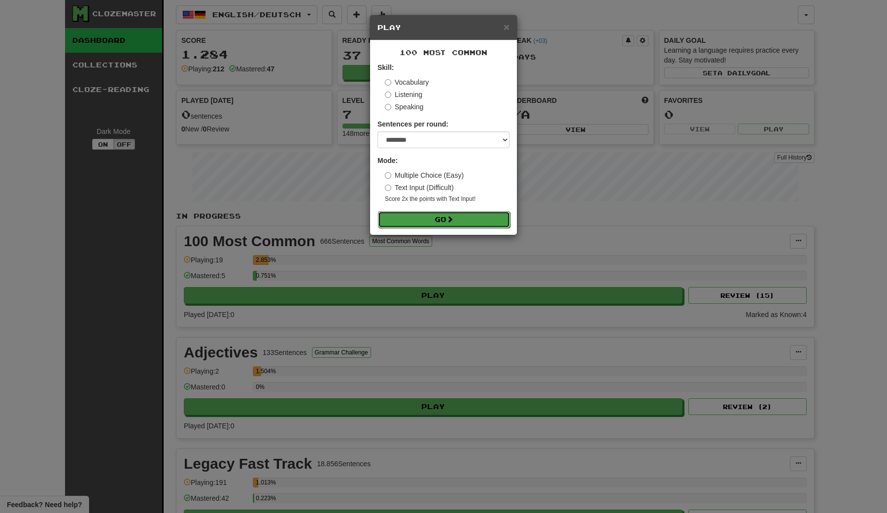
click at [442, 212] on button "Go" at bounding box center [444, 219] width 132 height 17
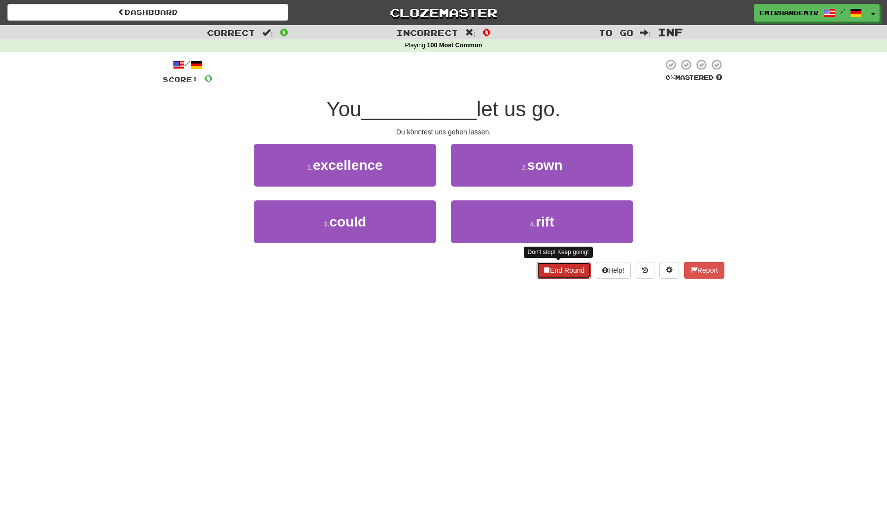
click at [556, 271] on button "End Round" at bounding box center [563, 270] width 54 height 17
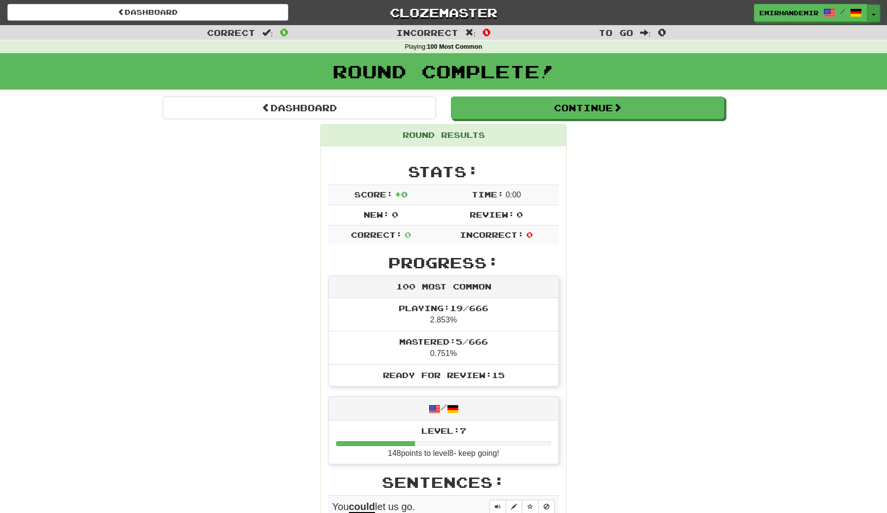
click at [879, 15] on button "Toggle Dropdown" at bounding box center [873, 13] width 13 height 18
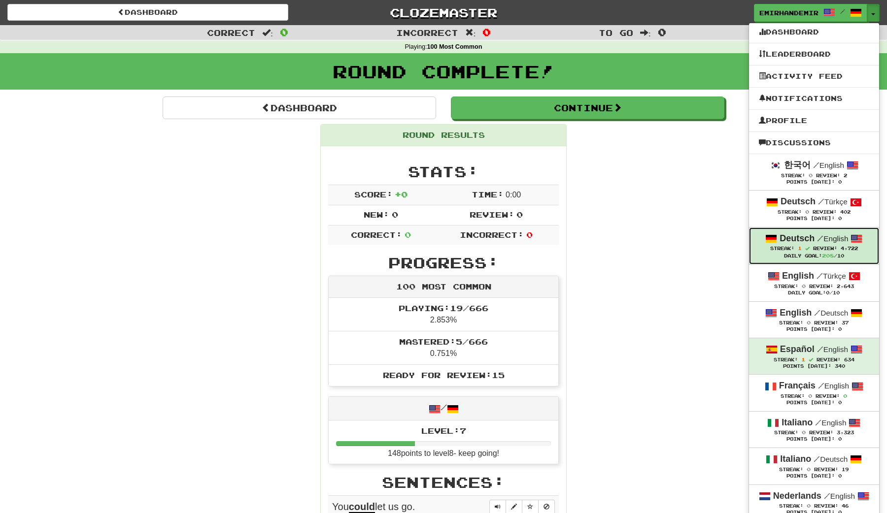
click at [823, 239] on small "/ English" at bounding box center [832, 238] width 31 height 8
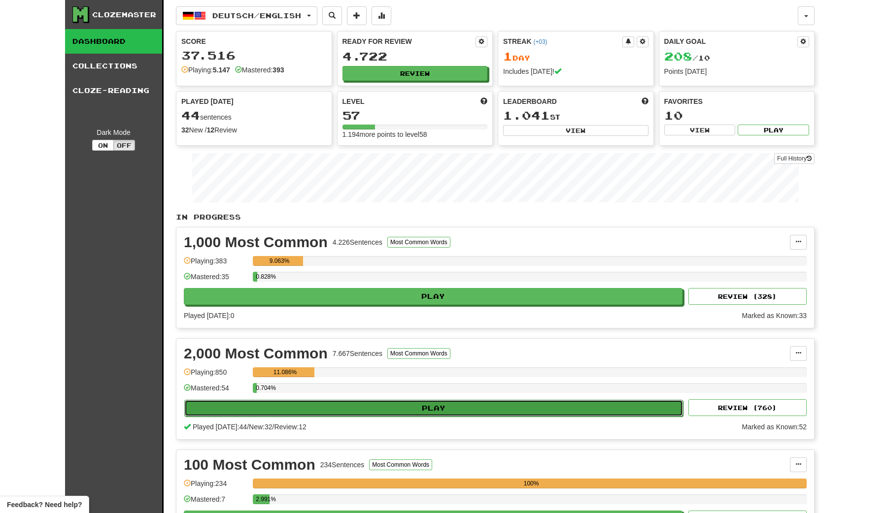
click at [443, 412] on button "Play" at bounding box center [433, 408] width 499 height 17
select select "********"
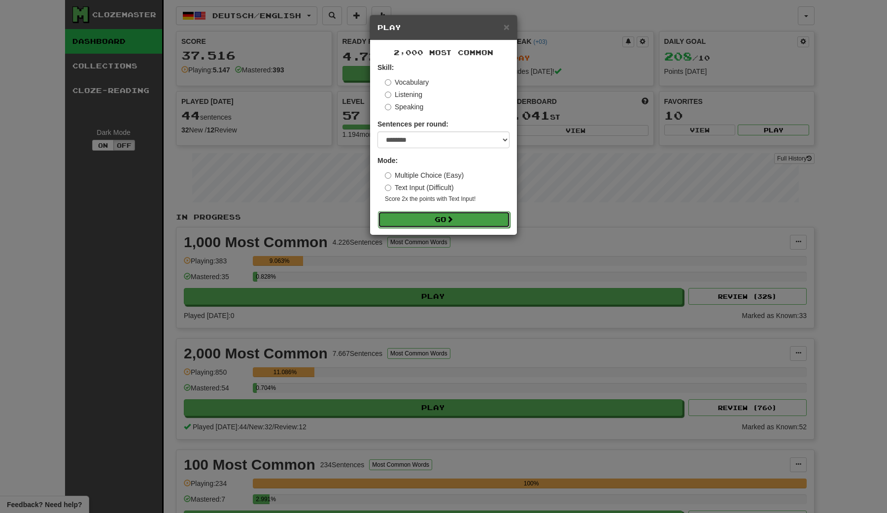
click at [449, 222] on span at bounding box center [449, 219] width 7 height 7
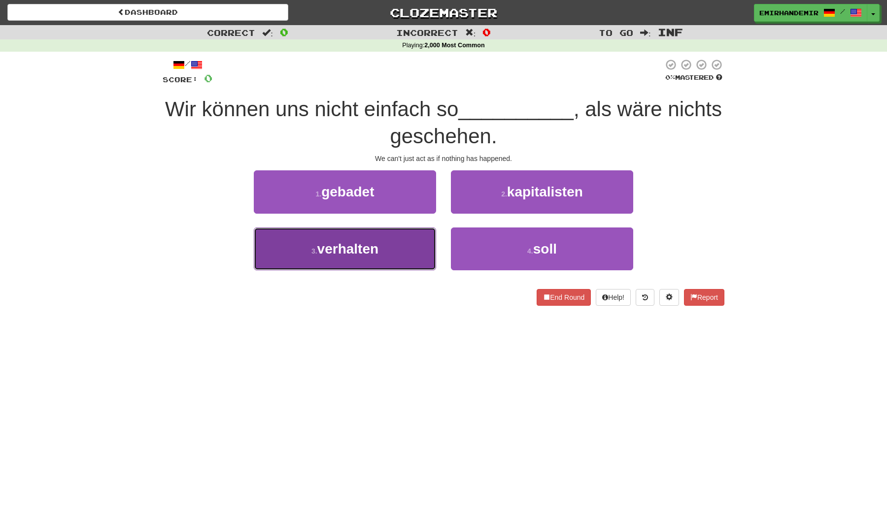
click at [359, 259] on button "3 . verhalten" at bounding box center [345, 249] width 182 height 43
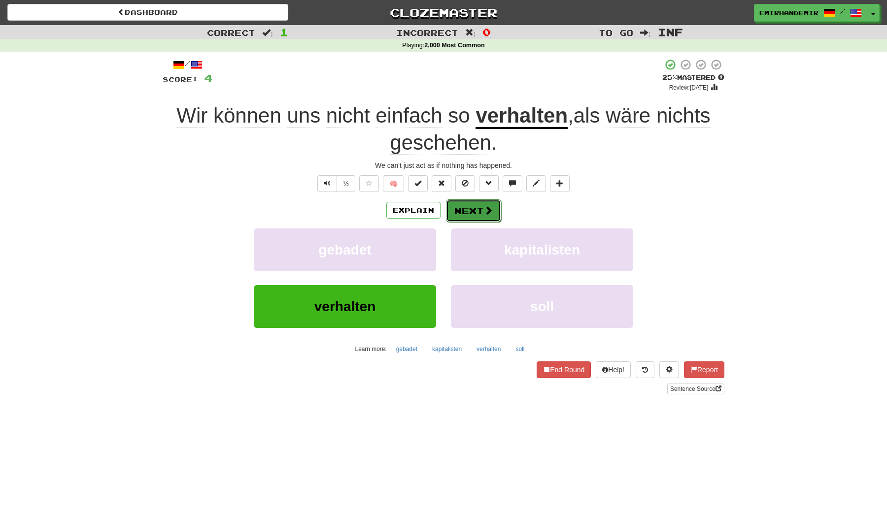
click at [471, 211] on button "Next" at bounding box center [473, 210] width 55 height 23
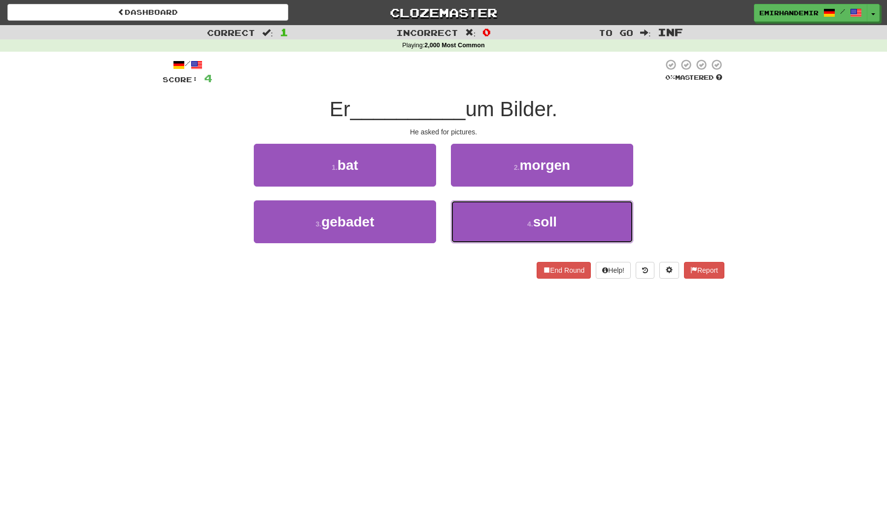
click at [471, 211] on button "4 . soll" at bounding box center [542, 221] width 182 height 43
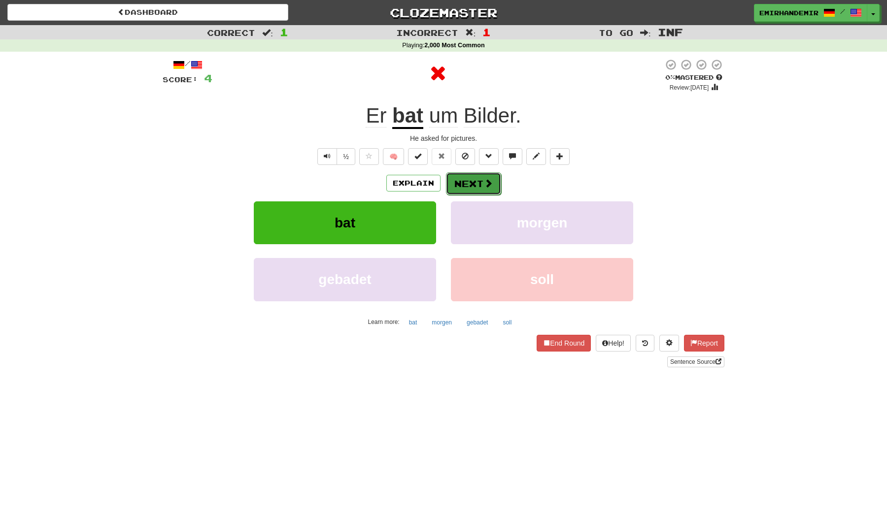
click at [463, 182] on button "Next" at bounding box center [473, 183] width 55 height 23
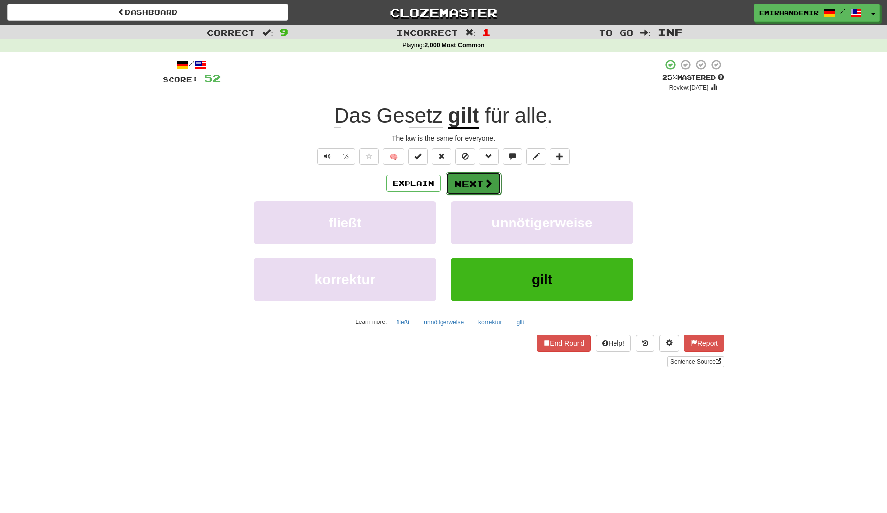
click at [476, 187] on button "Next" at bounding box center [473, 183] width 55 height 23
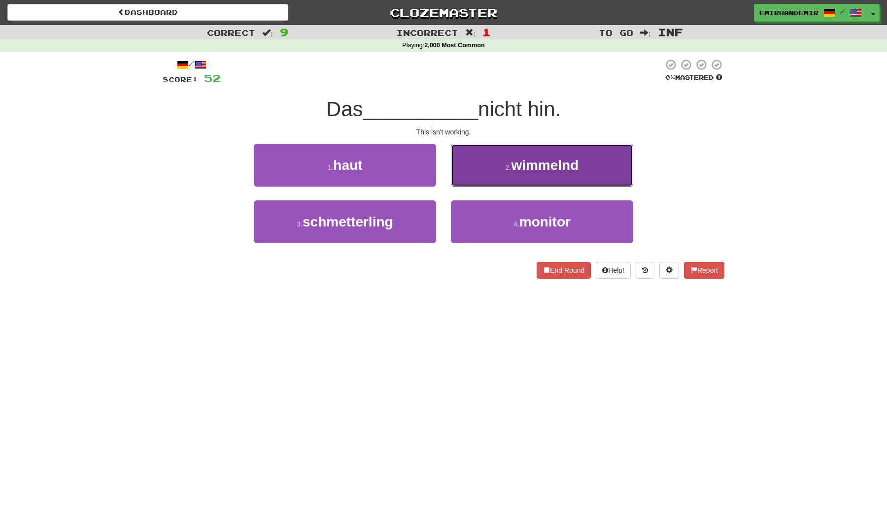
click at [463, 161] on button "2 . wimmelnd" at bounding box center [542, 165] width 182 height 43
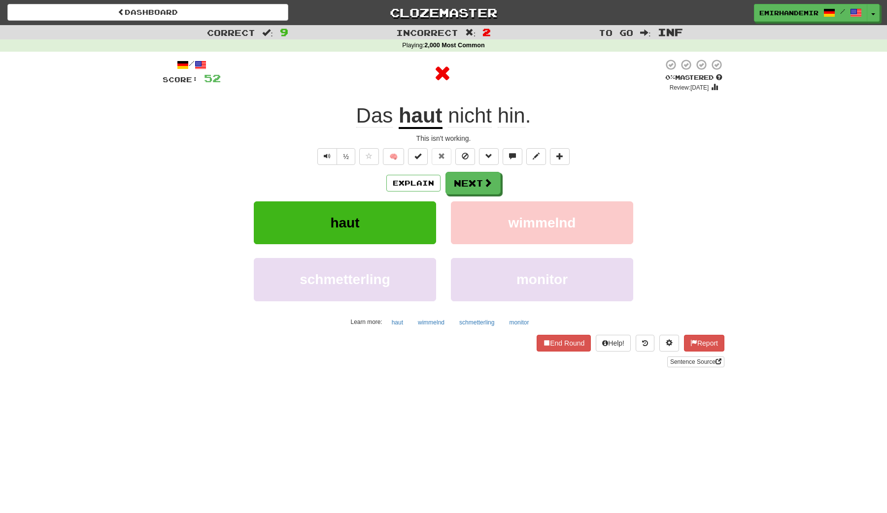
click at [423, 127] on u "haut" at bounding box center [421, 116] width 44 height 25
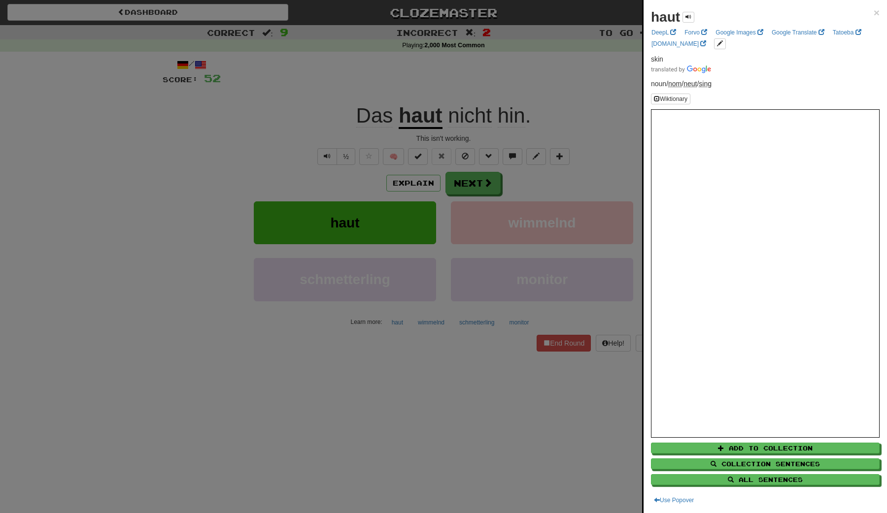
click at [492, 103] on div at bounding box center [443, 256] width 887 height 513
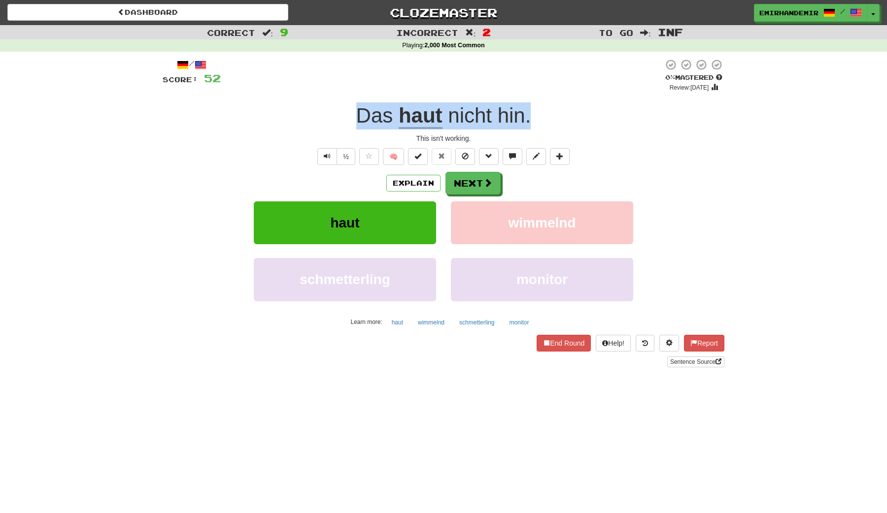
drag, startPoint x: 533, startPoint y: 115, endPoint x: 330, endPoint y: 109, distance: 203.5
click at [330, 109] on div "Das haut nicht hin ." at bounding box center [444, 115] width 562 height 27
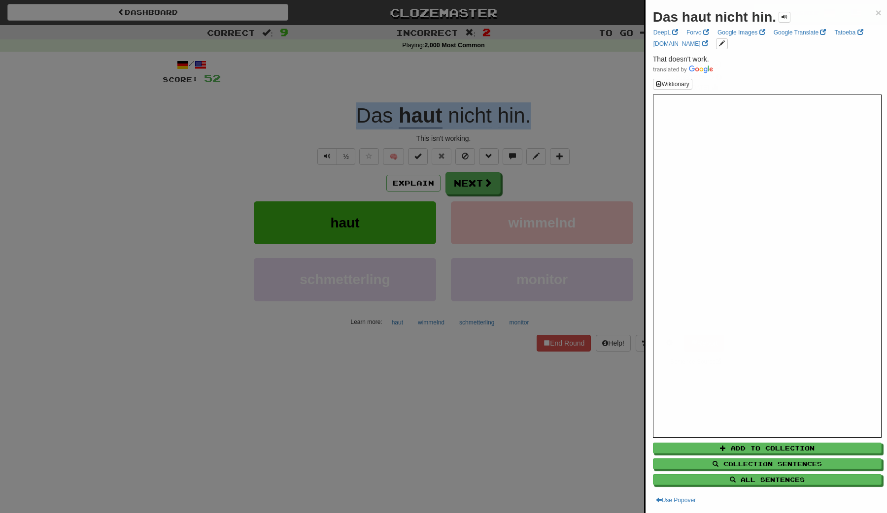
copy div "Das haut nicht hin ."
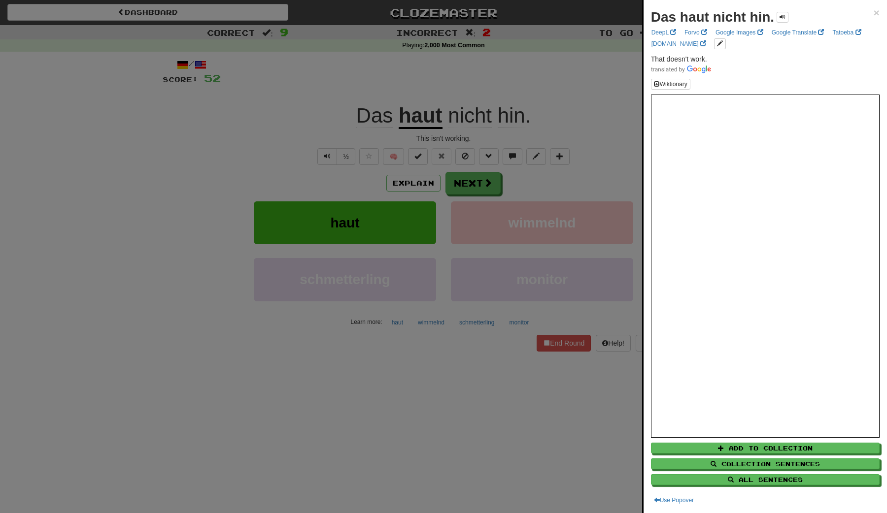
click at [331, 110] on div at bounding box center [443, 256] width 887 height 513
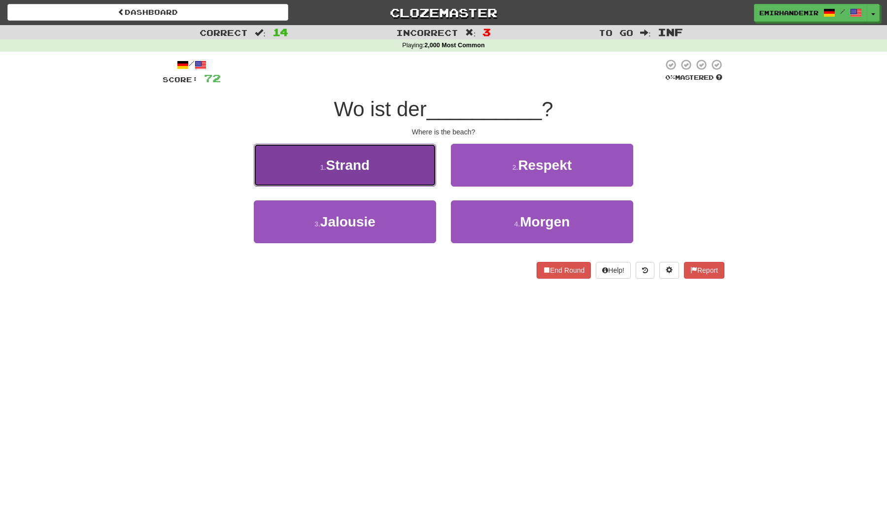
click at [391, 156] on button "1 . Strand" at bounding box center [345, 165] width 182 height 43
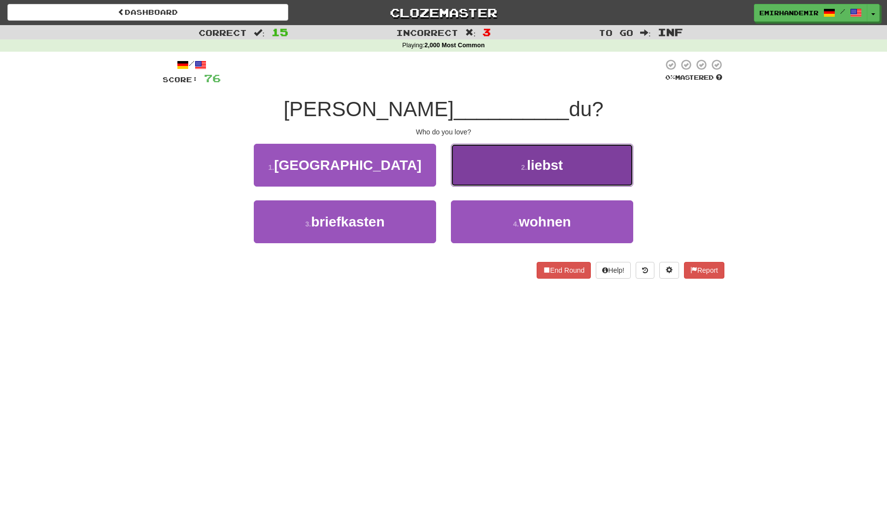
click at [470, 160] on button "2 . liebst" at bounding box center [542, 165] width 182 height 43
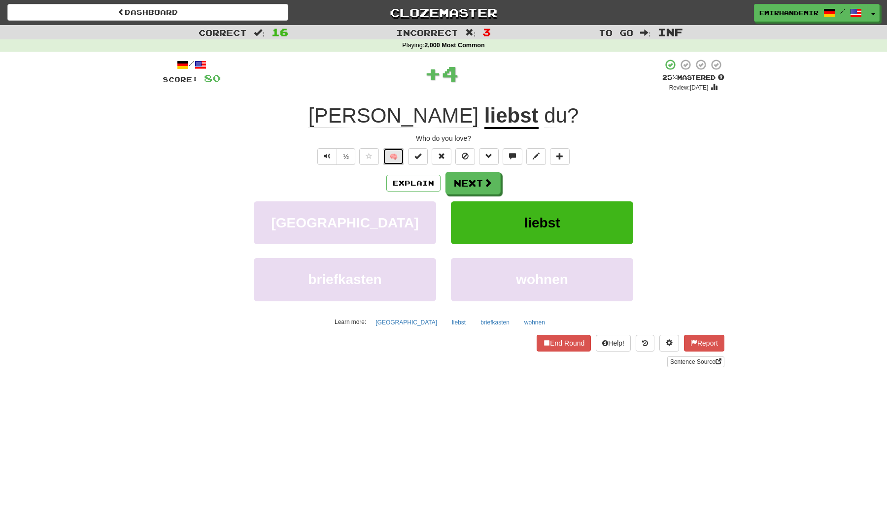
click at [398, 156] on button "🧠" at bounding box center [393, 156] width 21 height 17
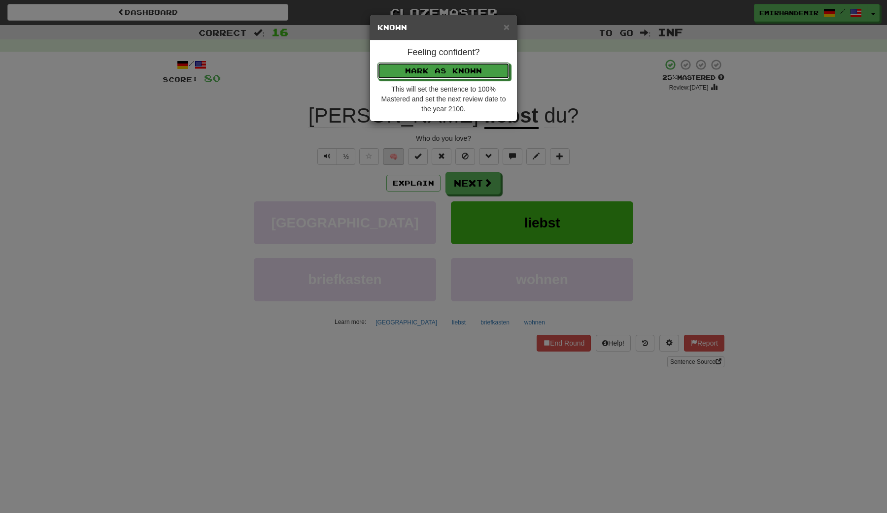
click at [377, 63] on button "Mark as Known" at bounding box center [443, 71] width 132 height 17
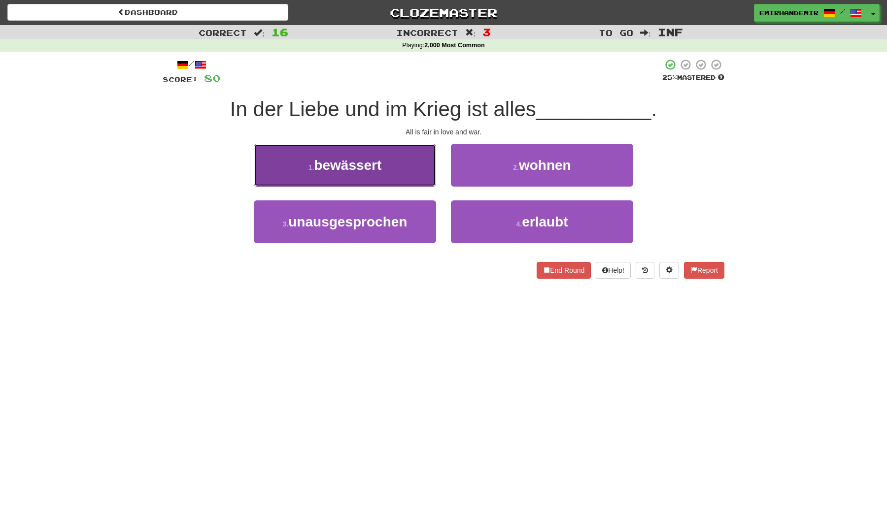
click at [393, 172] on button "1 . bewässert" at bounding box center [345, 165] width 182 height 43
